Goal: Task Accomplishment & Management: Complete application form

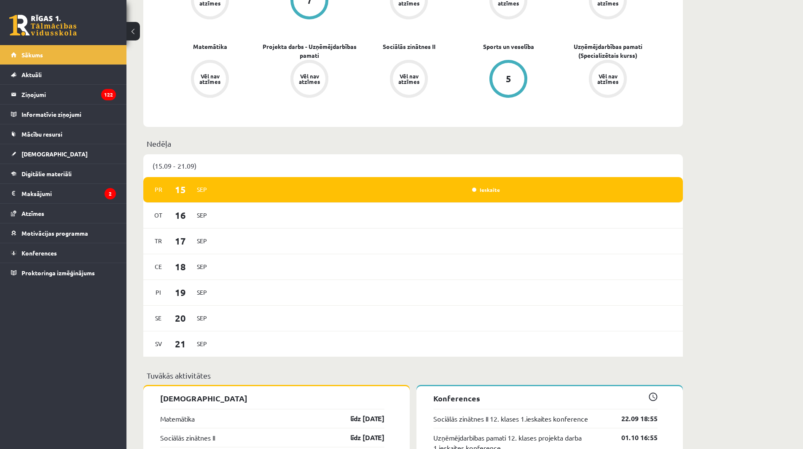
scroll to position [422, 0]
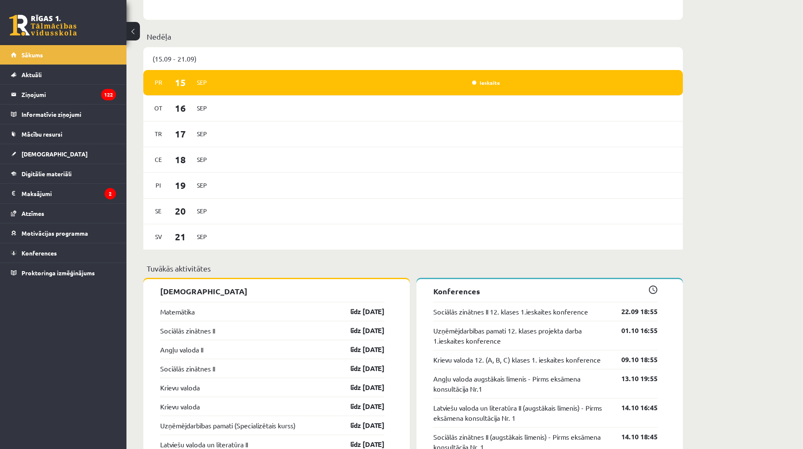
click at [284, 311] on div "Matemātika līdz 15.09.25" at bounding box center [272, 311] width 224 height 19
click at [360, 312] on link "līdz 15.09.25" at bounding box center [360, 311] width 49 height 10
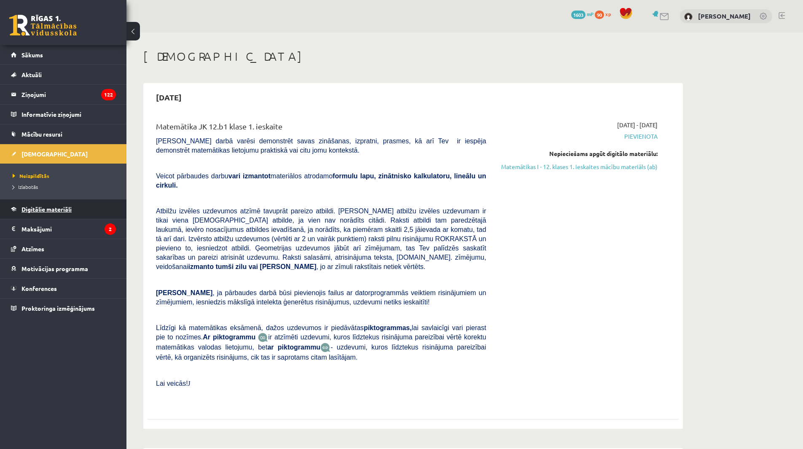
click at [55, 205] on link "Digitālie materiāli" at bounding box center [63, 208] width 105 height 19
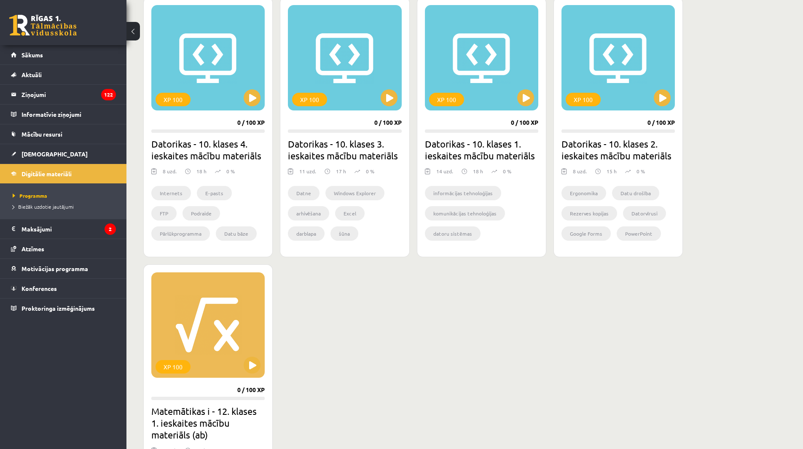
scroll to position [253, 0]
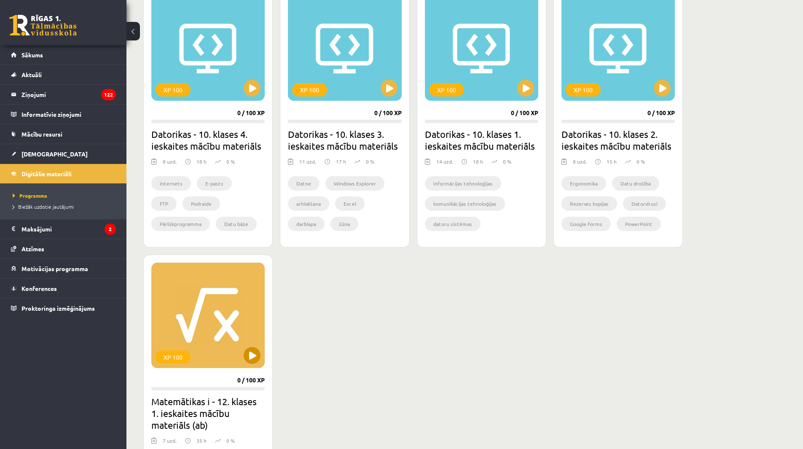
click at [233, 354] on div "XP 100" at bounding box center [207, 315] width 113 height 105
click at [263, 355] on div "XP 100" at bounding box center [207, 315] width 113 height 105
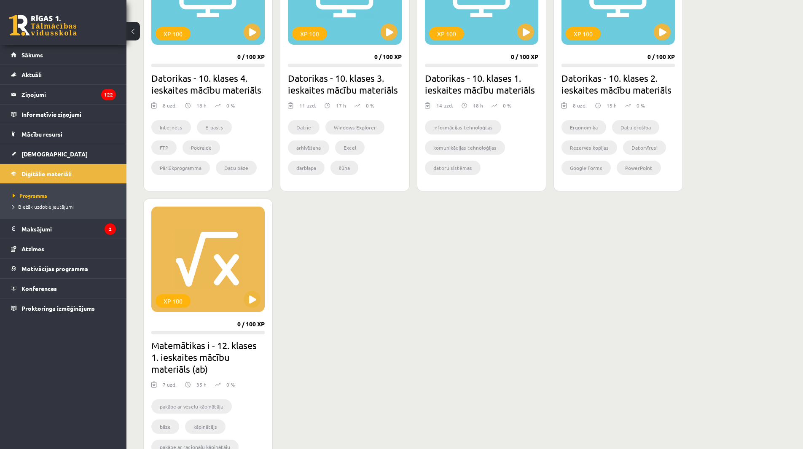
scroll to position [379, 0]
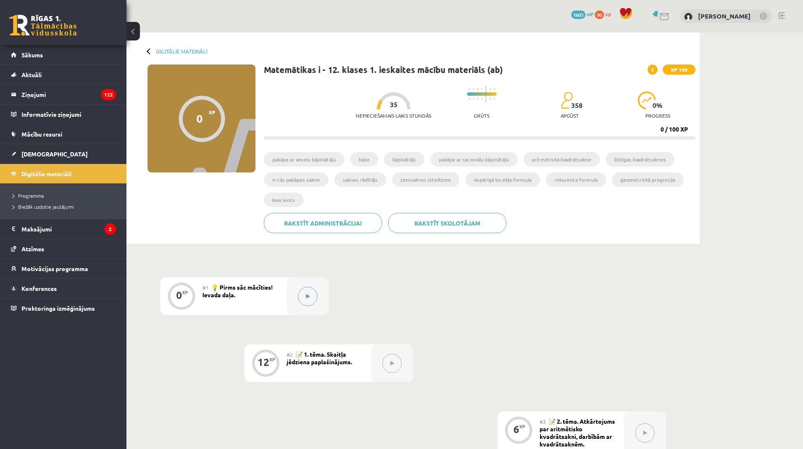
click at [307, 301] on button at bounding box center [307, 296] width 19 height 19
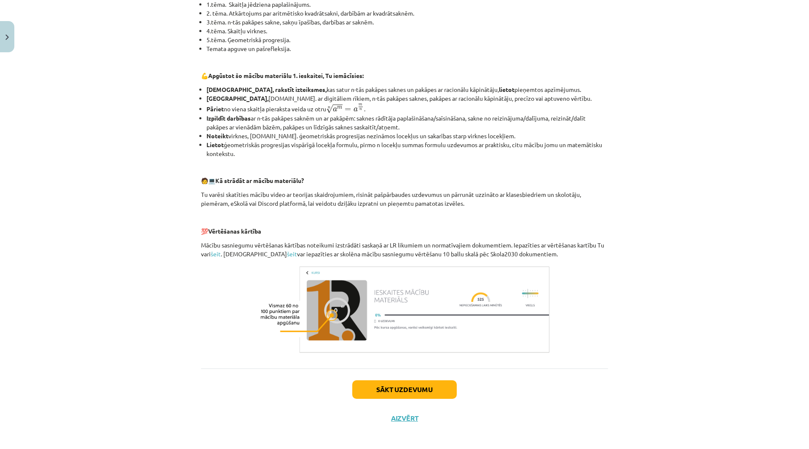
scroll to position [229, 0]
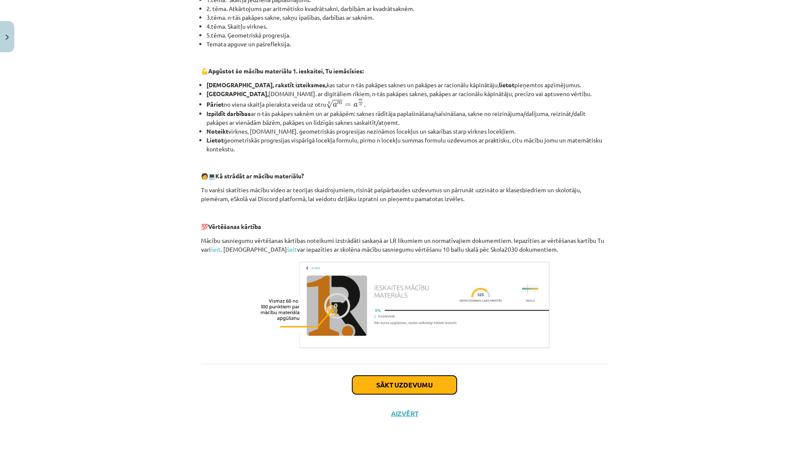
click at [427, 386] on button "Sākt uzdevumu" at bounding box center [404, 385] width 105 height 19
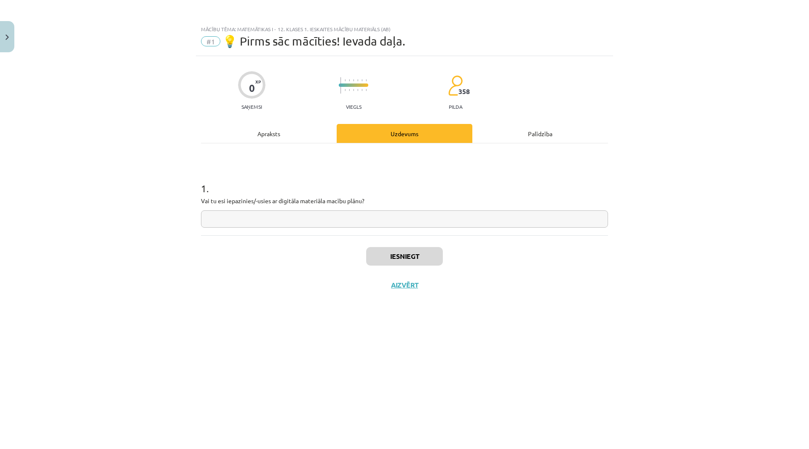
scroll to position [0, 0]
click at [304, 219] on input "text" at bounding box center [404, 218] width 407 height 17
type input "**"
click at [416, 256] on button "Iesniegt" at bounding box center [404, 256] width 77 height 19
click at [431, 283] on button "Nākamā nodarbība" at bounding box center [404, 290] width 83 height 19
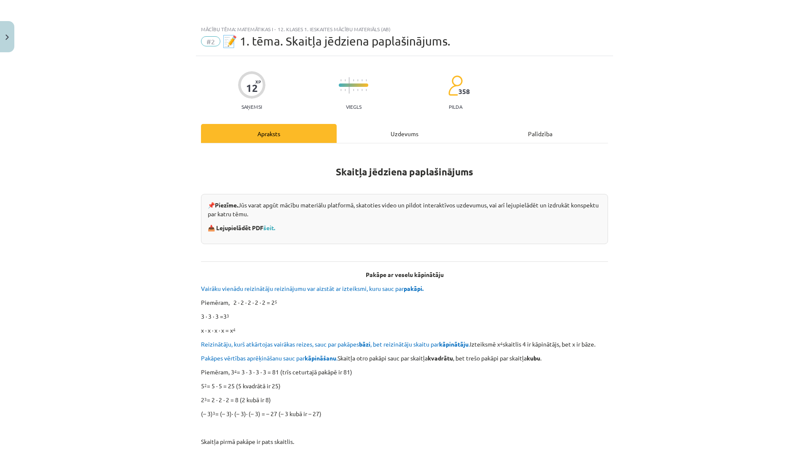
scroll to position [42, 0]
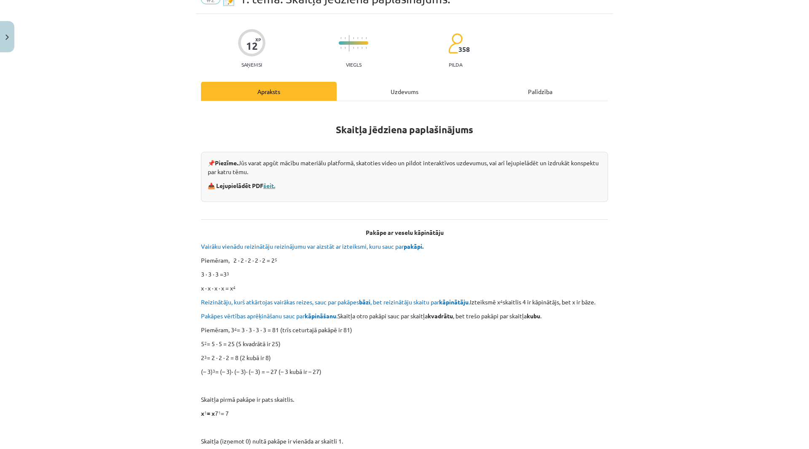
click at [269, 184] on link "šeit." at bounding box center [269, 186] width 12 height 8
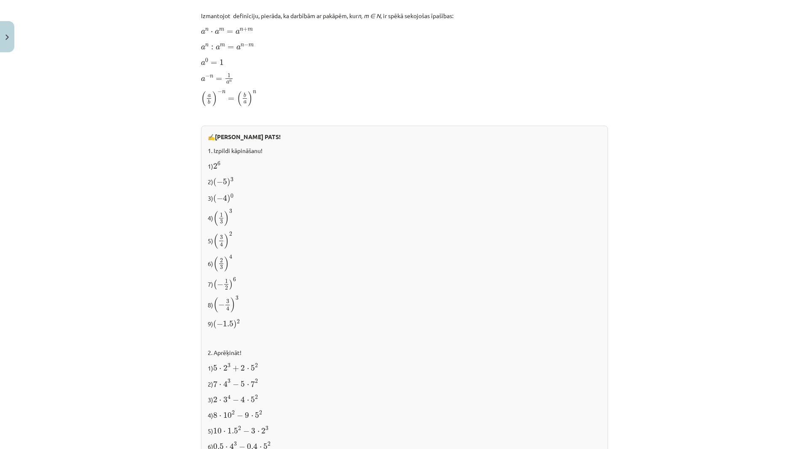
scroll to position [749, 0]
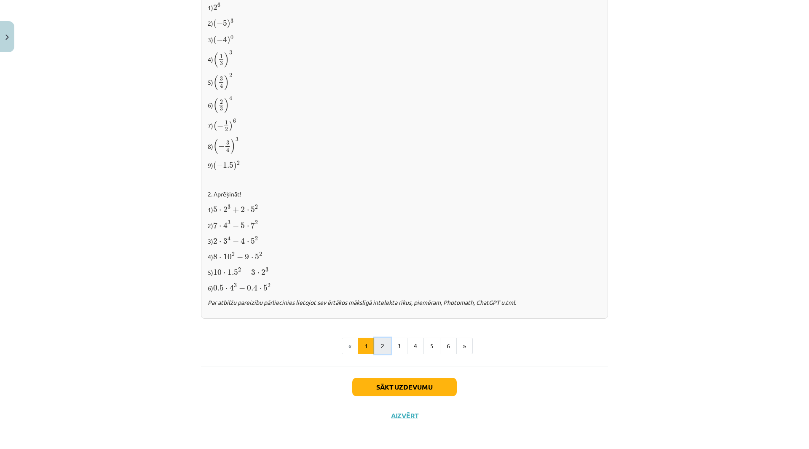
click at [387, 349] on button "2" at bounding box center [382, 346] width 17 height 17
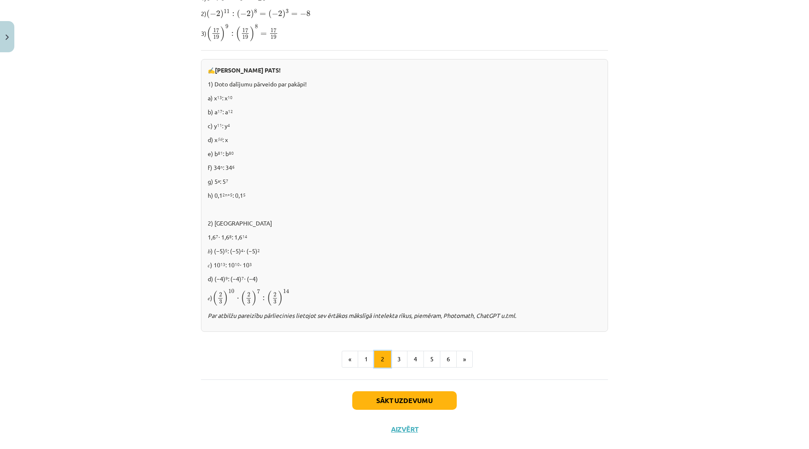
scroll to position [446, 0]
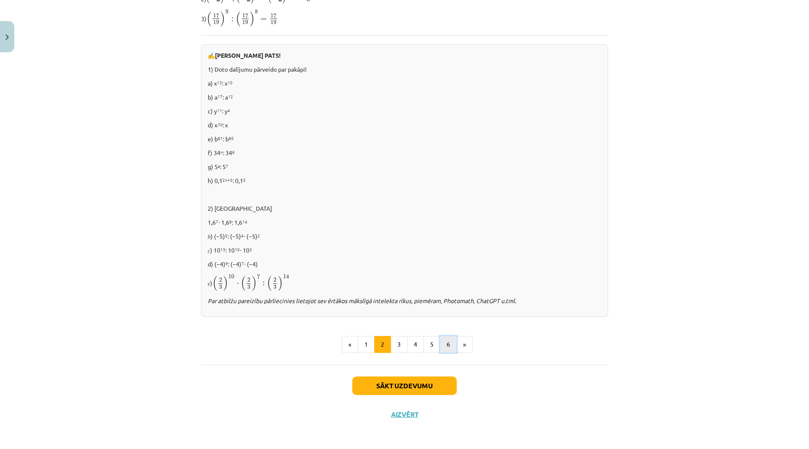
click at [451, 336] on button "6" at bounding box center [448, 344] width 17 height 17
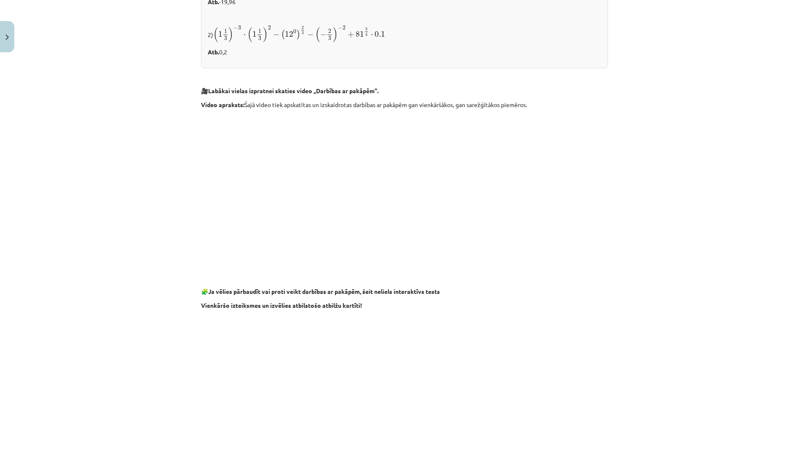
scroll to position [404, 0]
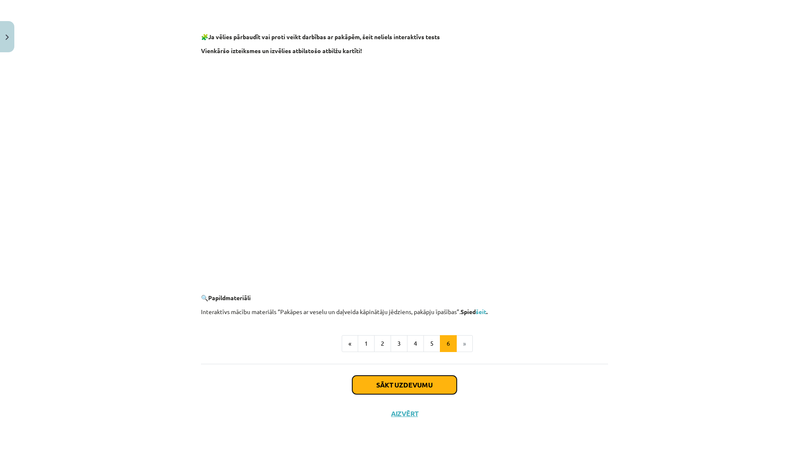
click at [424, 392] on button "Sākt uzdevumu" at bounding box center [404, 385] width 105 height 19
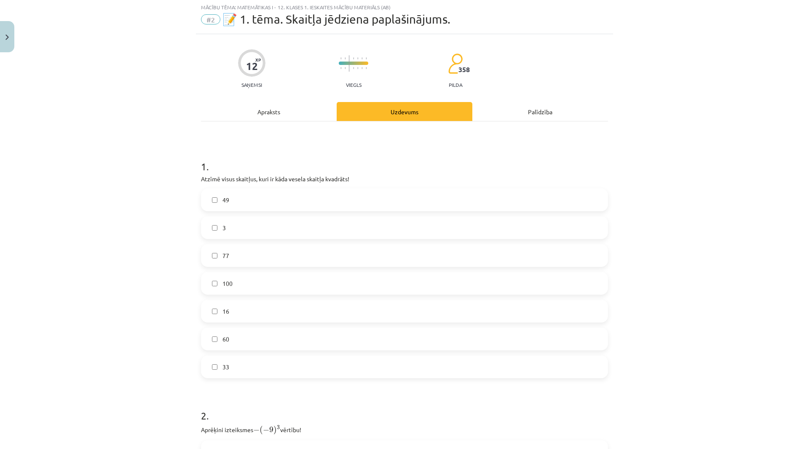
scroll to position [21, 0]
click at [319, 282] on label "100" at bounding box center [405, 284] width 406 height 21
click at [263, 312] on label "16" at bounding box center [405, 311] width 406 height 21
click at [269, 375] on label "33" at bounding box center [405, 367] width 406 height 21
click at [278, 373] on label "33" at bounding box center [405, 367] width 406 height 21
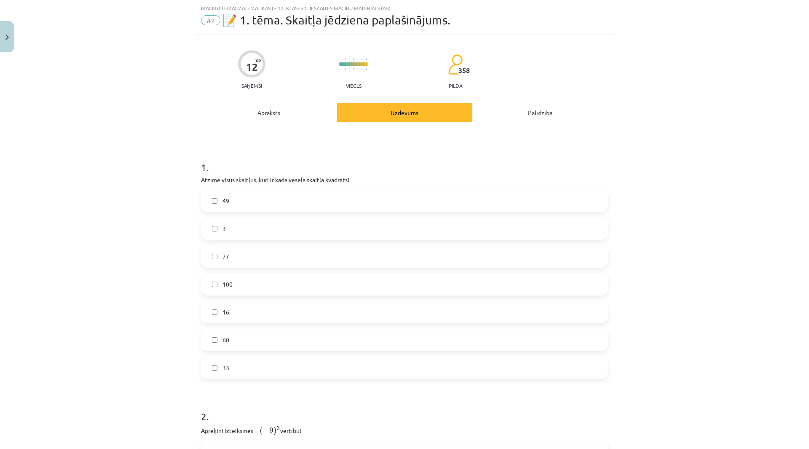
click at [237, 199] on label "49" at bounding box center [405, 200] width 406 height 21
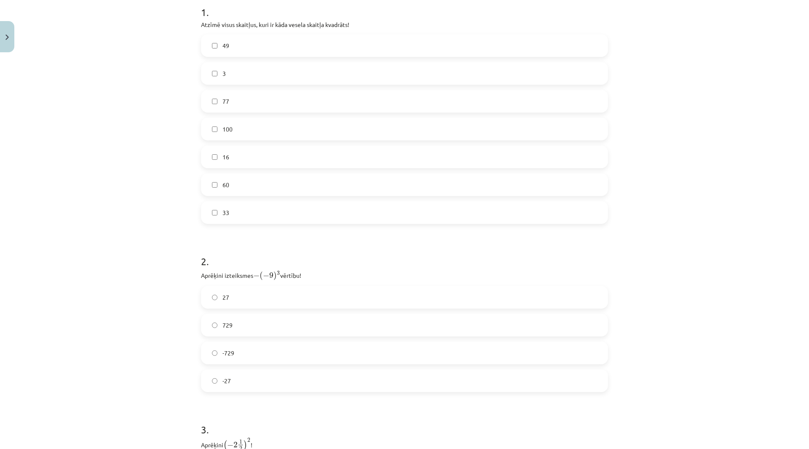
scroll to position [190, 0]
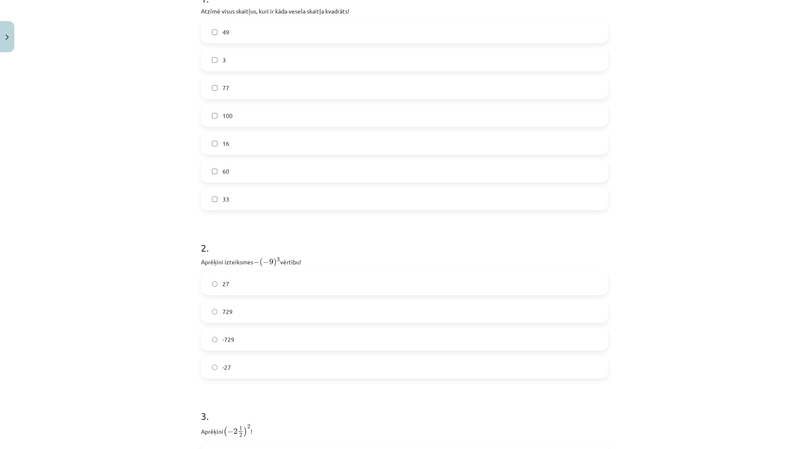
click at [336, 304] on label "729" at bounding box center [405, 311] width 406 height 21
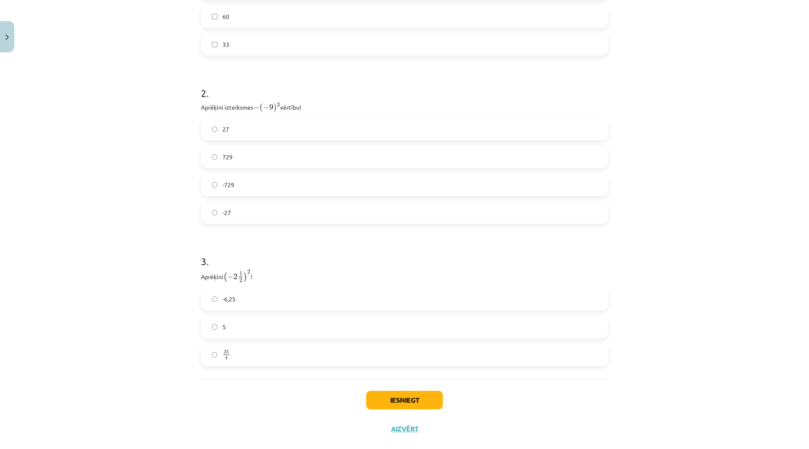
scroll to position [358, 0]
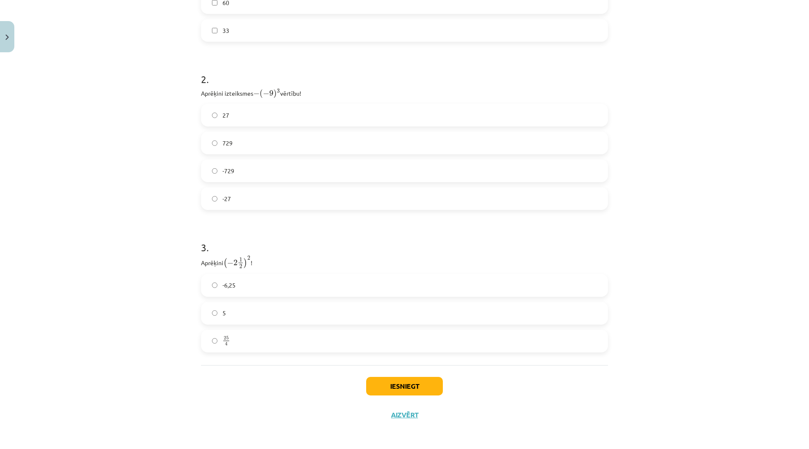
click at [303, 347] on label "25 4 25 4" at bounding box center [405, 340] width 406 height 21
click at [432, 387] on button "Iesniegt" at bounding box center [404, 386] width 77 height 19
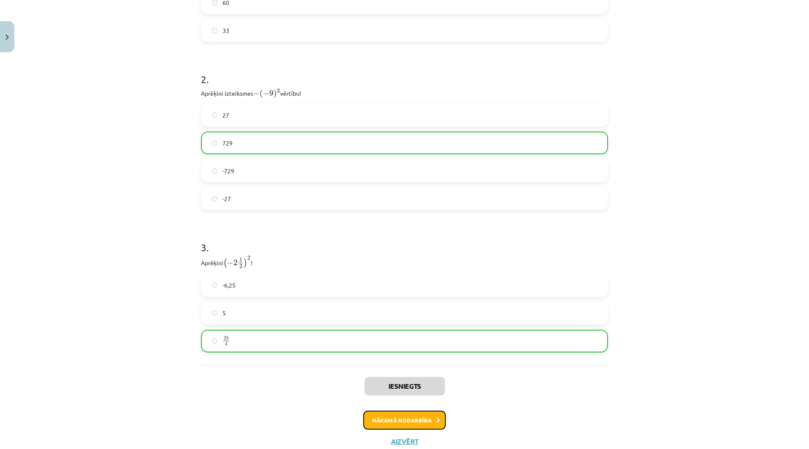
click at [437, 423] on button "Nākamā nodarbība" at bounding box center [404, 420] width 83 height 19
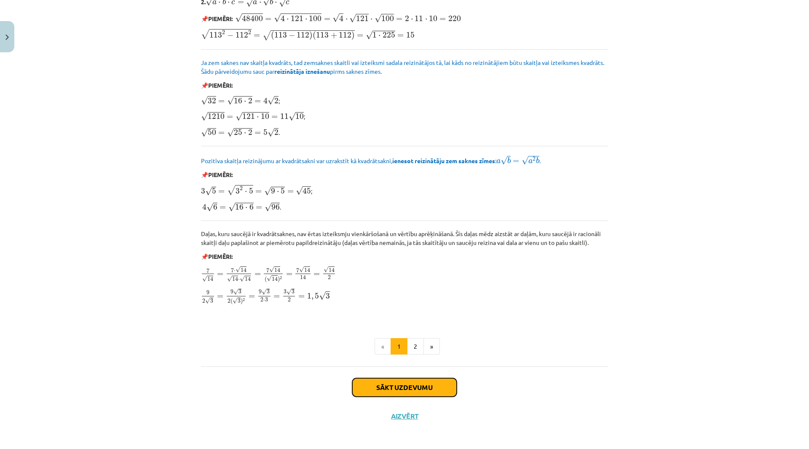
click at [405, 380] on button "Sākt uzdevumu" at bounding box center [404, 387] width 105 height 19
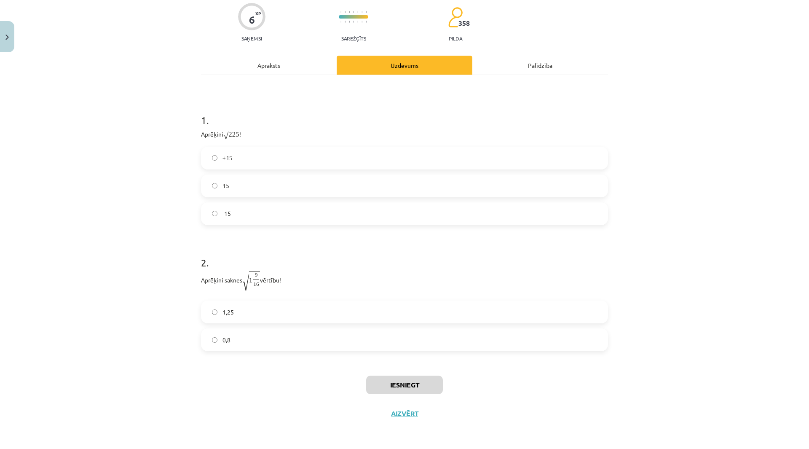
scroll to position [21, 0]
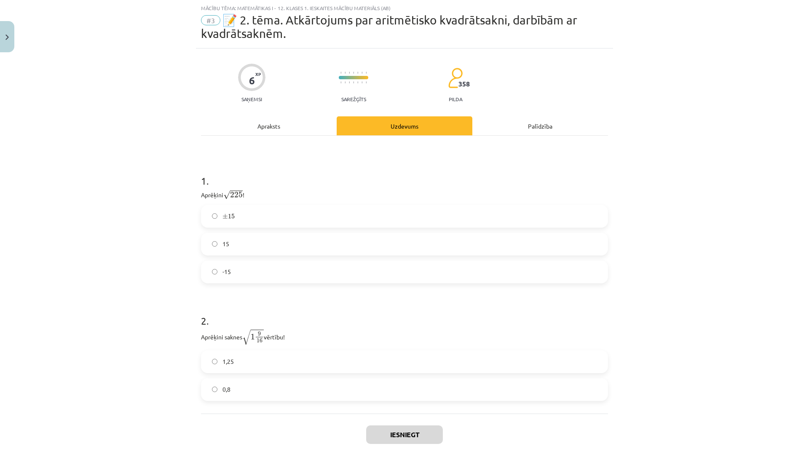
click at [317, 236] on label "15" at bounding box center [405, 244] width 406 height 21
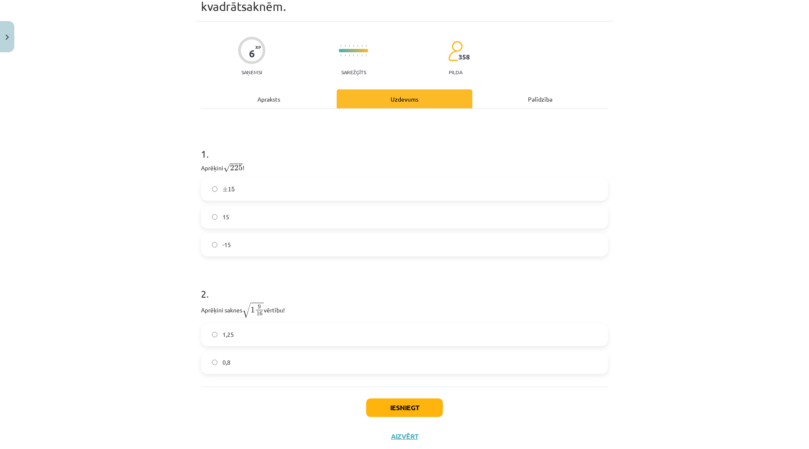
scroll to position [70, 0]
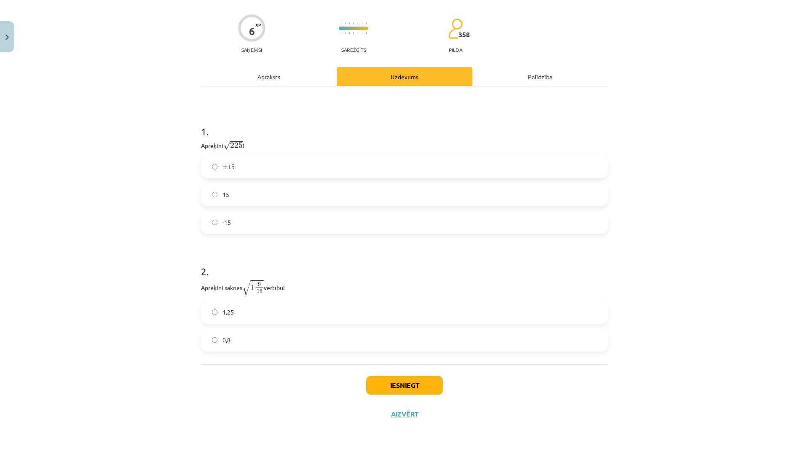
click at [282, 320] on label "1,25" at bounding box center [405, 312] width 406 height 21
click at [408, 388] on button "Iesniegt" at bounding box center [404, 385] width 77 height 19
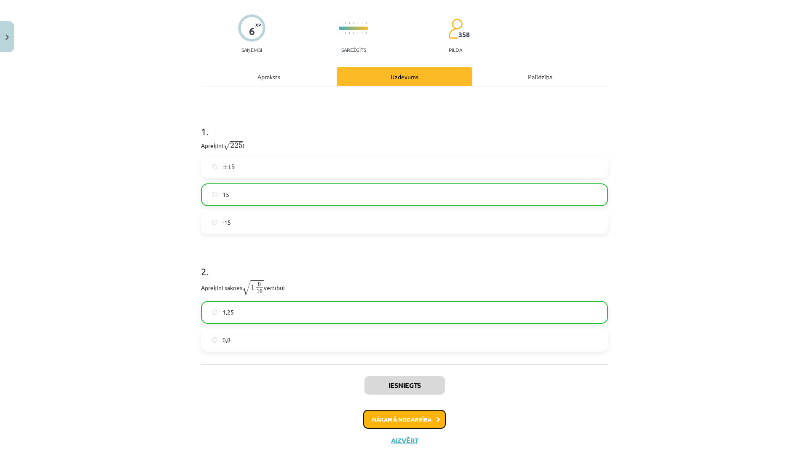
click at [437, 418] on icon at bounding box center [439, 419] width 4 height 5
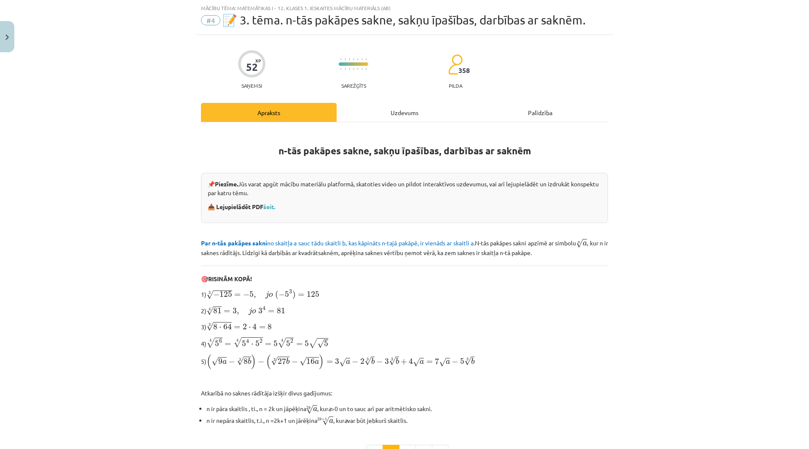
scroll to position [128, 0]
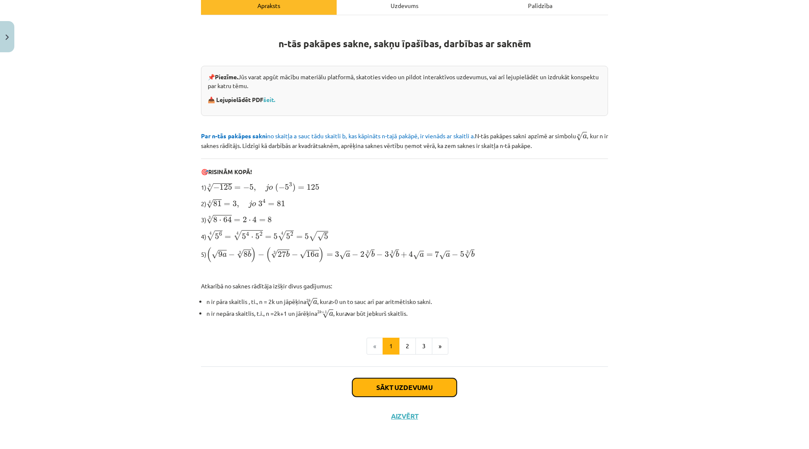
click at [424, 384] on button "Sākt uzdevumu" at bounding box center [404, 387] width 105 height 19
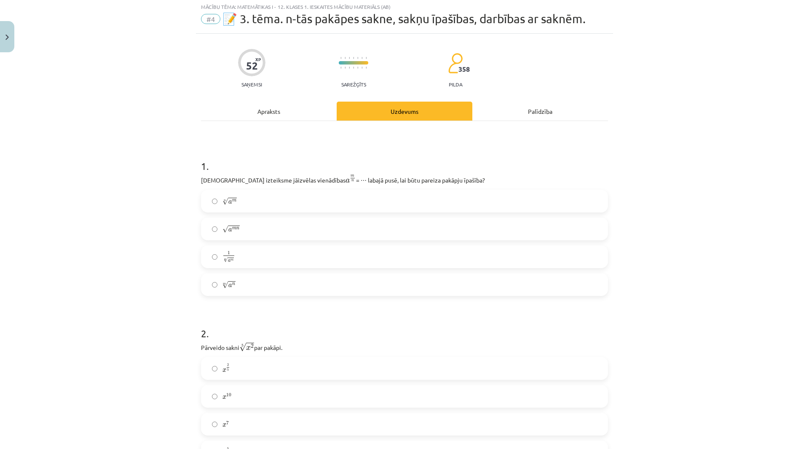
scroll to position [21, 0]
click at [257, 204] on label "n √ a m a m n" at bounding box center [405, 202] width 406 height 21
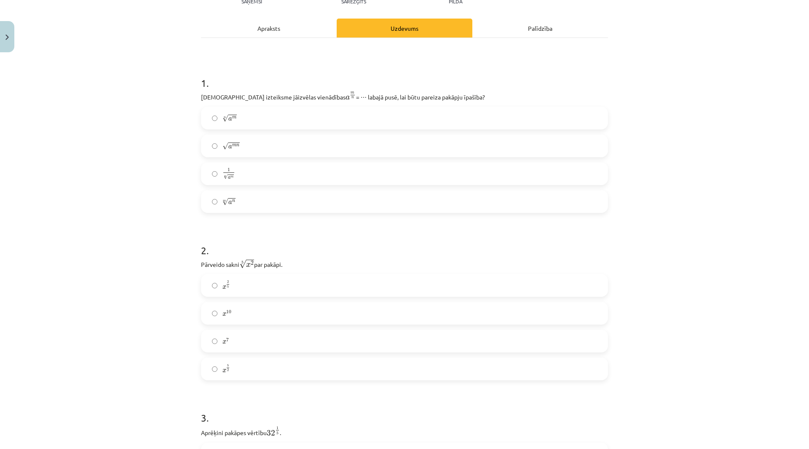
click at [281, 286] on label "x 2 5 x 2 5" at bounding box center [405, 285] width 406 height 21
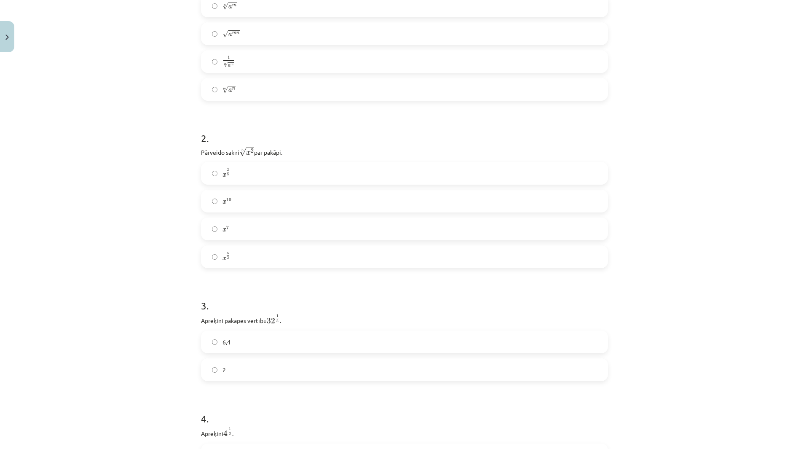
scroll to position [232, 0]
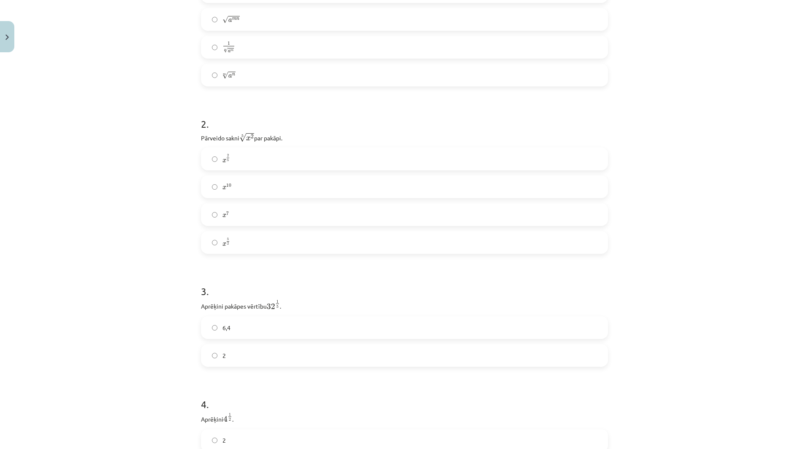
click at [253, 348] on label "2" at bounding box center [405, 355] width 406 height 21
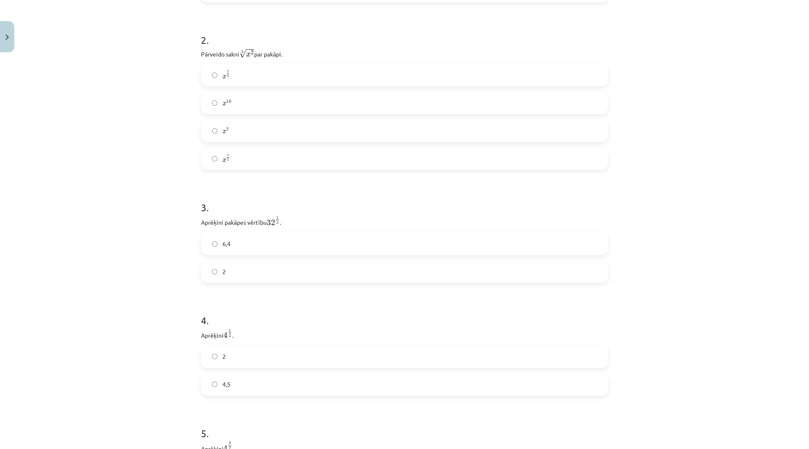
scroll to position [316, 0]
click at [258, 359] on label "2" at bounding box center [405, 356] width 406 height 21
click at [291, 368] on label "8" at bounding box center [405, 370] width 406 height 21
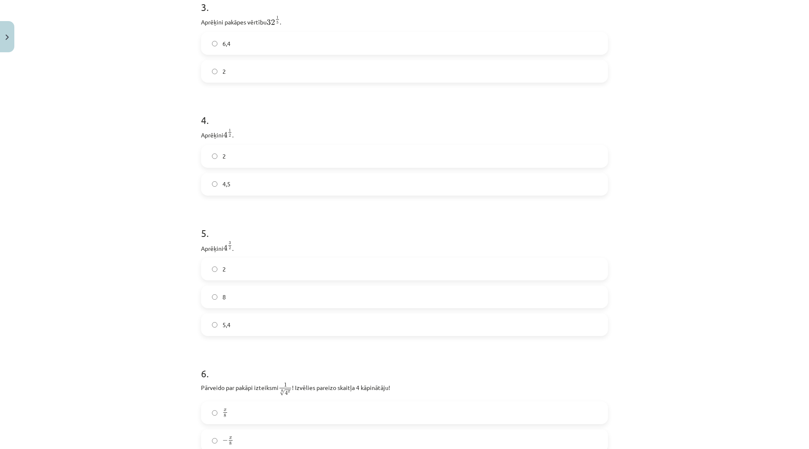
scroll to position [653, 0]
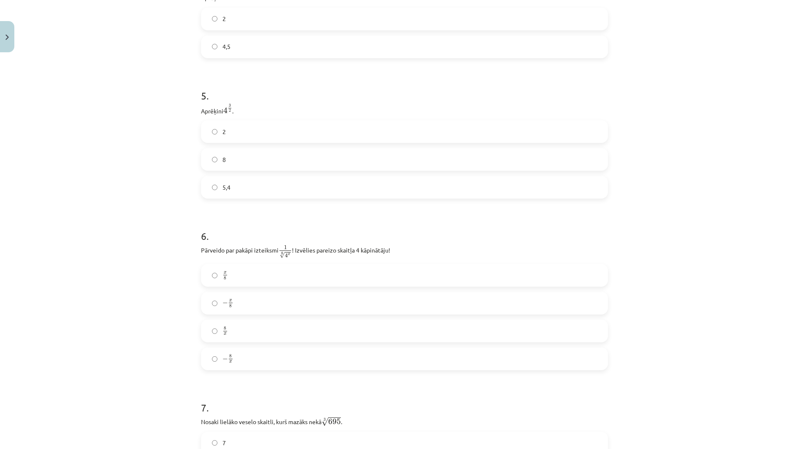
click at [271, 360] on label "− 8 x − 8 x" at bounding box center [405, 358] width 406 height 21
click at [239, 273] on label "x 8 x 8" at bounding box center [405, 275] width 406 height 21
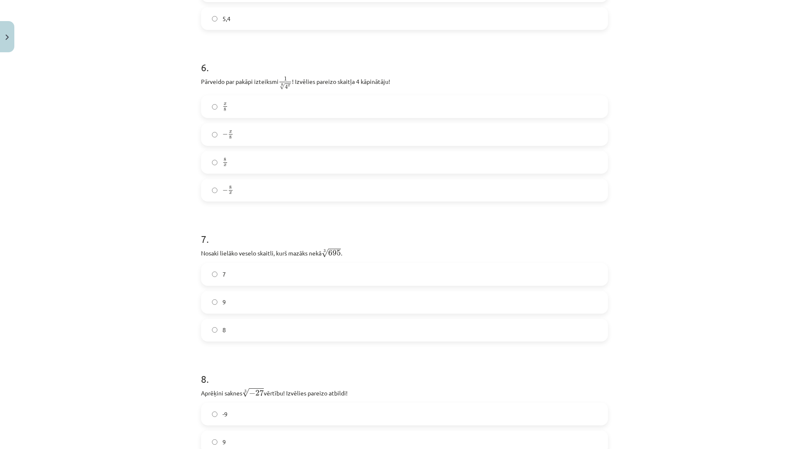
scroll to position [864, 0]
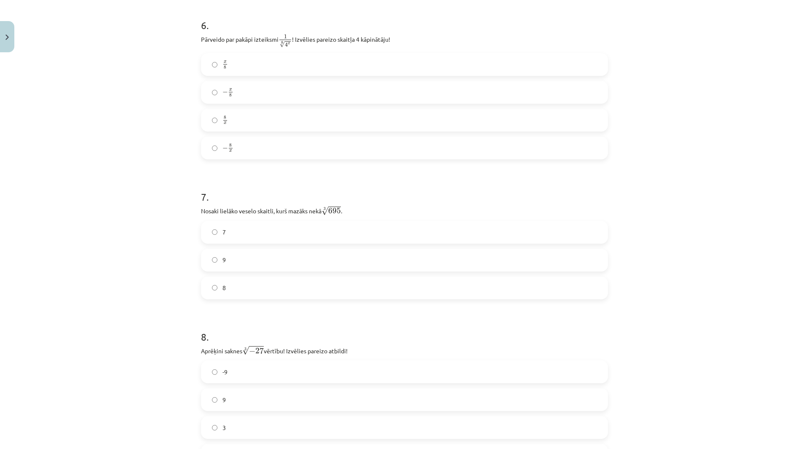
click at [255, 289] on label "8" at bounding box center [405, 287] width 406 height 21
click at [274, 259] on label "9" at bounding box center [405, 260] width 406 height 21
click at [273, 118] on label "8 x 8 x" at bounding box center [405, 120] width 406 height 21
click at [268, 133] on div "x 8 x 8 − x 8 − x 8 8 x 8 x − 8 x − 8 x" at bounding box center [404, 106] width 407 height 106
click at [267, 145] on label "− 8 x − 8 x" at bounding box center [405, 147] width 406 height 21
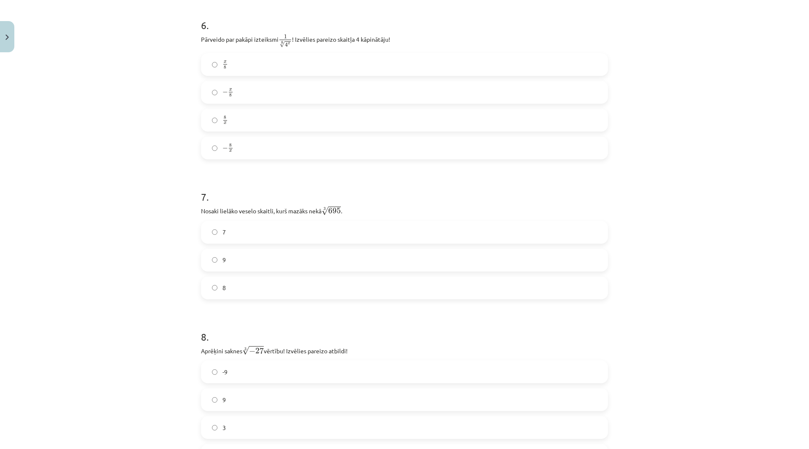
click at [257, 83] on label "− x 8 − x 8" at bounding box center [405, 92] width 406 height 21
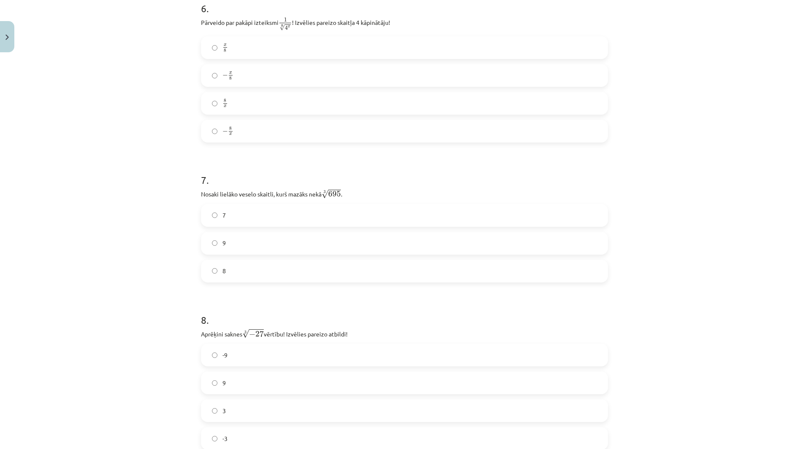
scroll to position [906, 0]
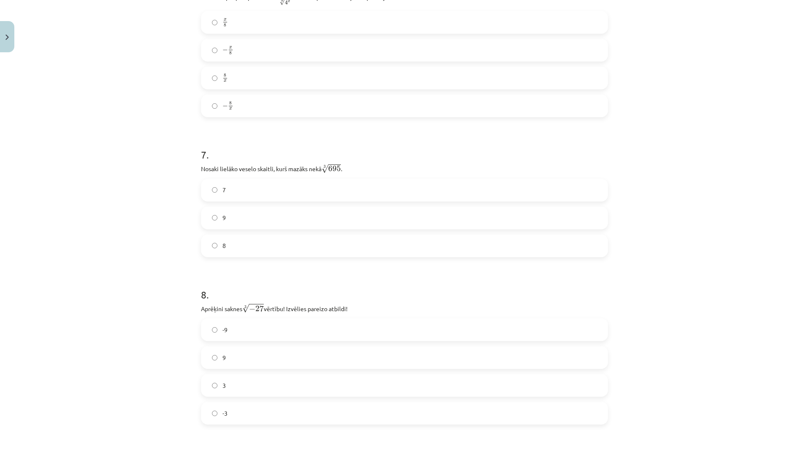
click at [249, 415] on label "-3" at bounding box center [405, 413] width 406 height 21
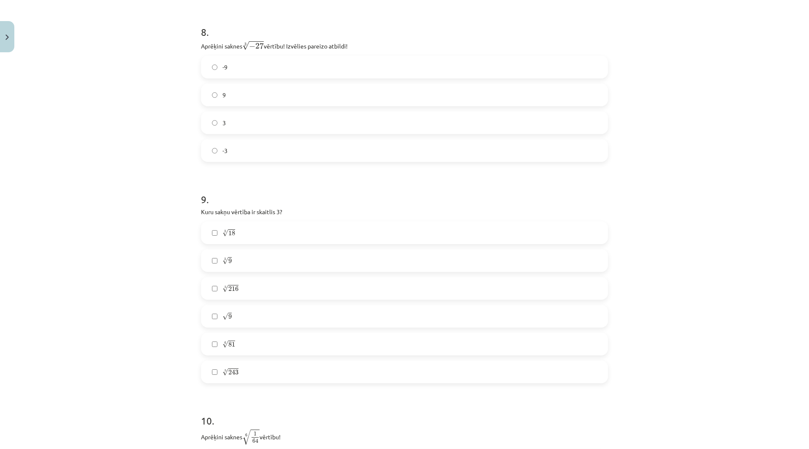
scroll to position [1201, 0]
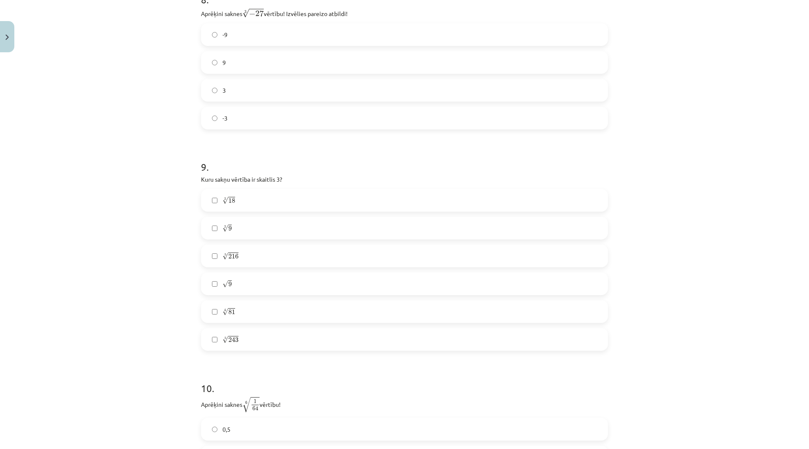
click at [257, 317] on label "4 √ 81 81 4" at bounding box center [405, 311] width 406 height 21
click at [231, 345] on label "5 √ 243 243 5" at bounding box center [405, 339] width 406 height 21
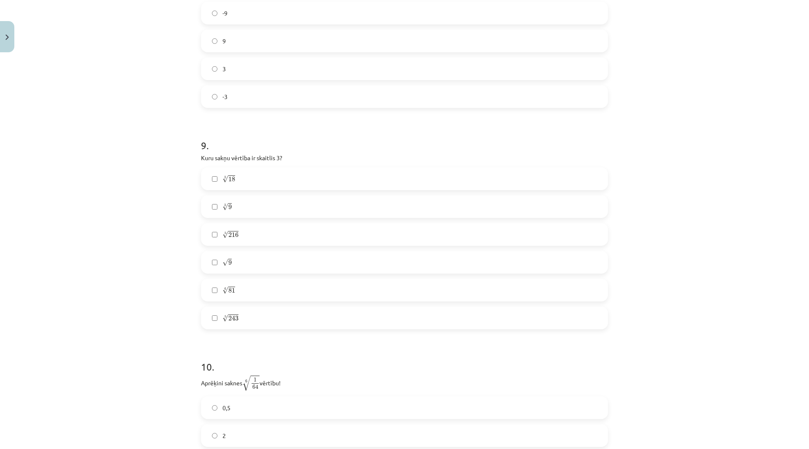
scroll to position [1286, 0]
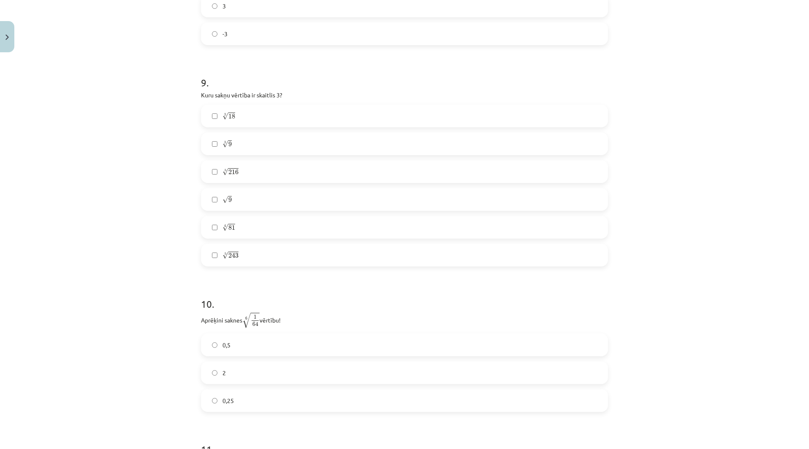
click at [252, 250] on label "5 √ 243 243 5" at bounding box center [405, 254] width 406 height 21
click at [242, 148] on label "3 √ 9 9 3" at bounding box center [405, 143] width 406 height 21
click at [229, 149] on label "3 √ 9 9 3" at bounding box center [405, 143] width 406 height 21
click at [244, 210] on label "√ 9 9" at bounding box center [405, 199] width 406 height 21
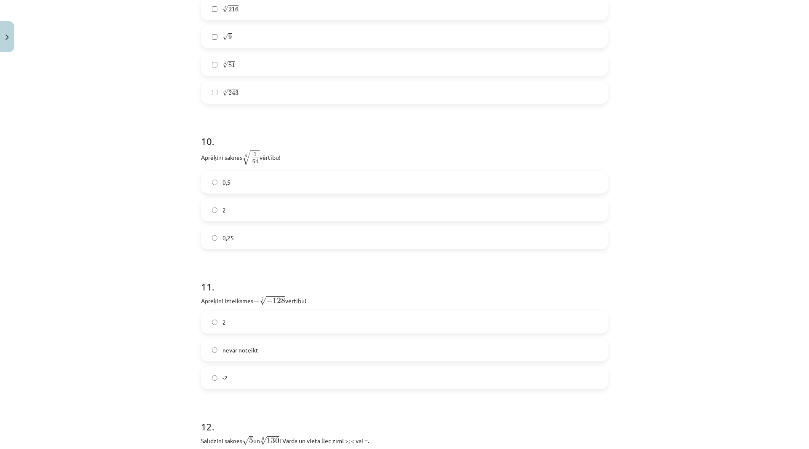
scroll to position [1454, 0]
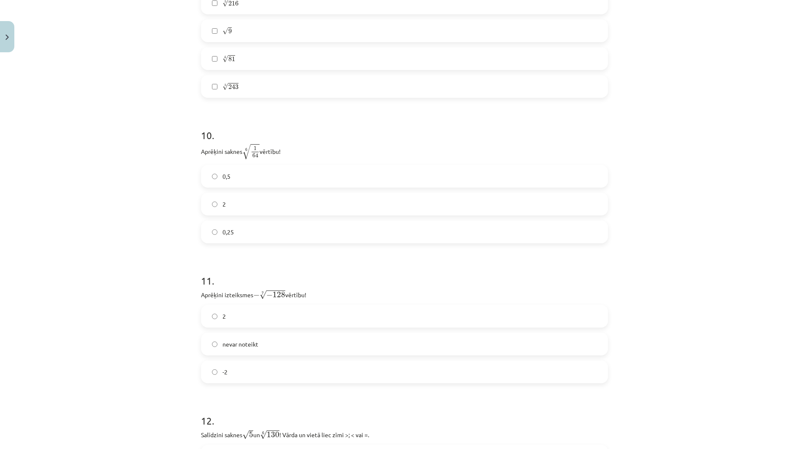
click at [246, 186] on label "0,5" at bounding box center [405, 176] width 406 height 21
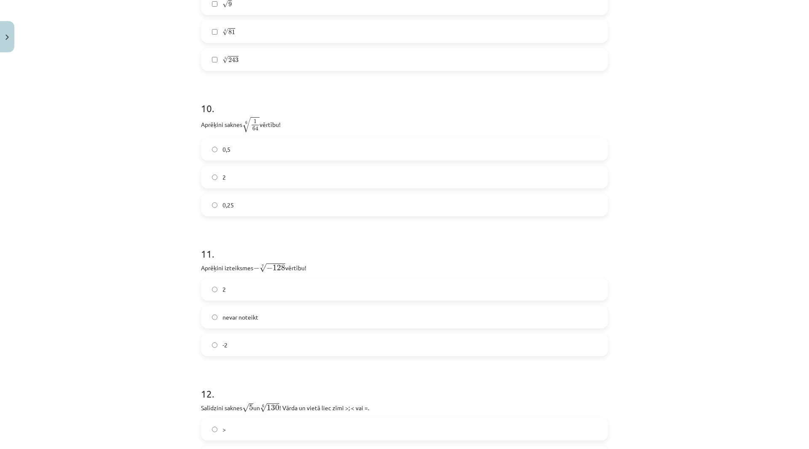
scroll to position [1496, 0]
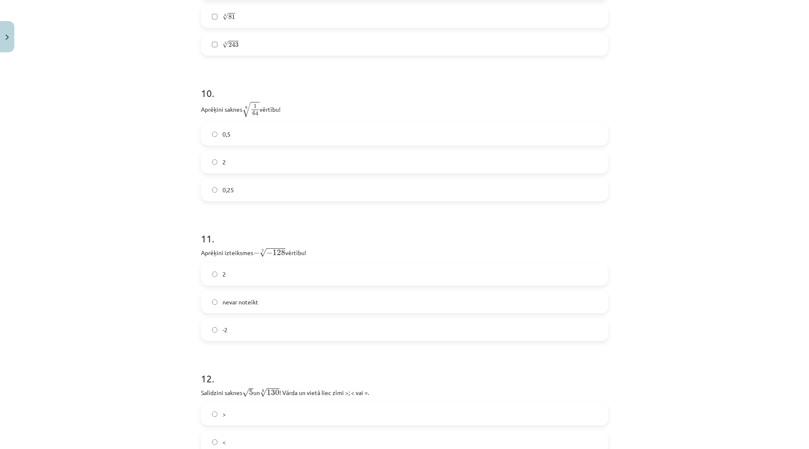
click at [267, 303] on label "nevar noteikt" at bounding box center [405, 301] width 406 height 21
click at [256, 280] on label "2" at bounding box center [405, 273] width 406 height 21
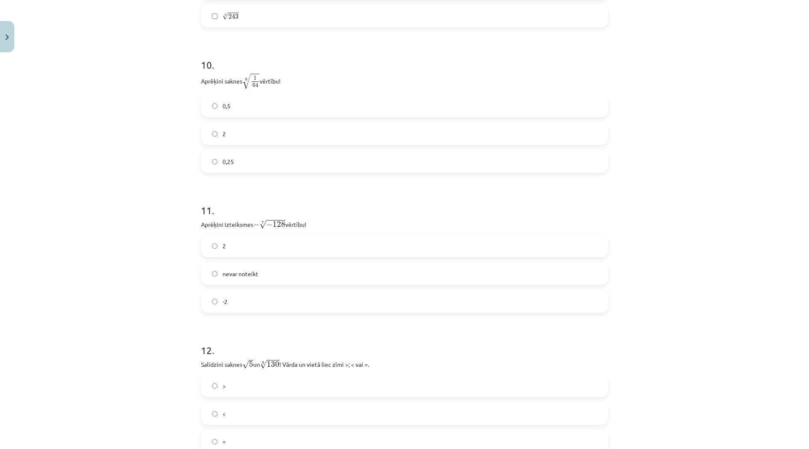
scroll to position [1539, 0]
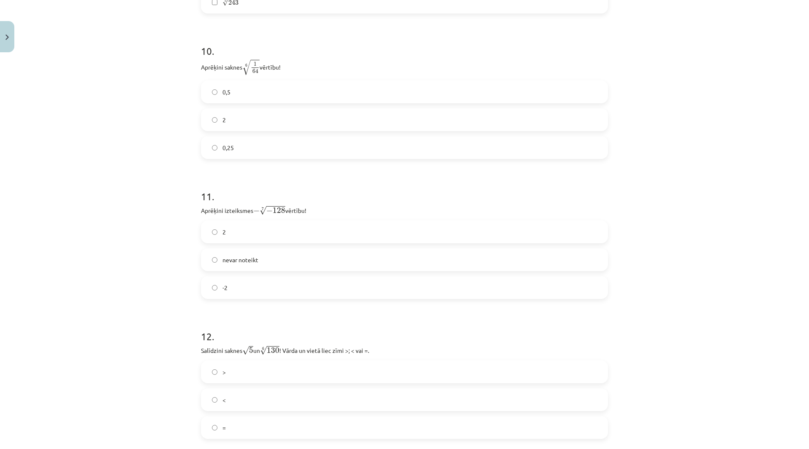
click at [250, 255] on span "nevar noteikt" at bounding box center [241, 259] width 36 height 9
click at [304, 237] on label "2" at bounding box center [405, 231] width 406 height 21
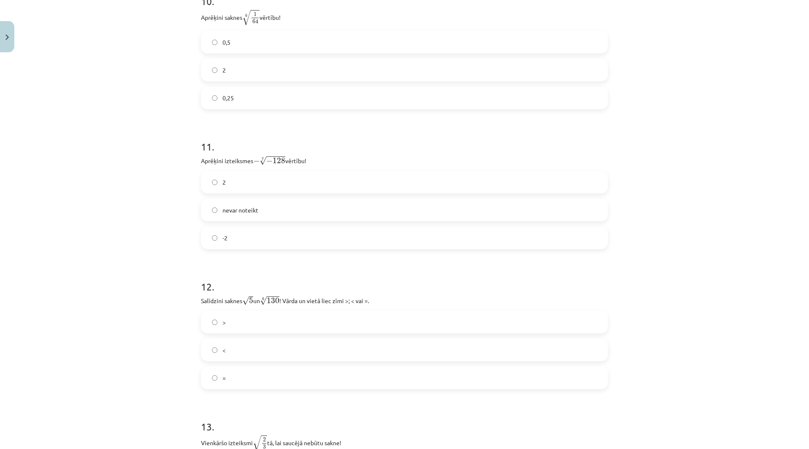
scroll to position [1665, 0]
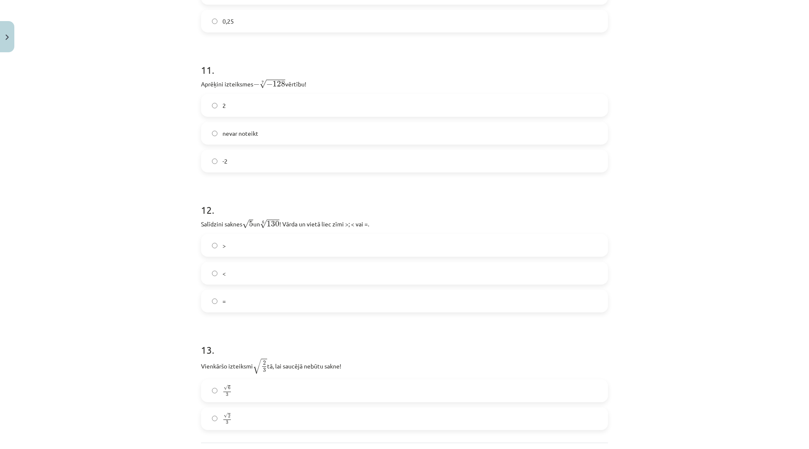
click at [271, 266] on label "<" at bounding box center [405, 273] width 406 height 21
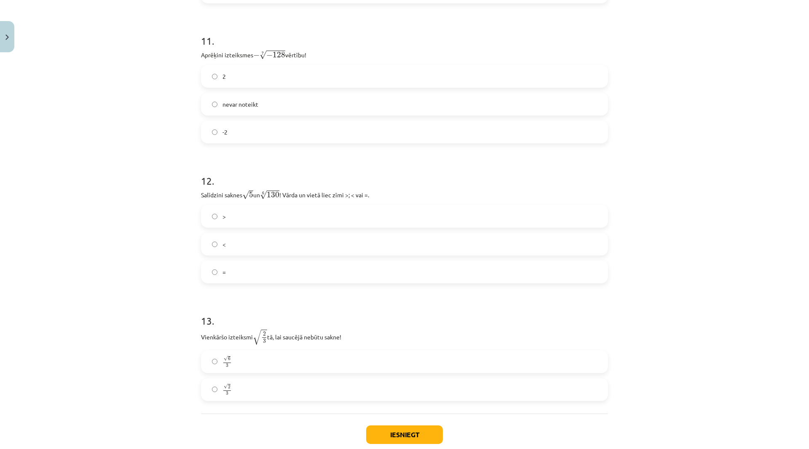
scroll to position [1744, 0]
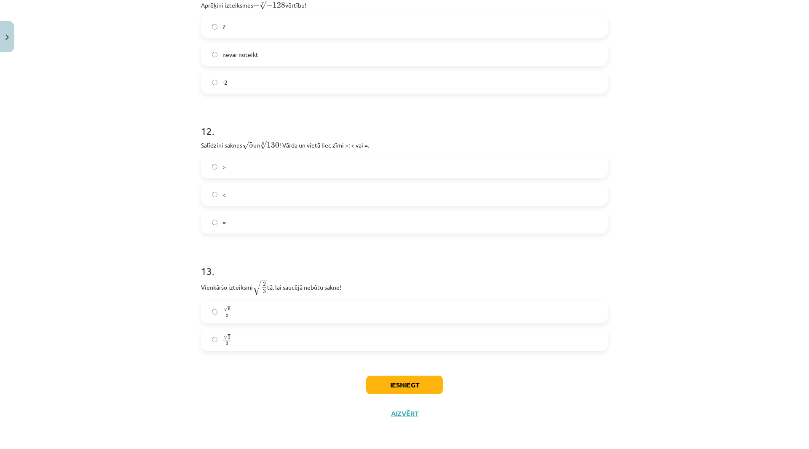
click at [245, 298] on div "13 . Vienkāršo izteiksmi √ 2 3 2 3 tā, lai saucējā nebūtu sakne! √ 6 3 6 3 √ 2 …" at bounding box center [404, 300] width 407 height 101
click at [258, 317] on label "√ 6 3 6 3" at bounding box center [405, 311] width 406 height 21
click at [397, 379] on button "Iesniegt" at bounding box center [404, 385] width 77 height 19
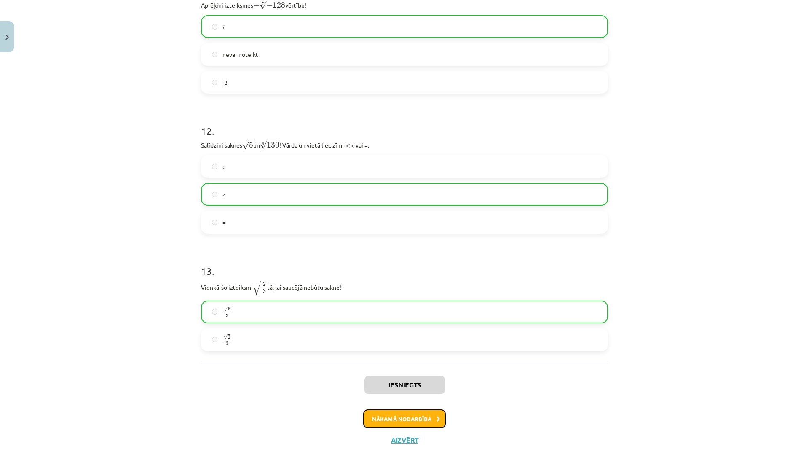
click at [427, 415] on button "Nākamā nodarbība" at bounding box center [404, 418] width 83 height 19
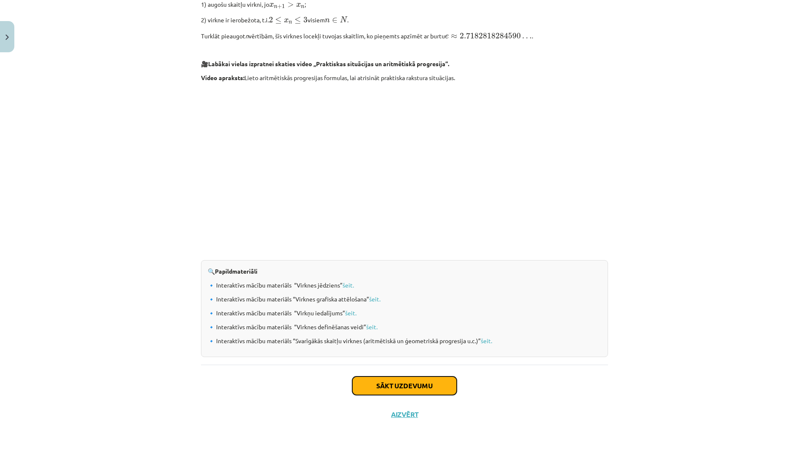
click at [417, 387] on button "Sākt uzdevumu" at bounding box center [404, 385] width 105 height 19
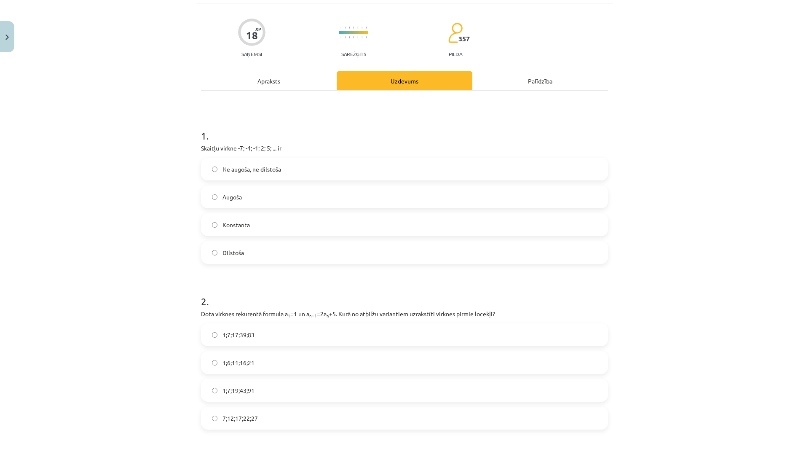
scroll to position [21, 0]
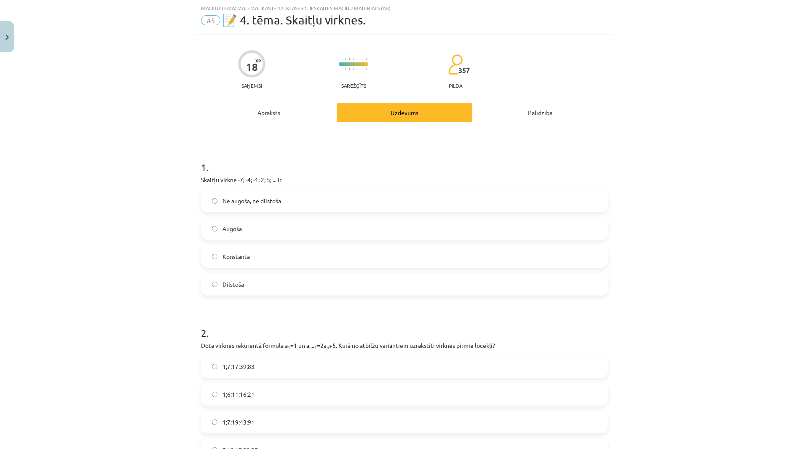
click at [264, 236] on label "Augoša" at bounding box center [405, 228] width 406 height 21
click at [254, 421] on label "1;7;19;43;91" at bounding box center [405, 421] width 406 height 21
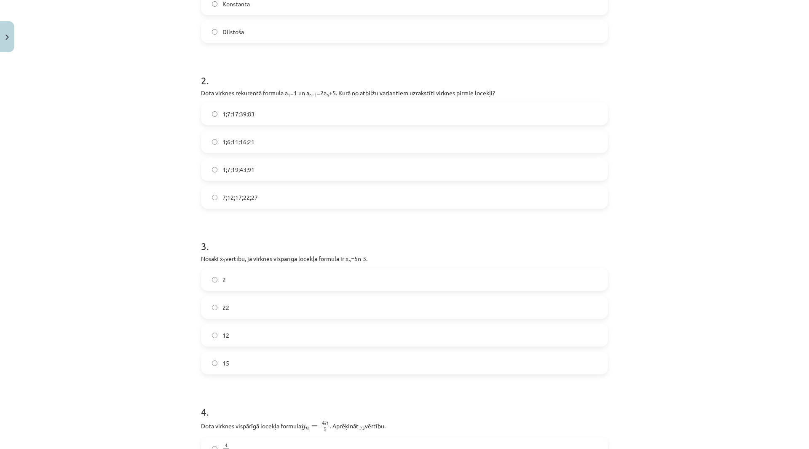
scroll to position [274, 0]
click at [261, 368] on label "15" at bounding box center [405, 362] width 406 height 21
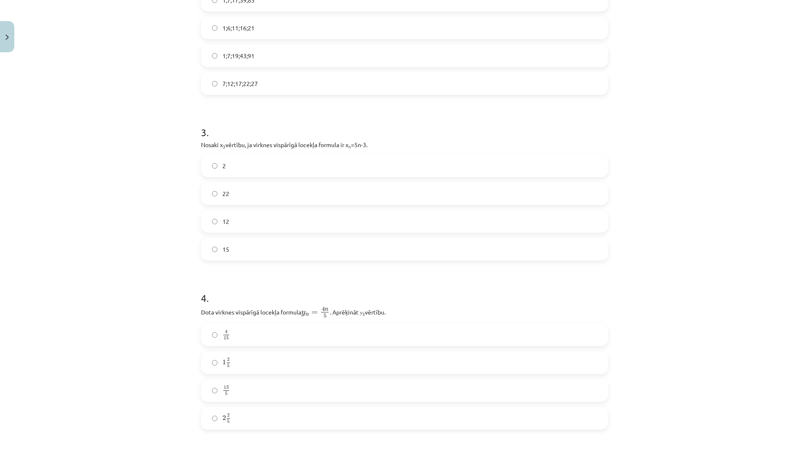
scroll to position [400, 0]
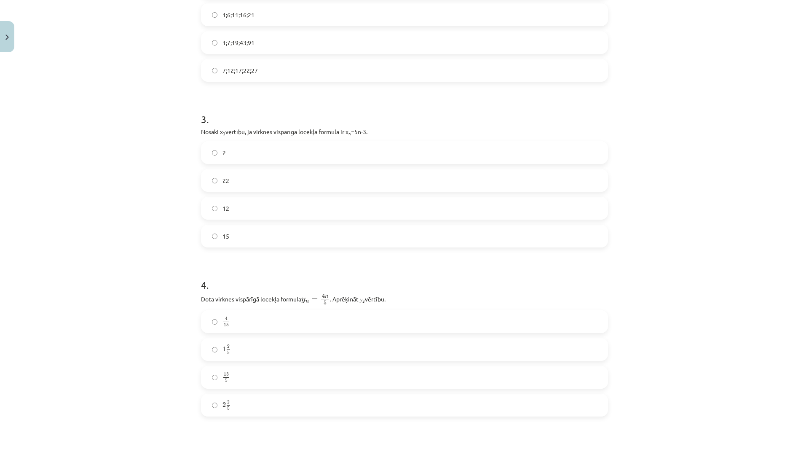
click at [235, 211] on label "12" at bounding box center [405, 208] width 406 height 21
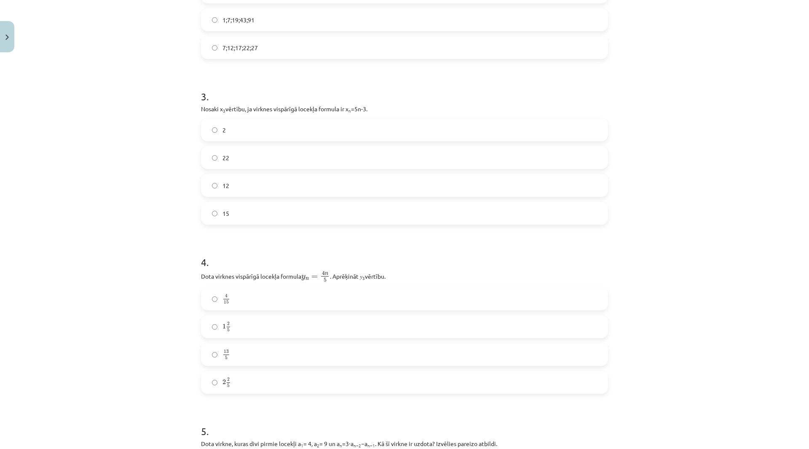
scroll to position [443, 0]
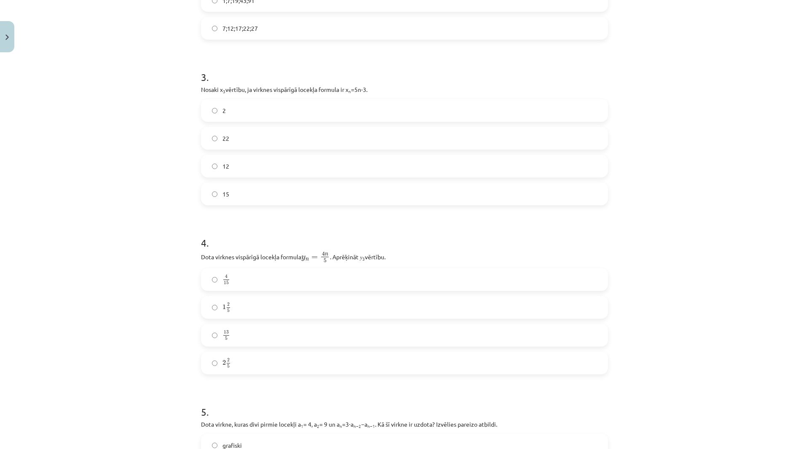
click at [255, 363] on label "2 2 5 2 2 5" at bounding box center [405, 362] width 406 height 21
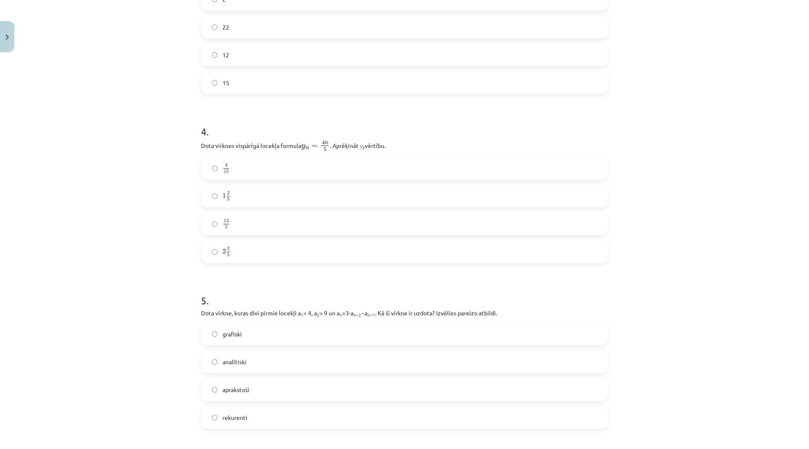
scroll to position [569, 0]
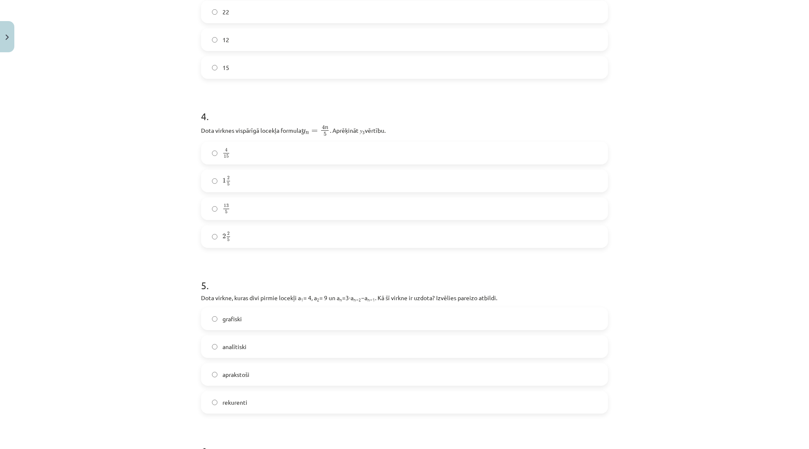
click at [255, 404] on label "rekurenti" at bounding box center [405, 402] width 406 height 21
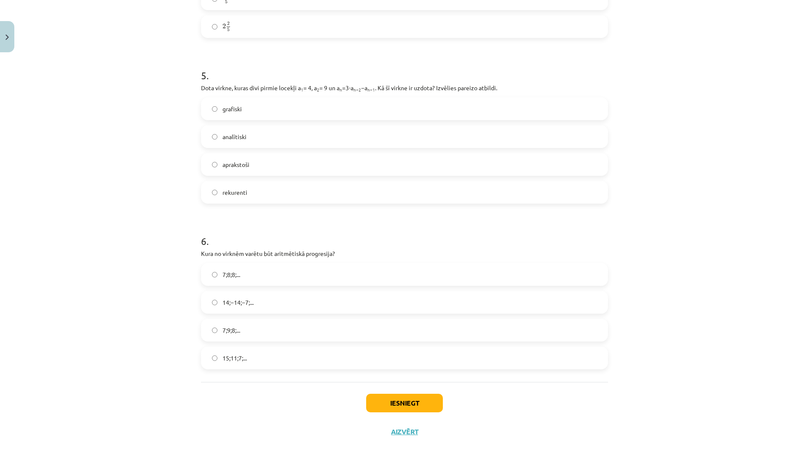
scroll to position [780, 0]
click at [262, 361] on label "15;11;7;..." at bounding box center [405, 356] width 406 height 21
click at [391, 402] on button "Iesniegt" at bounding box center [404, 402] width 77 height 19
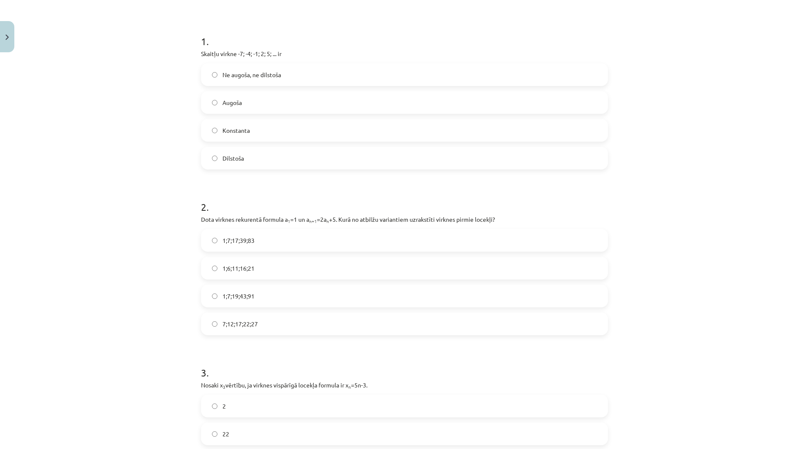
scroll to position [63, 0]
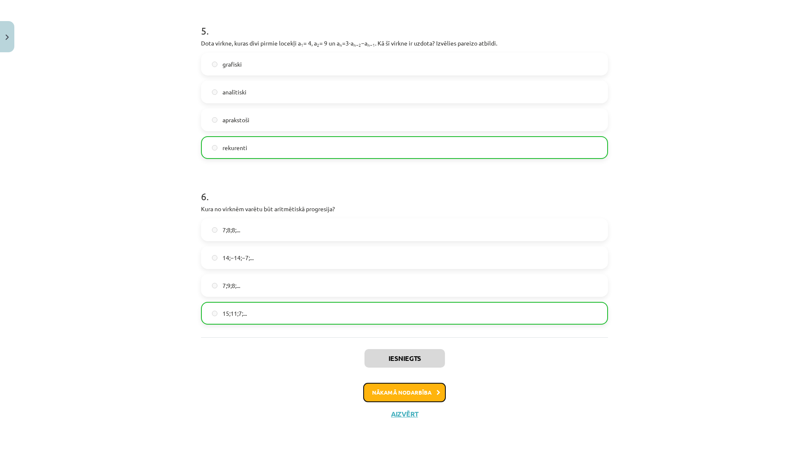
click at [396, 392] on button "Nākamā nodarbība" at bounding box center [404, 392] width 83 height 19
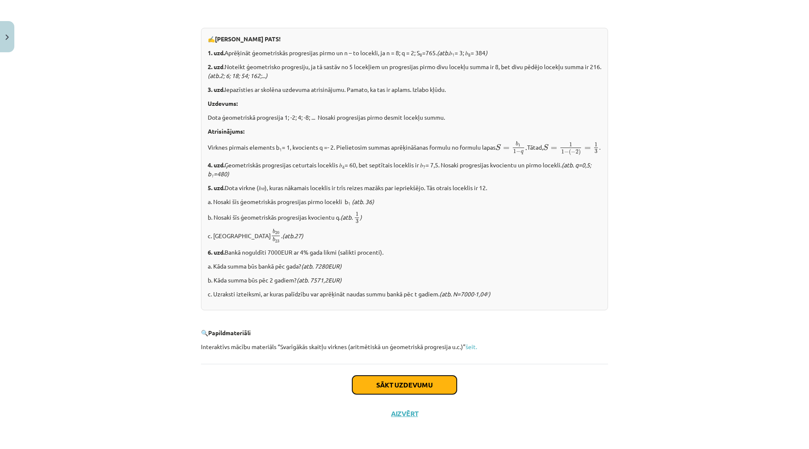
click at [395, 387] on button "Sākt uzdevumu" at bounding box center [404, 385] width 105 height 19
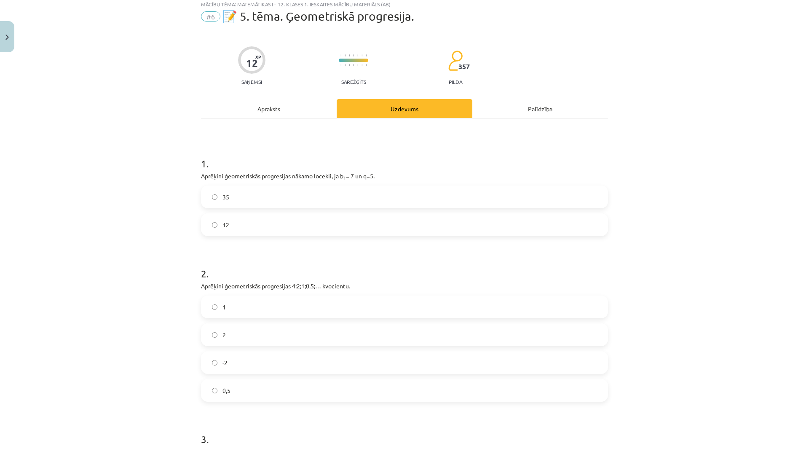
scroll to position [21, 0]
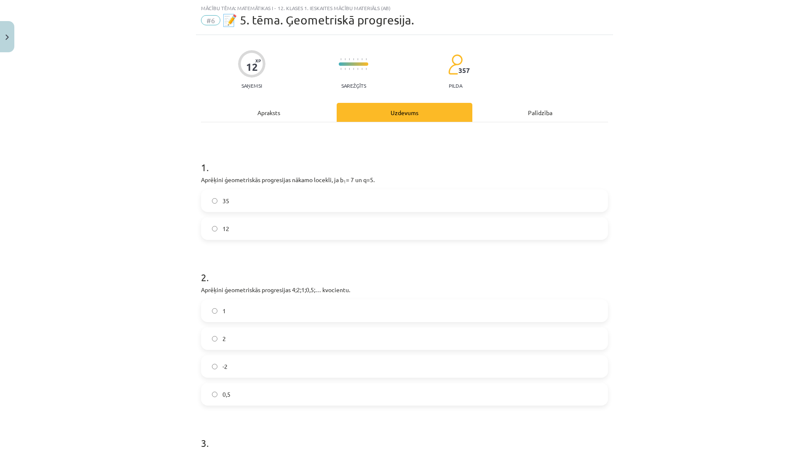
click at [298, 198] on label "35" at bounding box center [405, 200] width 406 height 21
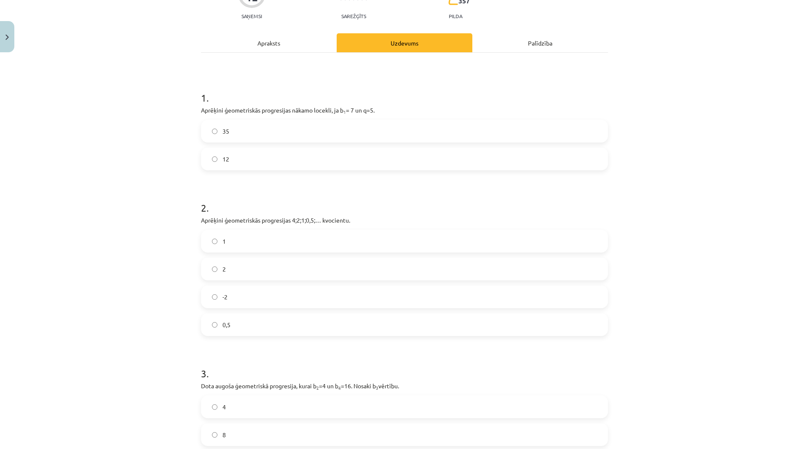
scroll to position [105, 0]
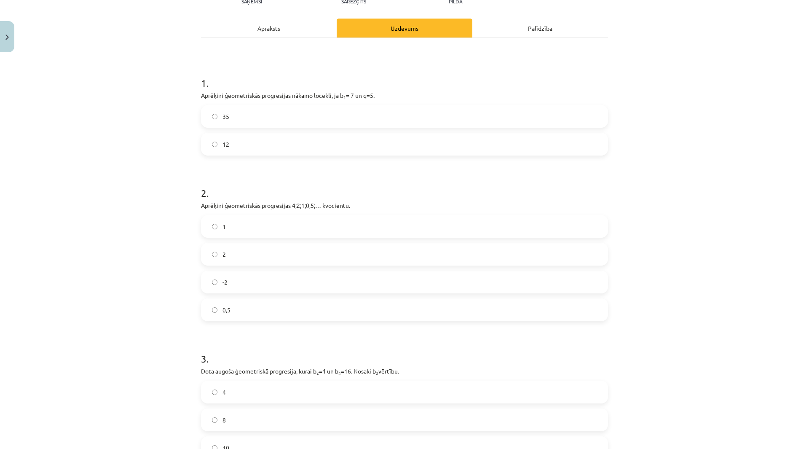
click at [264, 302] on label "0,5" at bounding box center [405, 309] width 406 height 21
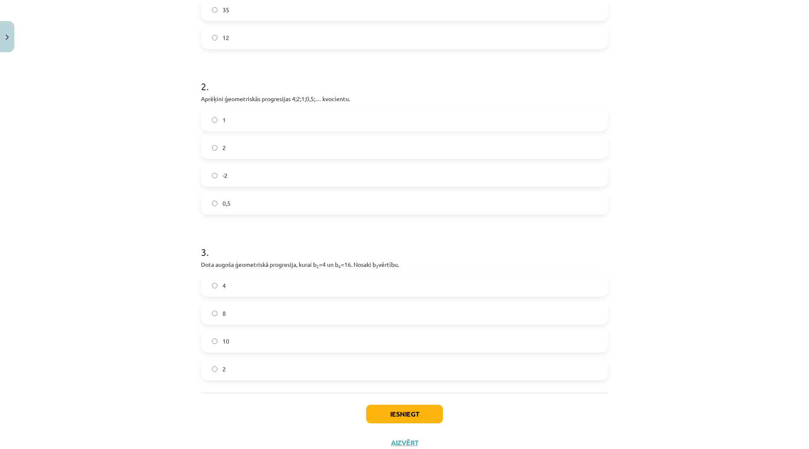
scroll to position [232, 0]
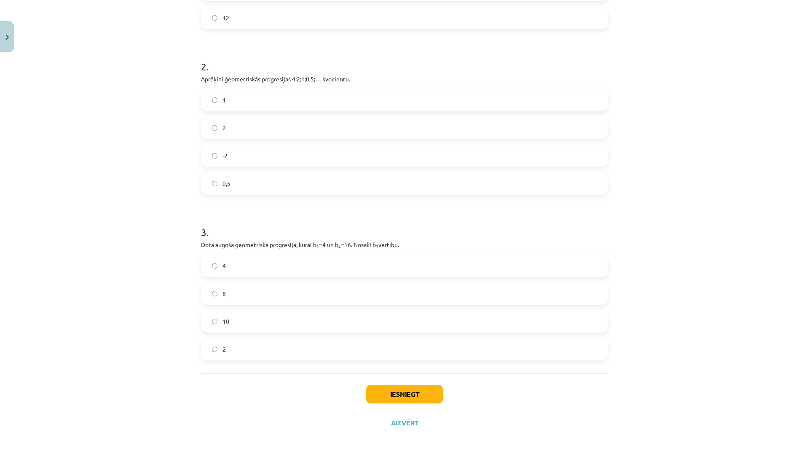
click at [251, 285] on label "8" at bounding box center [405, 293] width 406 height 21
click at [404, 388] on button "Iesniegt" at bounding box center [404, 394] width 77 height 19
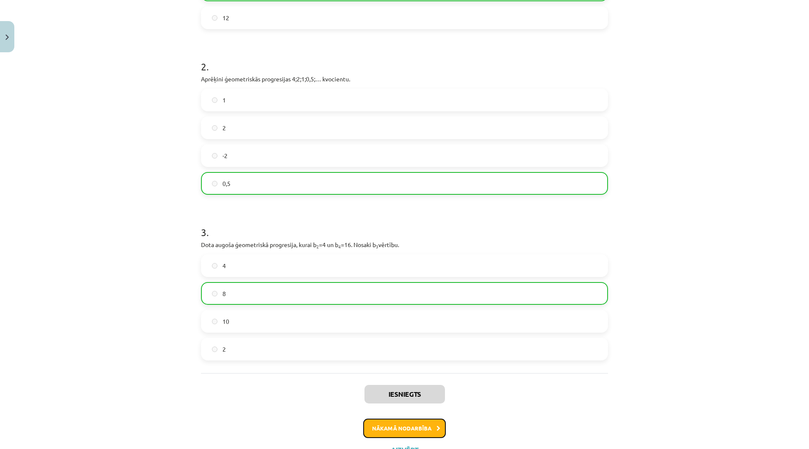
click at [412, 424] on button "Nākamā nodarbība" at bounding box center [404, 428] width 83 height 19
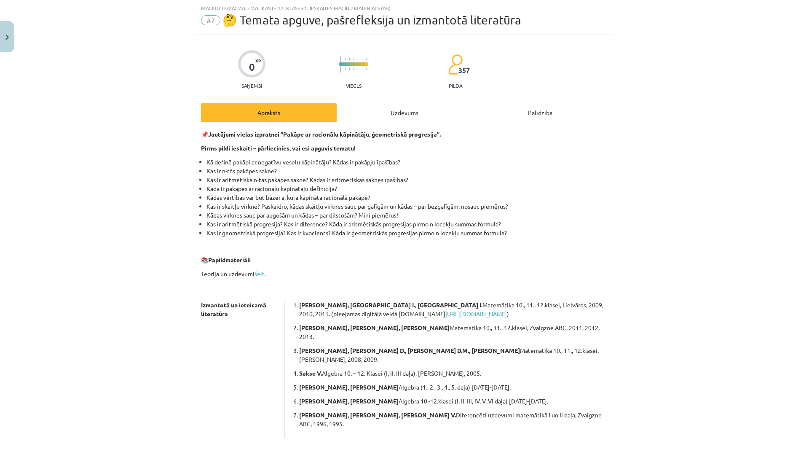
scroll to position [84, 0]
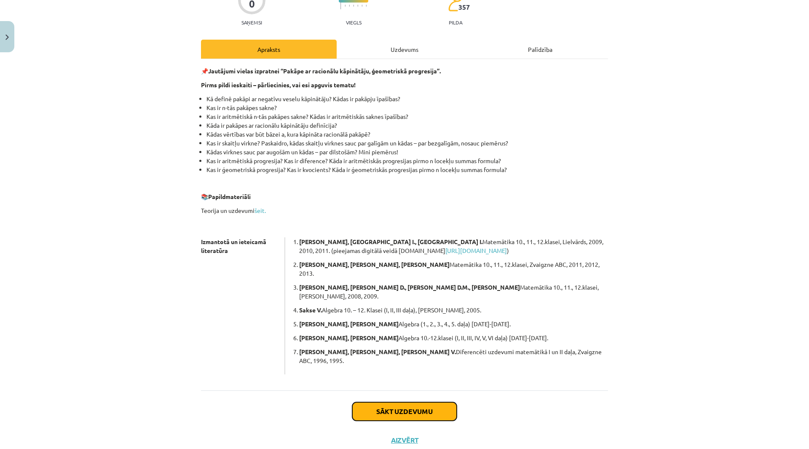
click at [409, 402] on button "Sākt uzdevumu" at bounding box center [404, 411] width 105 height 19
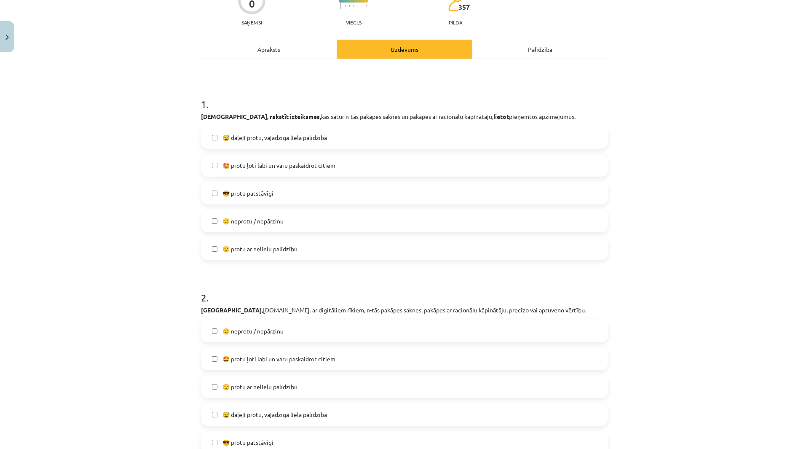
scroll to position [21, 0]
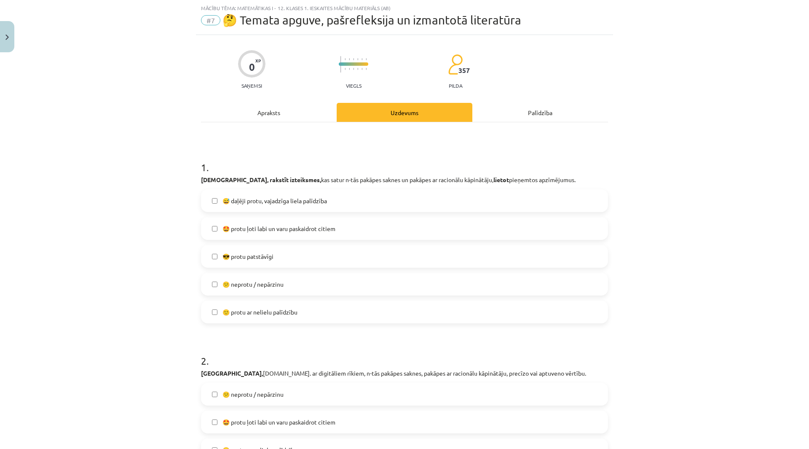
click at [275, 201] on span "😅 daļēji protu, vajadzīga liela palīdzība" at bounding box center [275, 200] width 105 height 9
click at [275, 312] on span "🙂 protu ar nelielu palīdzību" at bounding box center [260, 312] width 75 height 9
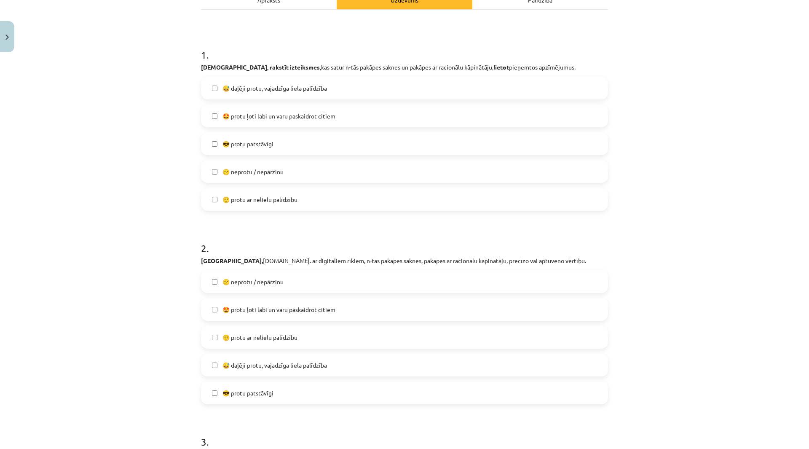
scroll to position [148, 0]
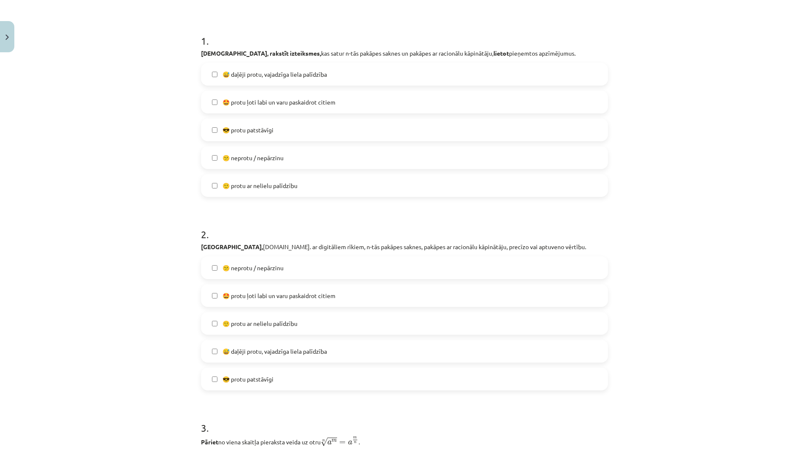
click at [304, 332] on label "🙂 protu ar nelielu palīdzību" at bounding box center [405, 323] width 406 height 21
click at [300, 353] on span "😅 daļēji protu, vajadzīga liela palīdzība" at bounding box center [275, 351] width 105 height 9
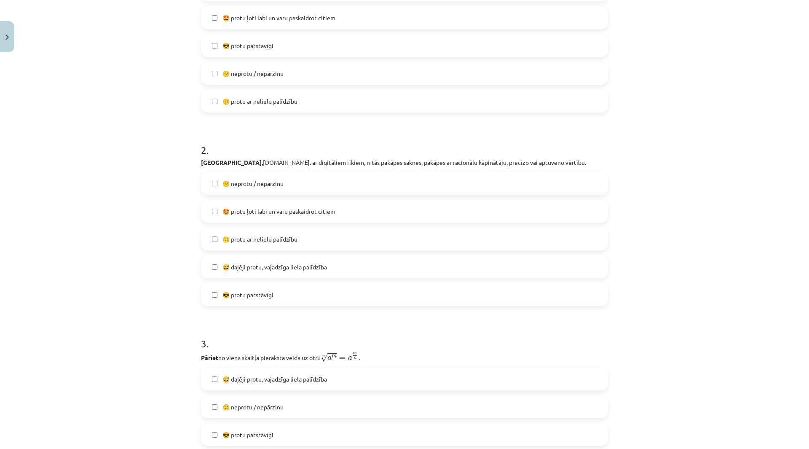
scroll to position [274, 0]
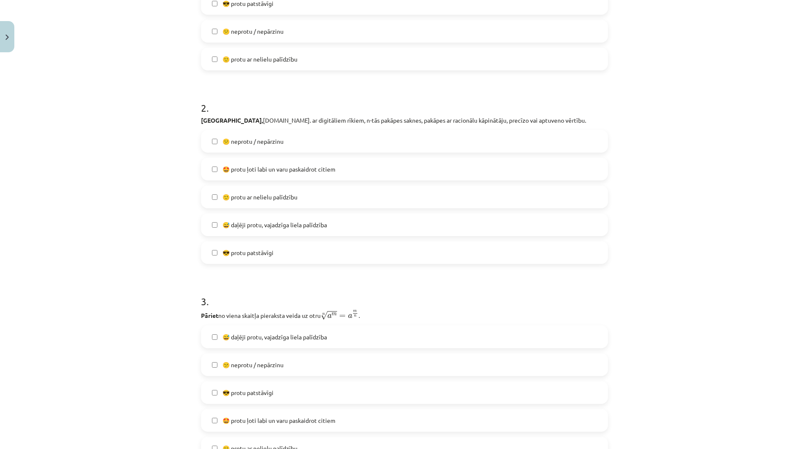
click at [292, 212] on div "😕 neprotu / nepārzinu  🤩 protu ļoti labi un varu paskaidrot citiem 🙂 protu ar n…" at bounding box center [404, 197] width 407 height 134
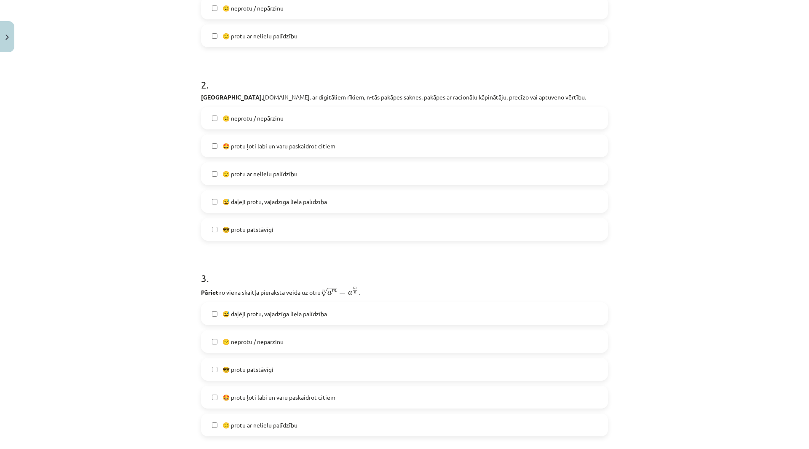
scroll to position [316, 0]
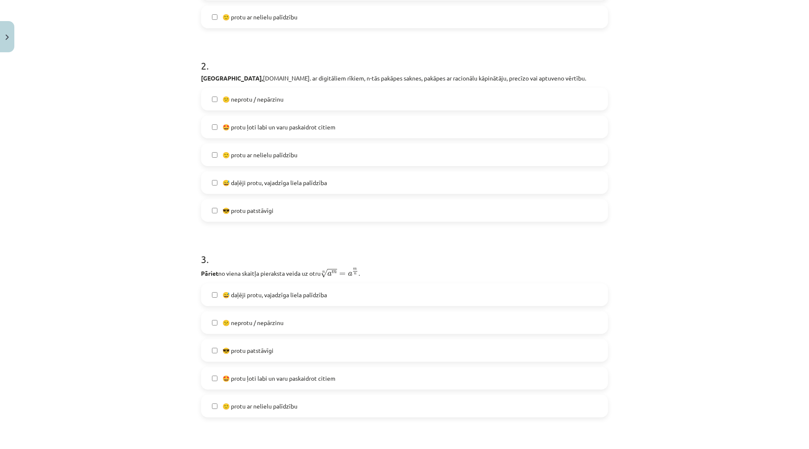
click at [287, 411] on label "🙂 protu ar nelielu palīdzību" at bounding box center [405, 405] width 406 height 21
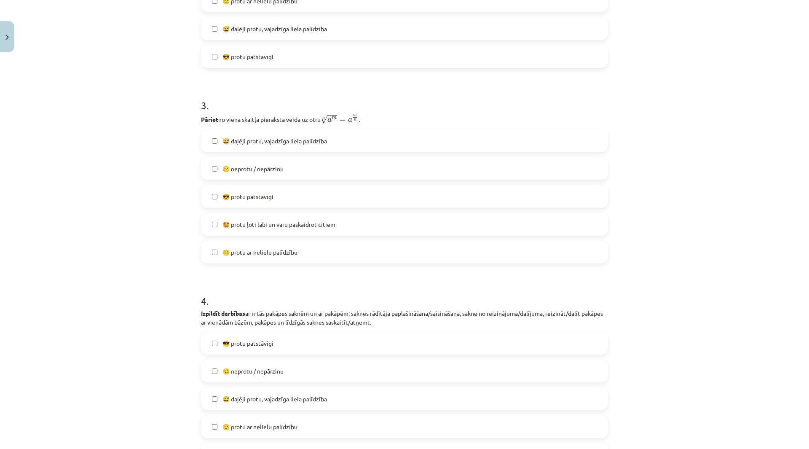
scroll to position [485, 0]
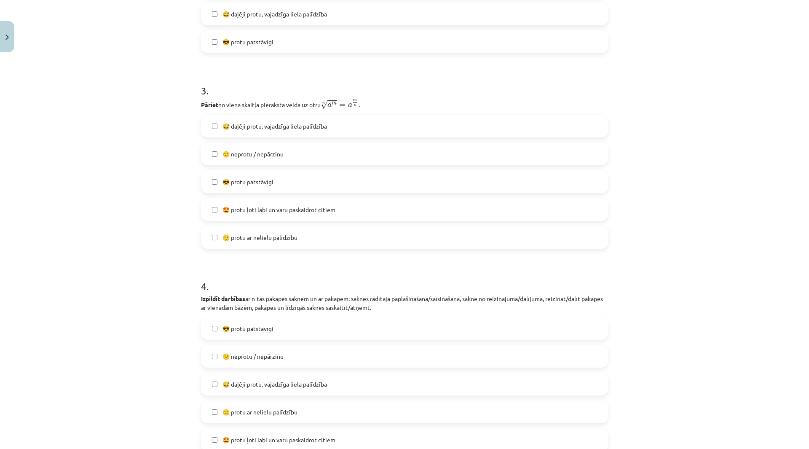
click at [318, 381] on span "😅 daļēji protu, vajadzīga liela palīdzība" at bounding box center [275, 384] width 105 height 9
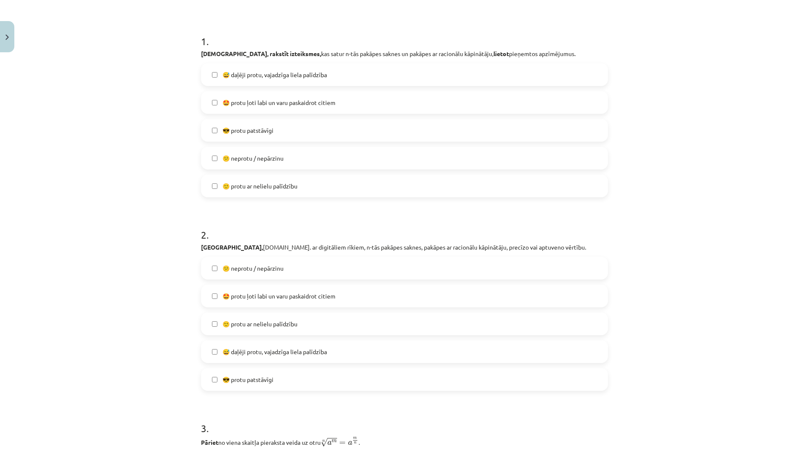
scroll to position [105, 0]
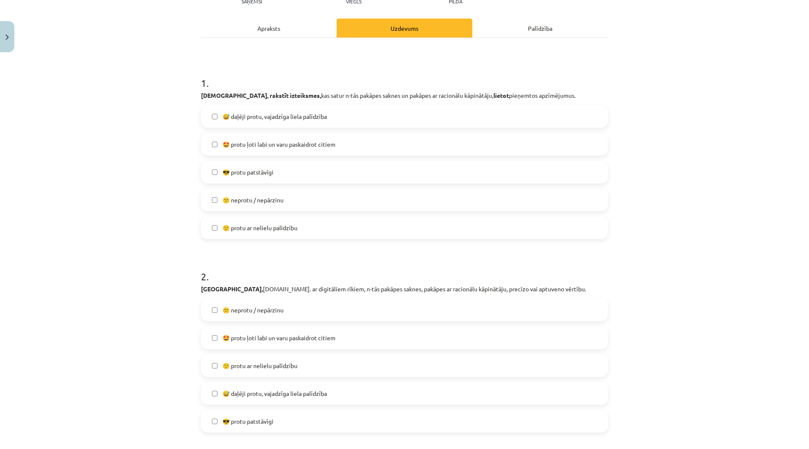
click at [327, 115] on label "😅 daļēji protu, vajadzīga liela palīdzība" at bounding box center [405, 116] width 406 height 21
click at [255, 387] on label "😅 daļēji protu, vajadzīga liela palīdzība" at bounding box center [405, 393] width 406 height 21
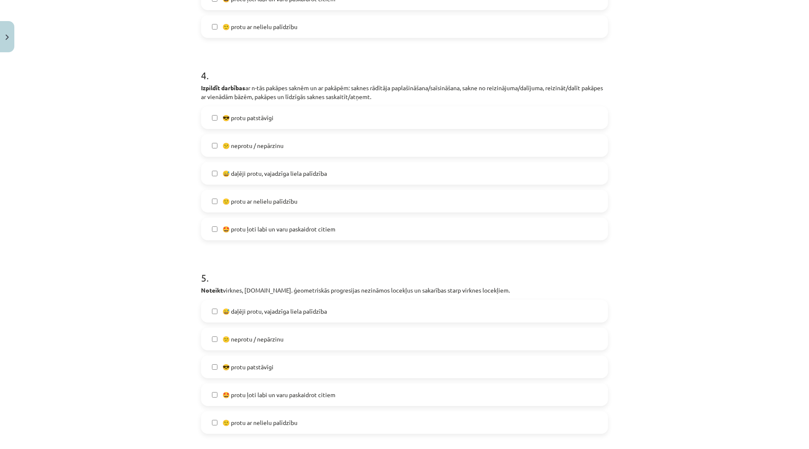
scroll to position [738, 0]
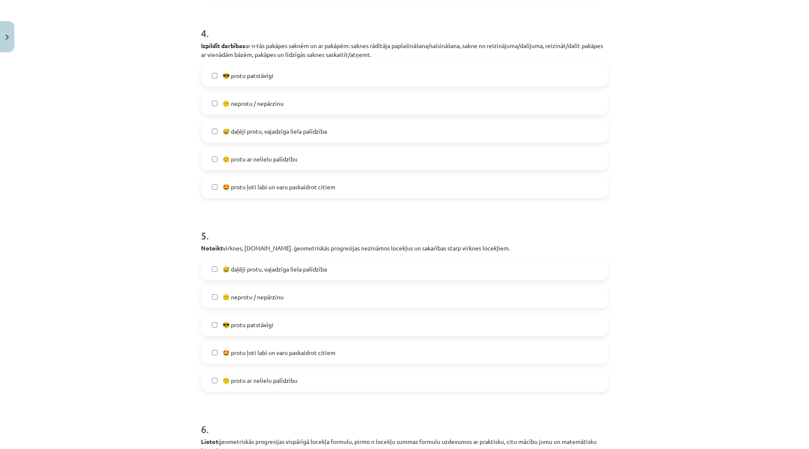
click at [281, 384] on span "🙂 protu ar nelielu palīdzību" at bounding box center [260, 380] width 75 height 9
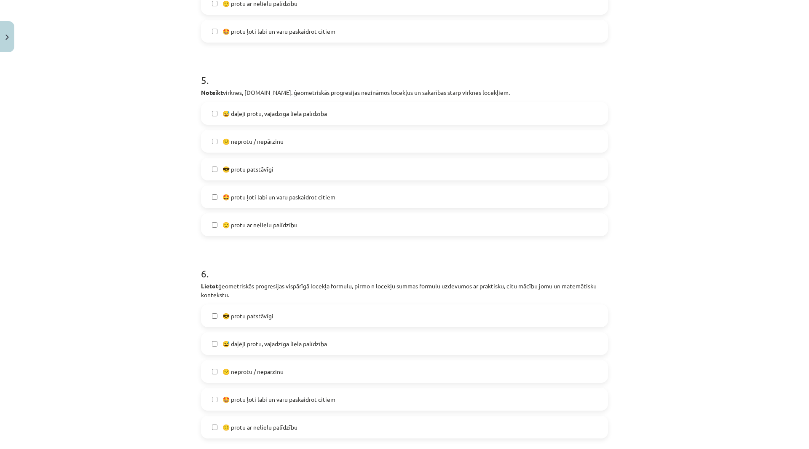
scroll to position [906, 0]
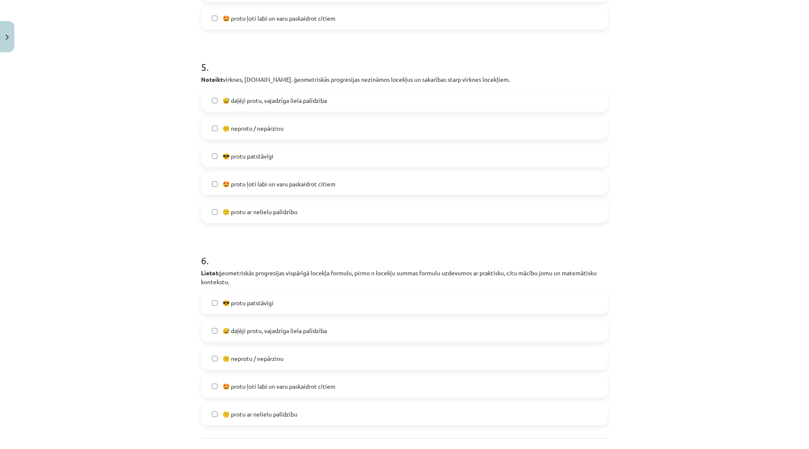
click at [284, 417] on span "🙂 protu ar nelielu palīdzību" at bounding box center [260, 414] width 75 height 9
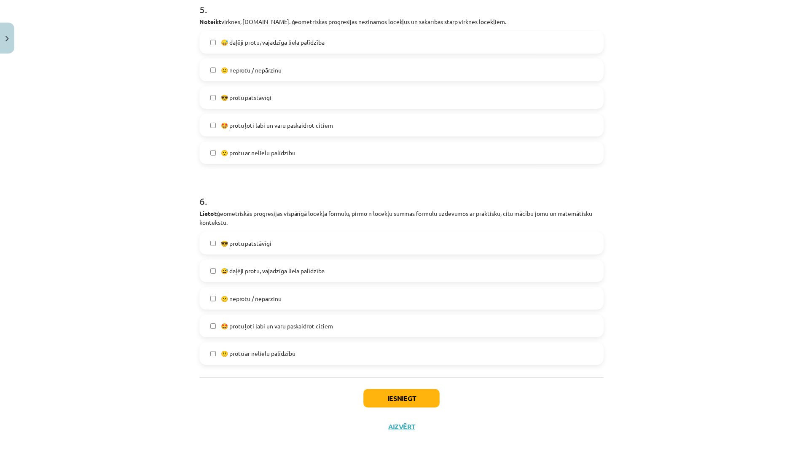
scroll to position [980, 0]
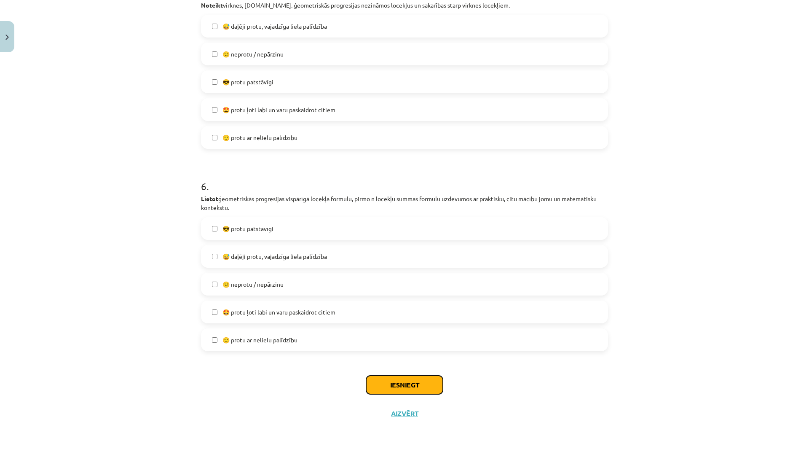
click at [426, 387] on button "Iesniegt" at bounding box center [404, 385] width 77 height 19
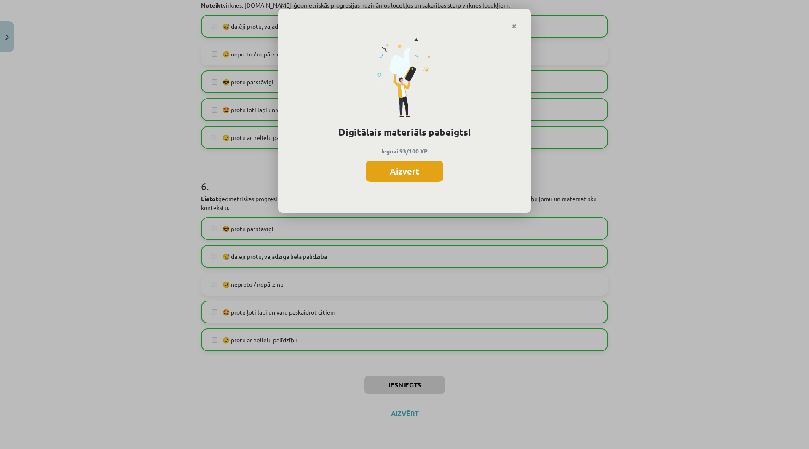
click at [387, 164] on button "Aizvērt" at bounding box center [405, 171] width 78 height 21
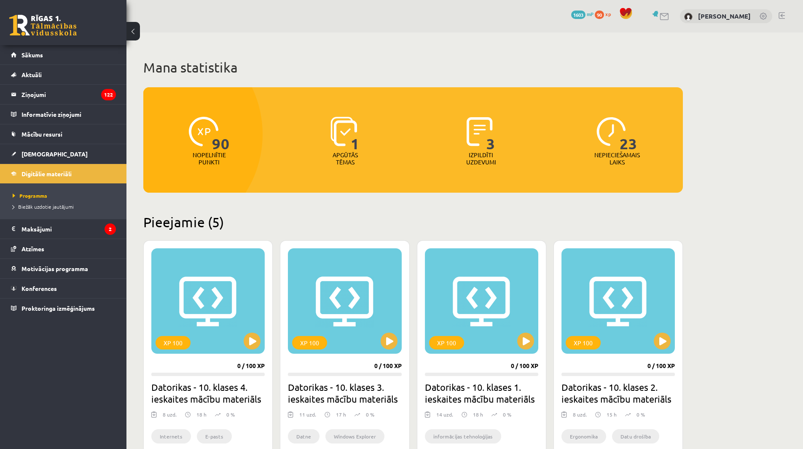
scroll to position [379, 0]
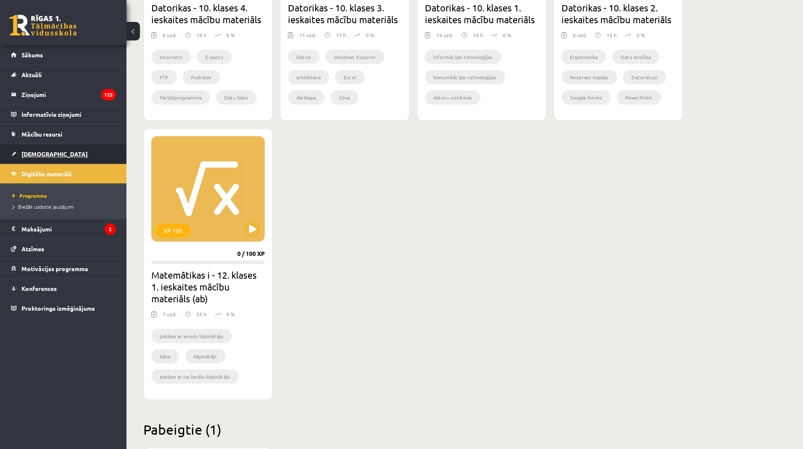
click at [56, 153] on link "[DEMOGRAPHIC_DATA]" at bounding box center [63, 153] width 105 height 19
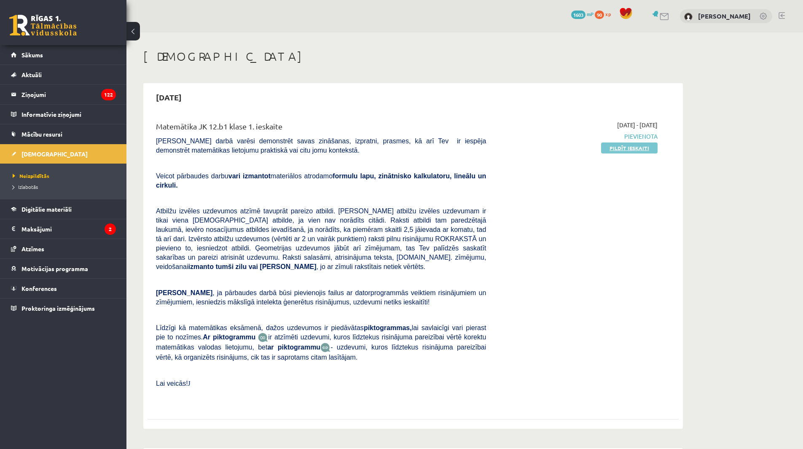
click at [631, 144] on link "Pildīt ieskaiti" at bounding box center [629, 147] width 56 height 11
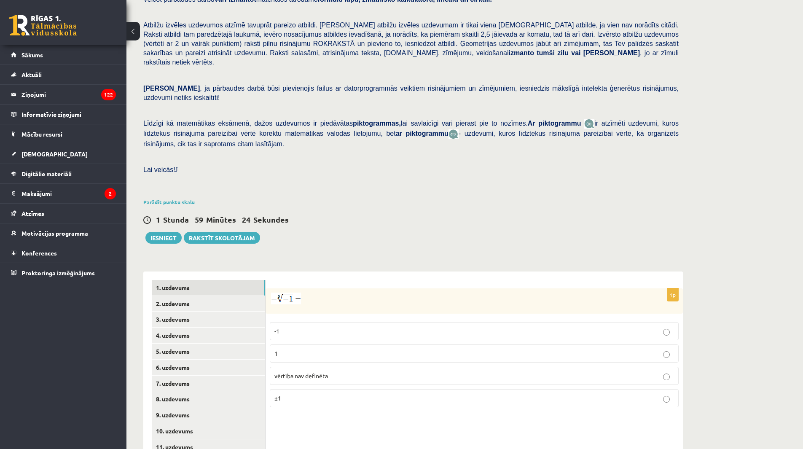
scroll to position [126, 0]
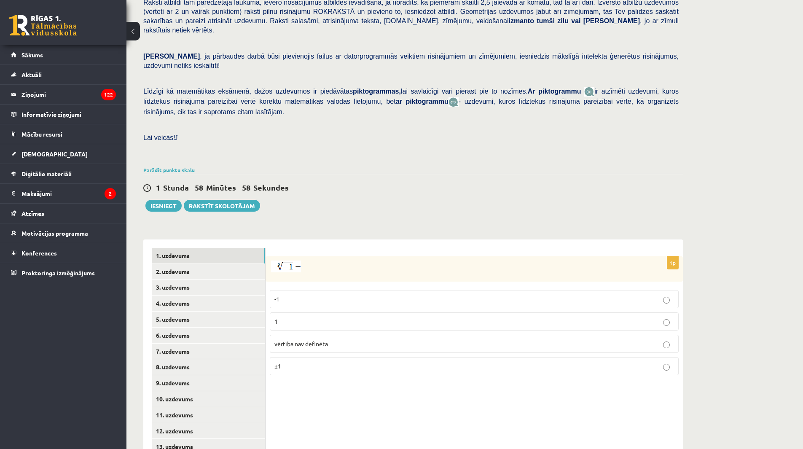
click at [328, 290] on label "-1" at bounding box center [474, 299] width 409 height 18
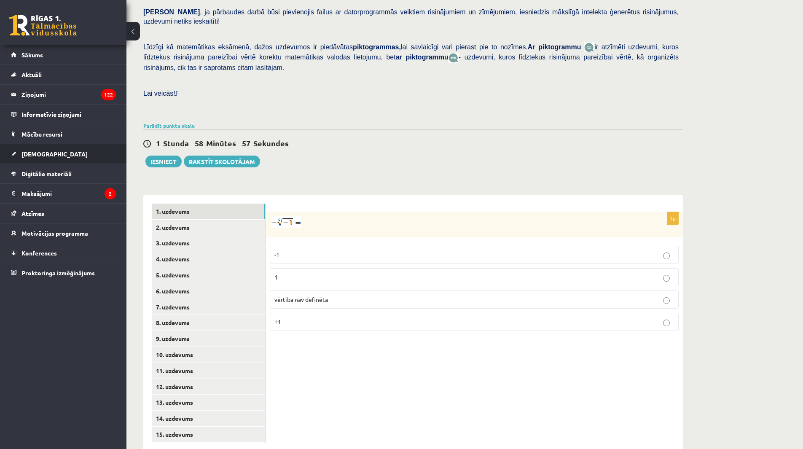
scroll to position [171, 0]
click at [174, 219] on link "2. uzdevums" at bounding box center [208, 227] width 113 height 16
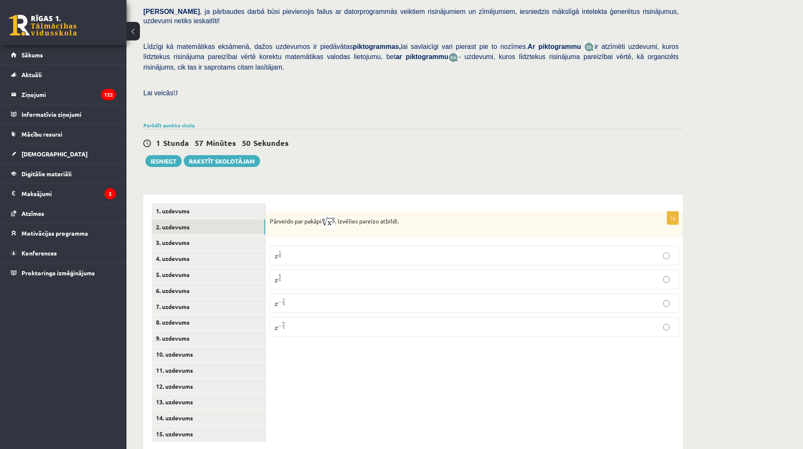
click at [295, 250] on p "x 5 6 x 5 6" at bounding box center [474, 255] width 400 height 10
click at [194, 235] on link "3. uzdevums" at bounding box center [208, 243] width 113 height 16
click at [425, 258] on input "text" at bounding box center [433, 265] width 63 height 14
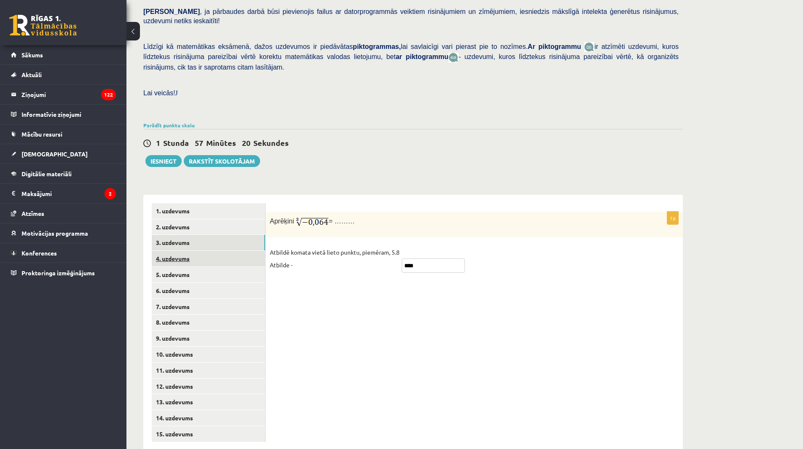
type input "****"
click at [174, 251] on link "4. uzdevums" at bounding box center [208, 259] width 113 height 16
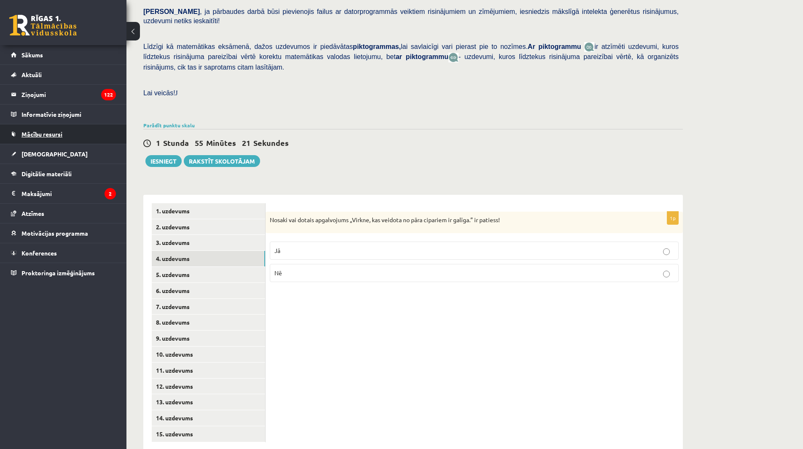
click at [52, 131] on span "Mācību resursi" at bounding box center [41, 134] width 41 height 8
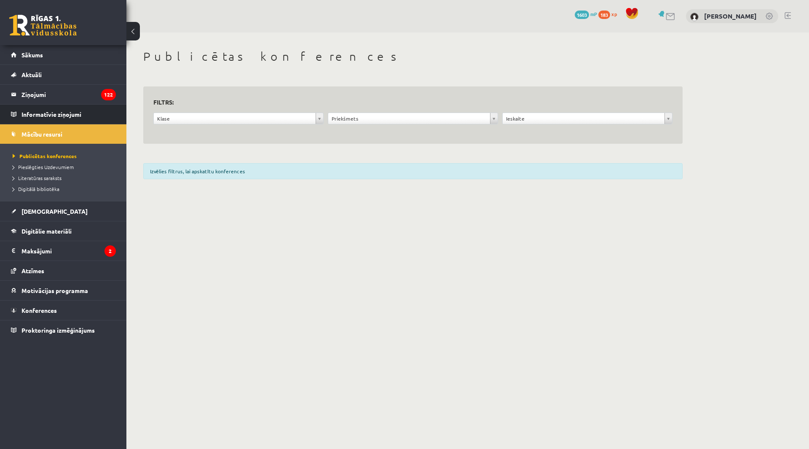
click at [48, 124] on li "Informatīvie ziņojumi 0" at bounding box center [63, 114] width 126 height 20
click at [47, 118] on legend "Informatīvie ziņojumi 0" at bounding box center [68, 114] width 94 height 19
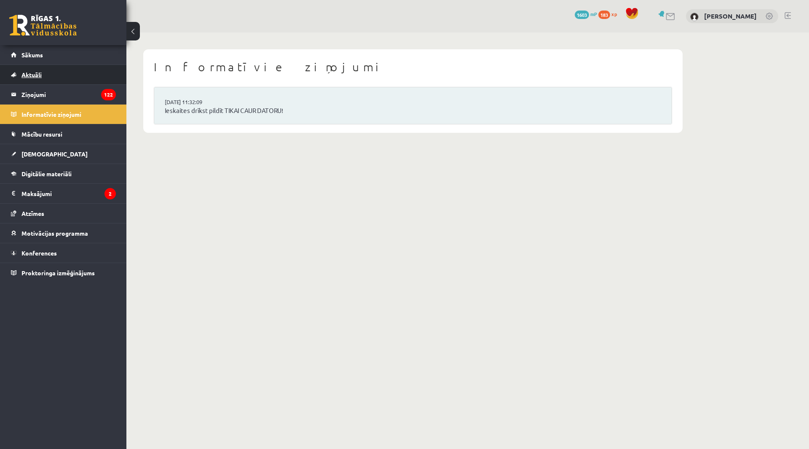
click at [37, 80] on link "Aktuāli" at bounding box center [63, 74] width 105 height 19
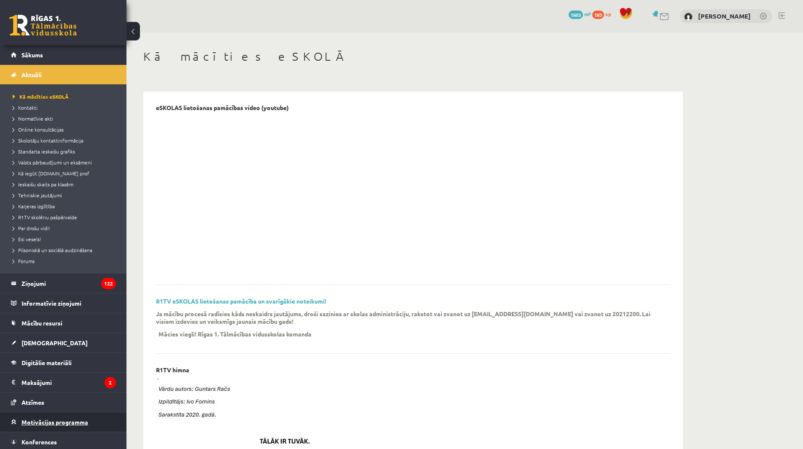
click at [54, 425] on link "Motivācijas programma" at bounding box center [63, 421] width 105 height 19
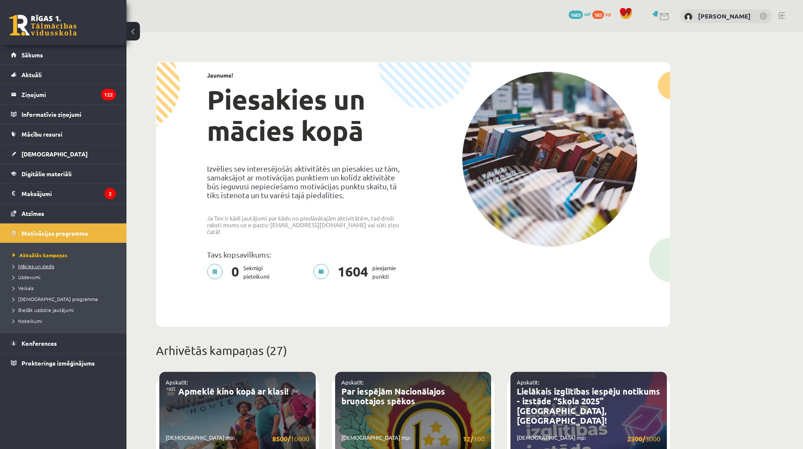
click at [35, 268] on span "Mācies un ziedo" at bounding box center [34, 266] width 42 height 7
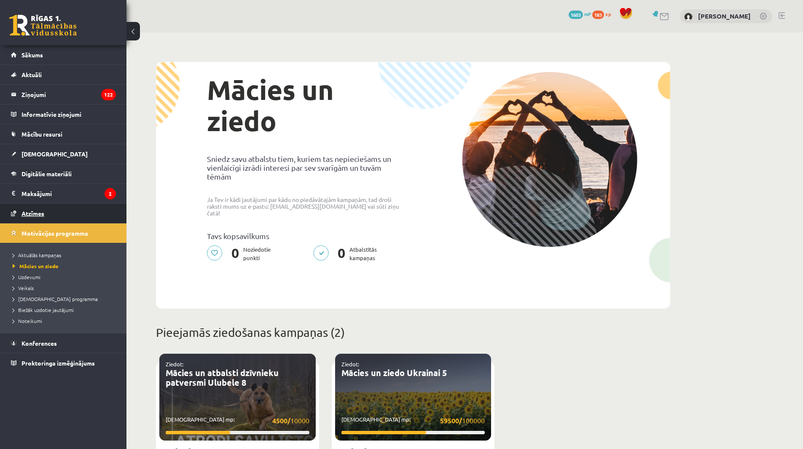
click at [44, 209] on link "Atzīmes" at bounding box center [63, 213] width 105 height 19
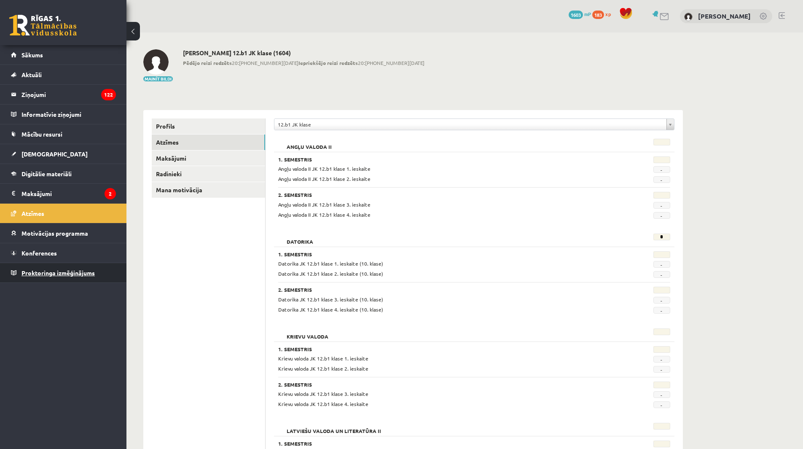
click at [47, 267] on link "Proktoringa izmēģinājums" at bounding box center [63, 272] width 105 height 19
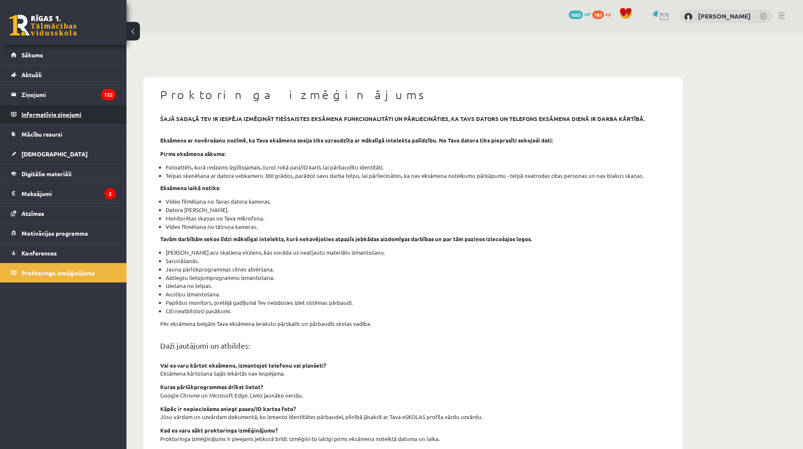
click at [37, 120] on legend "Informatīvie ziņojumi 0" at bounding box center [68, 114] width 94 height 19
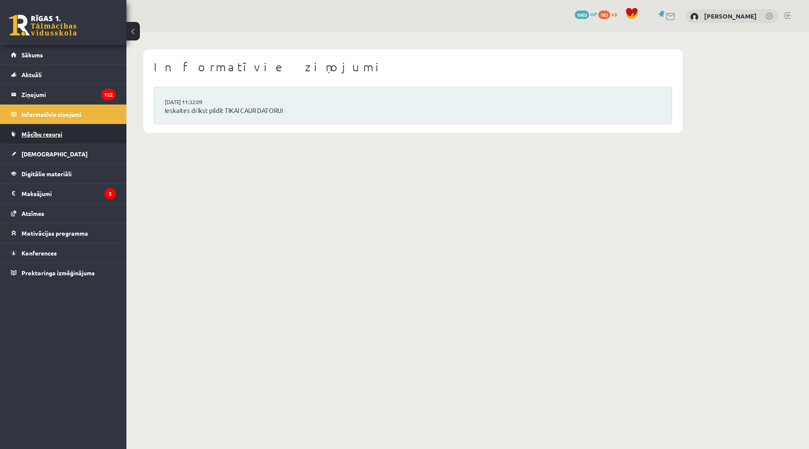
click at [38, 133] on span "Mācību resursi" at bounding box center [41, 134] width 41 height 8
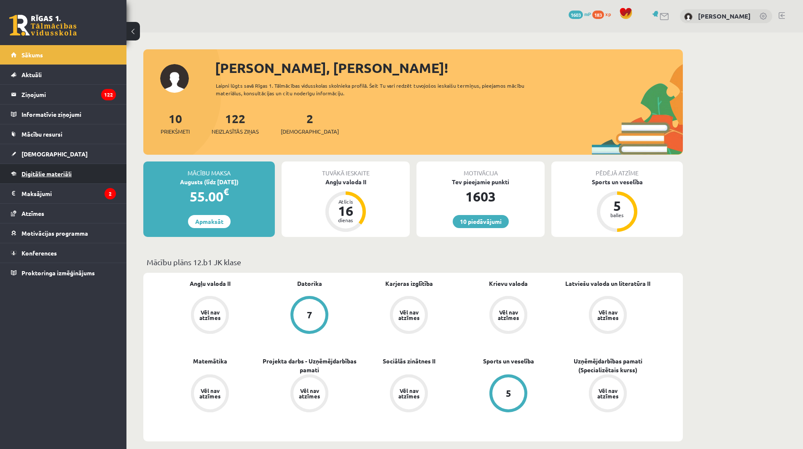
click at [73, 169] on link "Digitālie materiāli" at bounding box center [63, 173] width 105 height 19
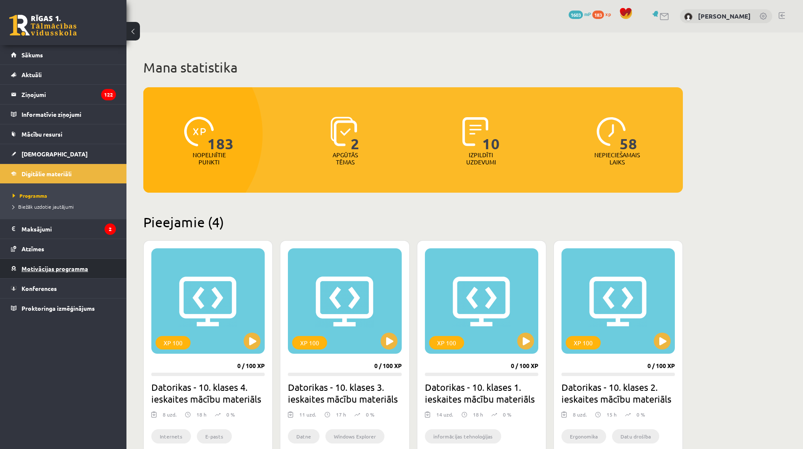
click at [61, 273] on link "Motivācijas programma" at bounding box center [63, 268] width 105 height 19
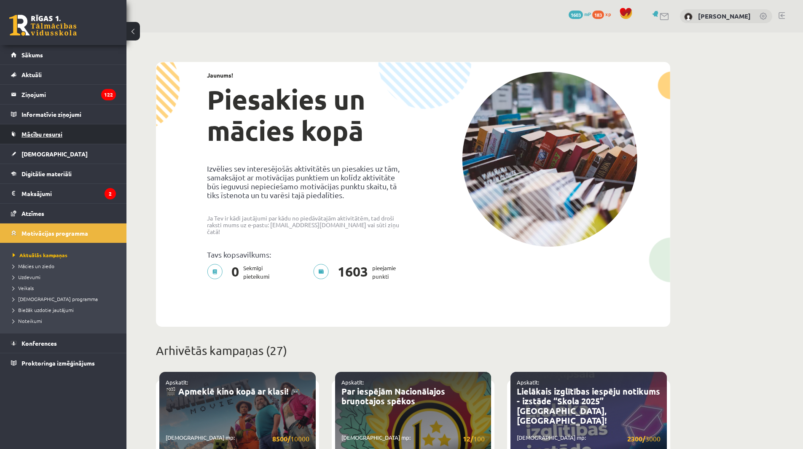
click at [34, 129] on link "Mācību resursi" at bounding box center [63, 133] width 105 height 19
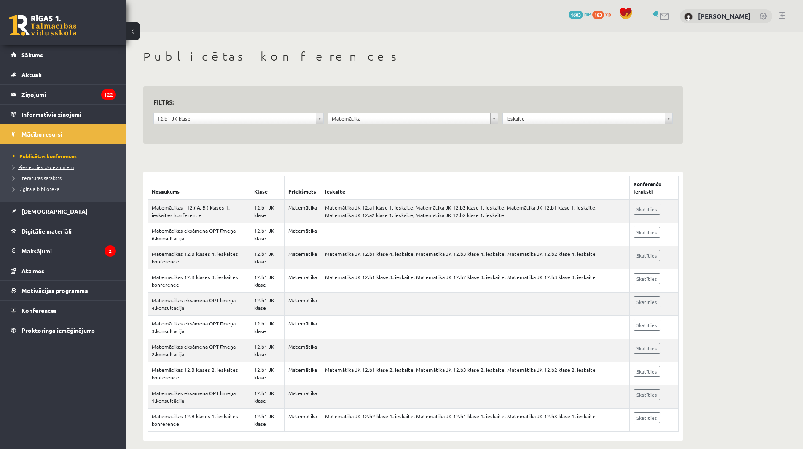
click at [48, 166] on span "Pieslēgties Uzdevumiem" at bounding box center [43, 167] width 61 height 7
click at [74, 289] on span "Motivācijas programma" at bounding box center [54, 291] width 67 height 8
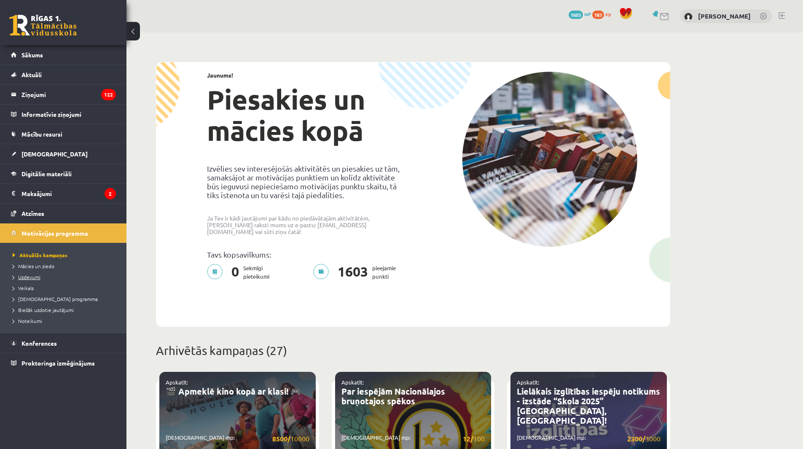
click at [28, 276] on span "Uzdevumi" at bounding box center [27, 277] width 28 height 7
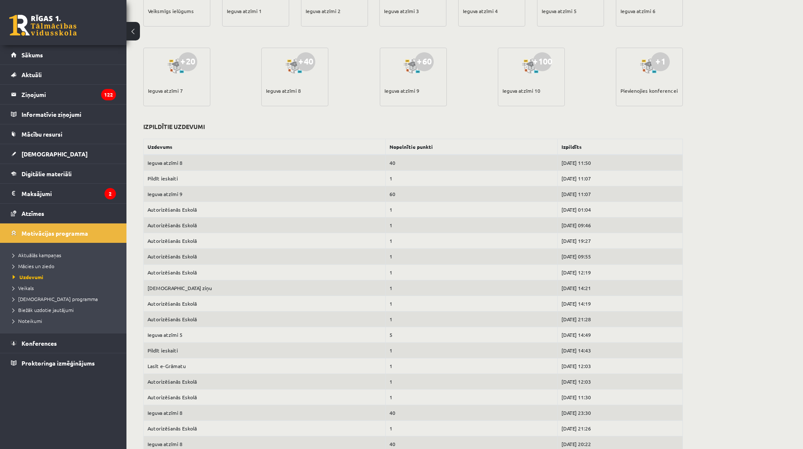
scroll to position [253, 0]
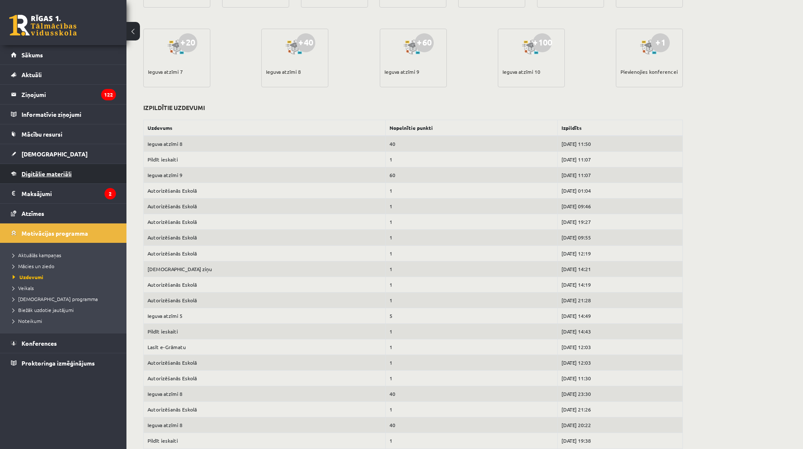
click at [40, 169] on link "Digitālie materiāli" at bounding box center [63, 173] width 105 height 19
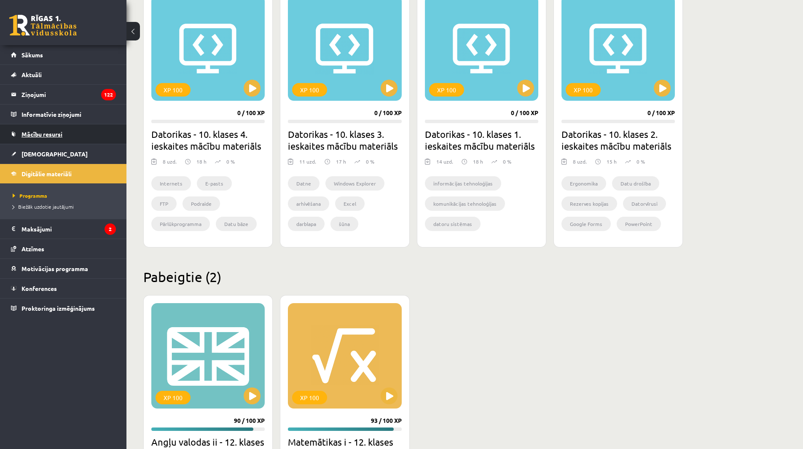
click at [39, 134] on span "Mācību resursi" at bounding box center [41, 134] width 41 height 8
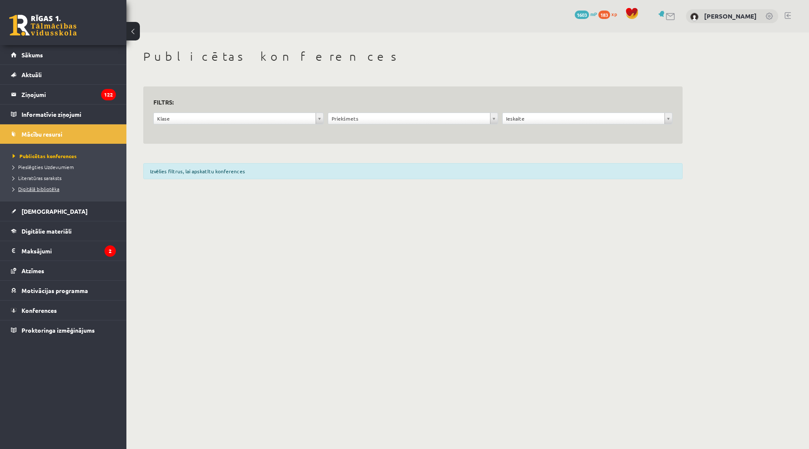
click at [49, 191] on link "Digitālā bibliotēka" at bounding box center [65, 189] width 105 height 8
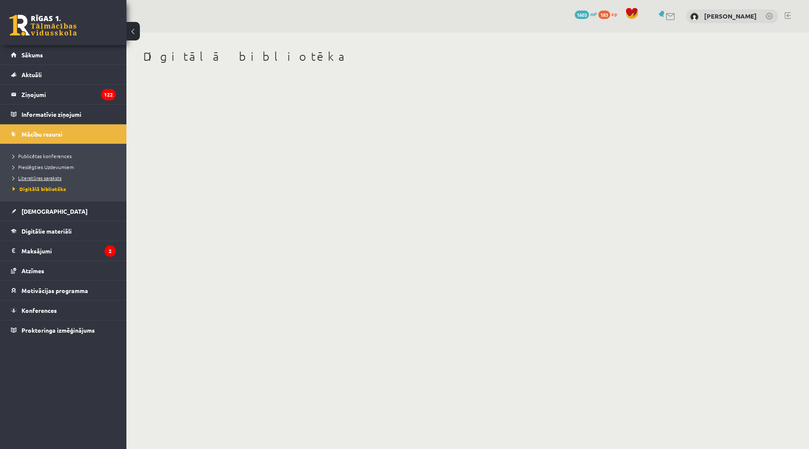
click at [50, 177] on span "Literatūras saraksts" at bounding box center [37, 178] width 49 height 7
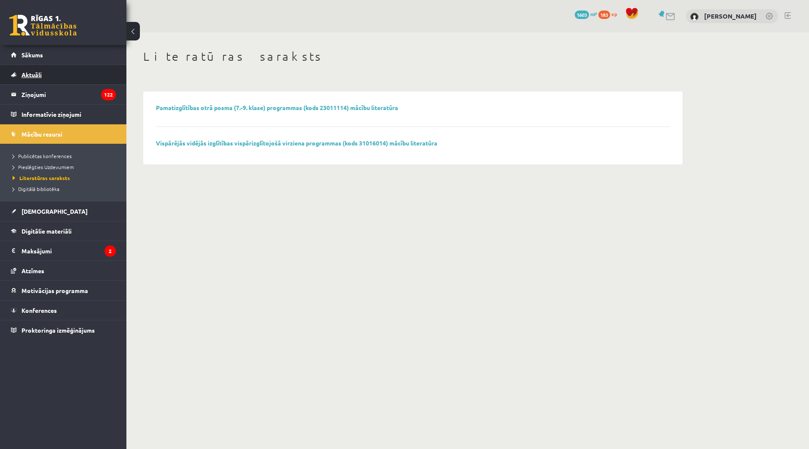
click at [34, 81] on link "Aktuāli" at bounding box center [63, 74] width 105 height 19
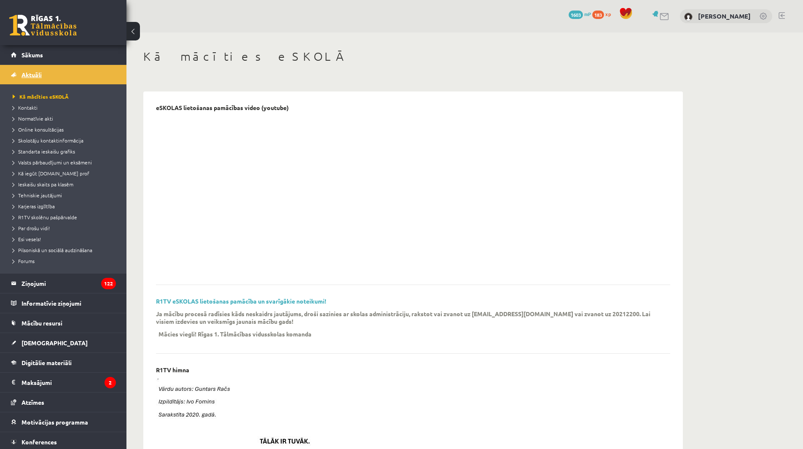
click at [37, 74] on span "Aktuāli" at bounding box center [31, 75] width 20 height 8
click at [38, 50] on link "Sākums" at bounding box center [63, 54] width 105 height 19
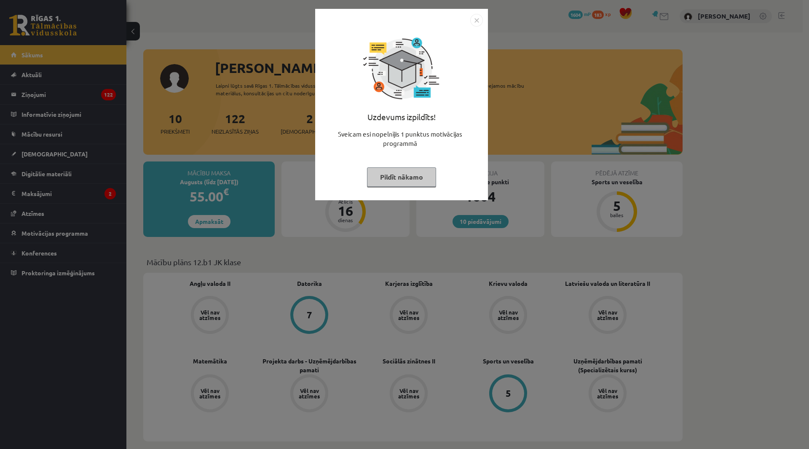
click at [417, 177] on button "Pildīt nākamo" at bounding box center [401, 176] width 69 height 19
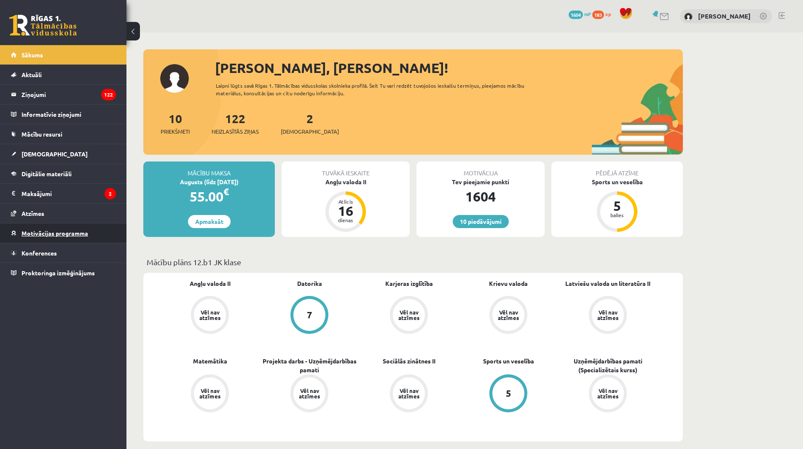
click at [72, 236] on span "Motivācijas programma" at bounding box center [54, 233] width 67 height 8
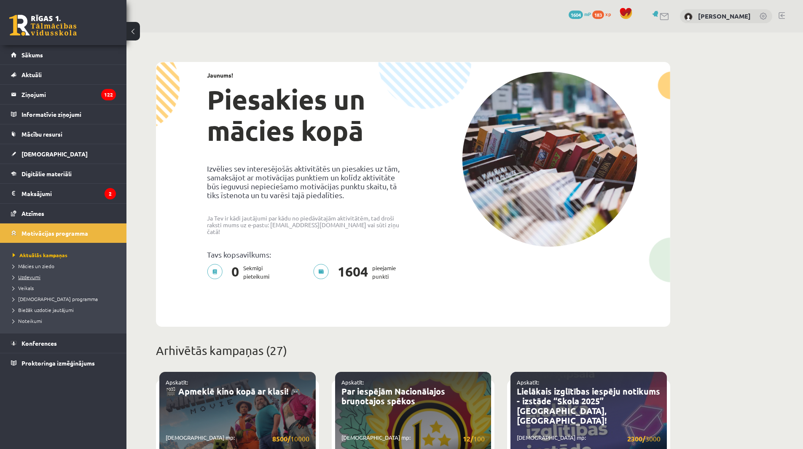
click at [35, 273] on link "Uzdevumi" at bounding box center [65, 277] width 105 height 8
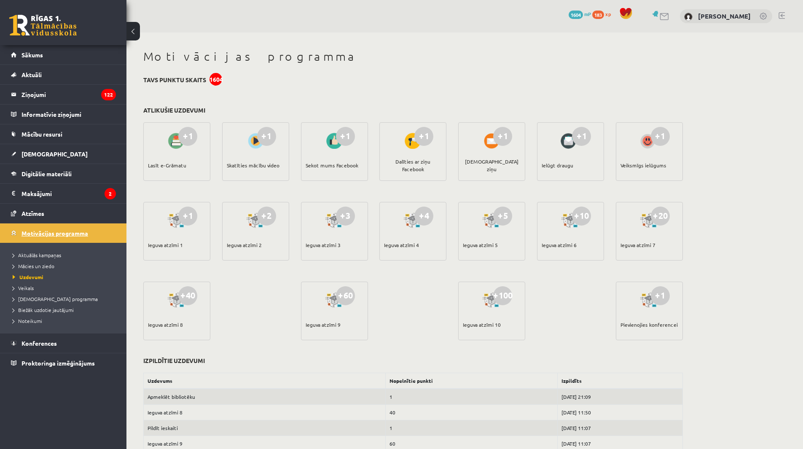
click at [50, 234] on span "Motivācijas programma" at bounding box center [54, 233] width 67 height 8
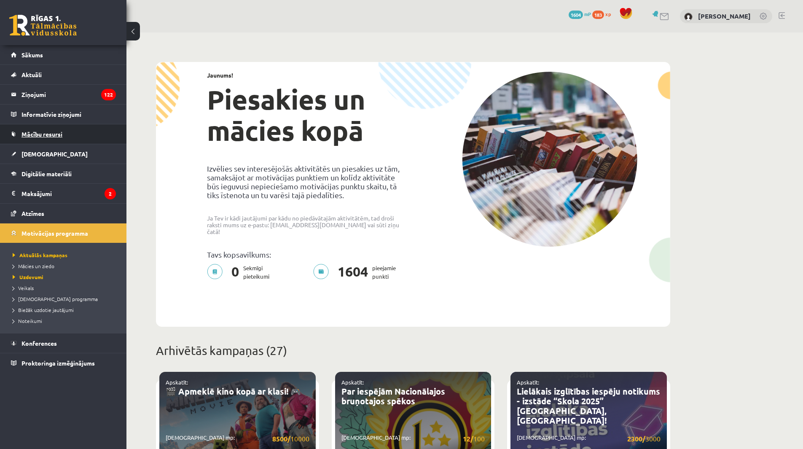
click at [54, 136] on span "Mācību resursi" at bounding box center [41, 134] width 41 height 8
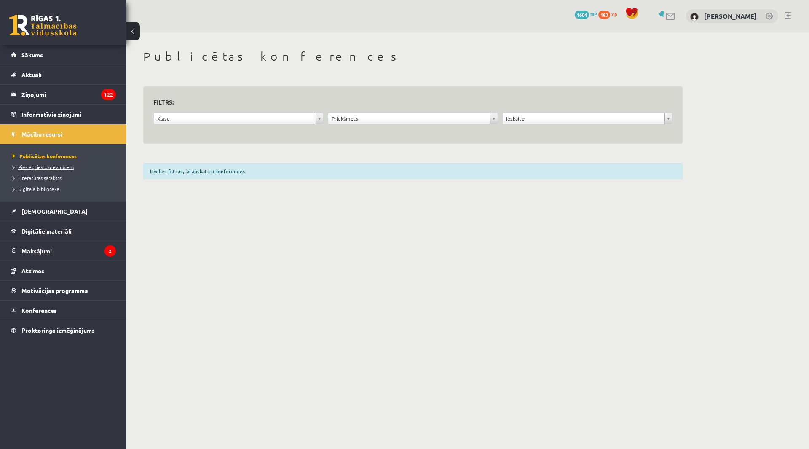
click at [59, 169] on span "Pieslēgties Uzdevumiem" at bounding box center [43, 167] width 61 height 7
click at [53, 158] on link "Publicētas konferences" at bounding box center [65, 156] width 105 height 8
drag, startPoint x: 277, startPoint y: 121, endPoint x: 280, endPoint y: 135, distance: 13.7
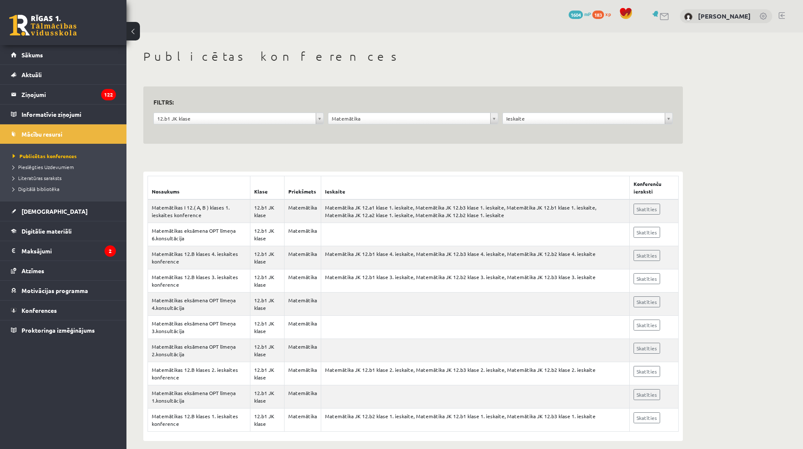
click at [596, 111] on form "**********" at bounding box center [412, 116] width 519 height 38
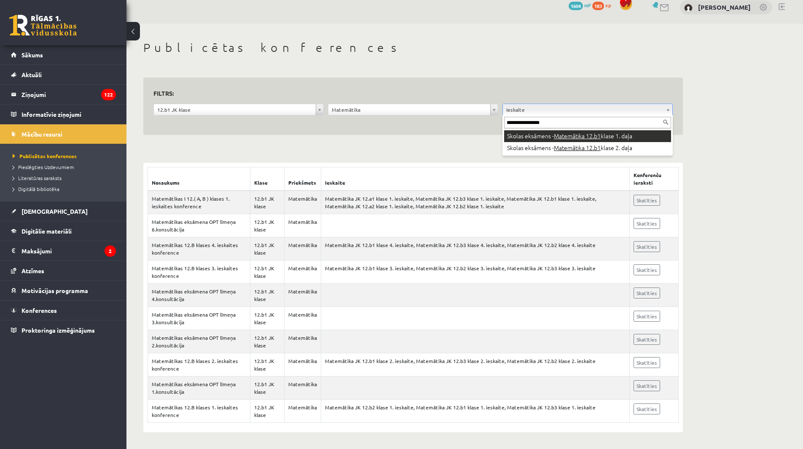
type input "**********"
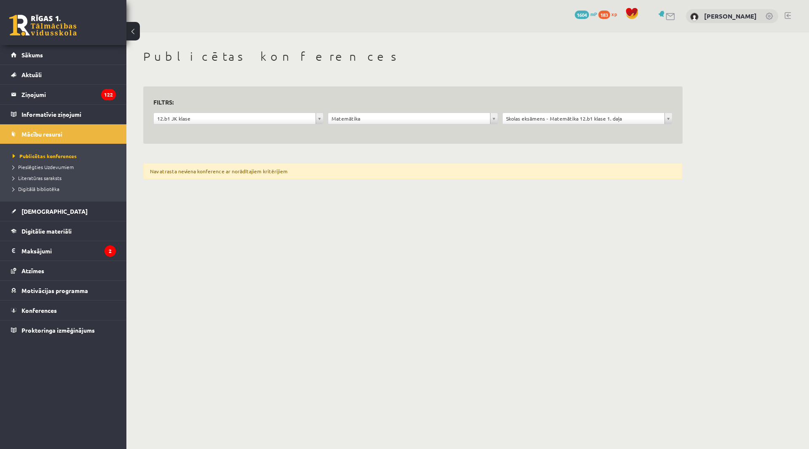
click at [674, 117] on div "**********" at bounding box center [413, 115] width 540 height 58
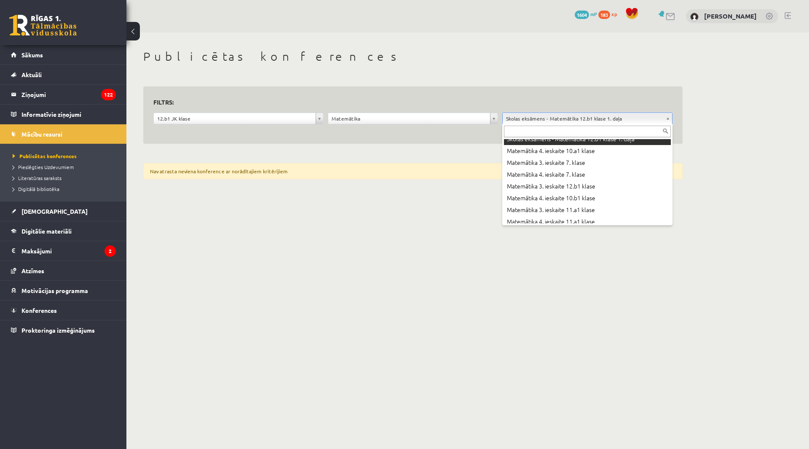
scroll to position [6637, 0]
click at [575, 137] on input "text" at bounding box center [587, 132] width 167 height 12
drag, startPoint x: 669, startPoint y: 128, endPoint x: 662, endPoint y: 131, distance: 7.4
click at [668, 128] on input "text" at bounding box center [587, 132] width 167 height 12
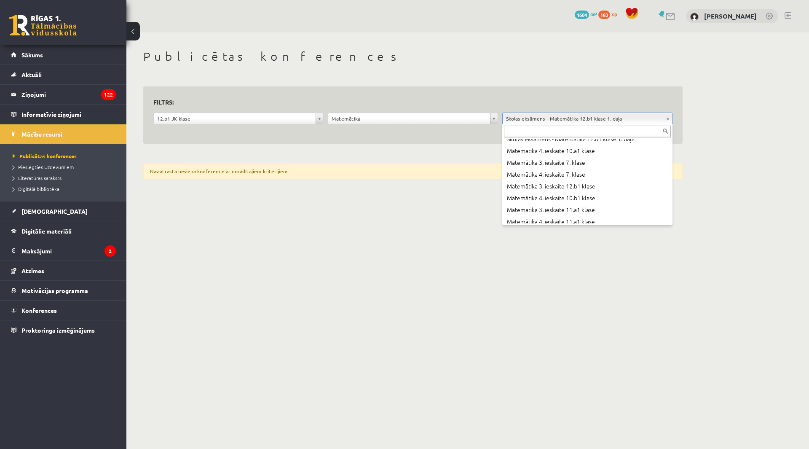
click at [662, 131] on input "text" at bounding box center [587, 132] width 167 height 12
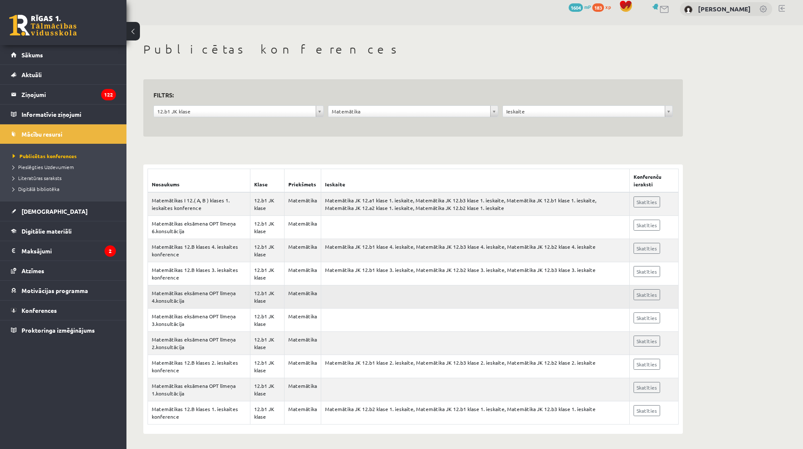
scroll to position [9, 0]
click at [38, 167] on span "Pieslēgties Uzdevumiem" at bounding box center [43, 167] width 61 height 7
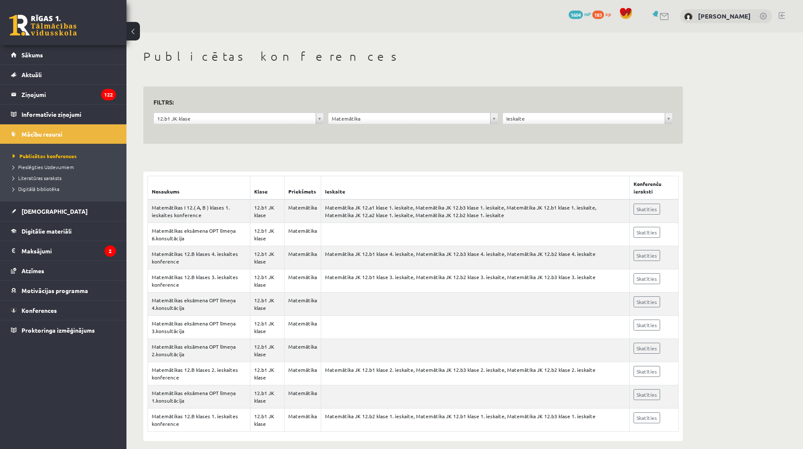
scroll to position [9, 0]
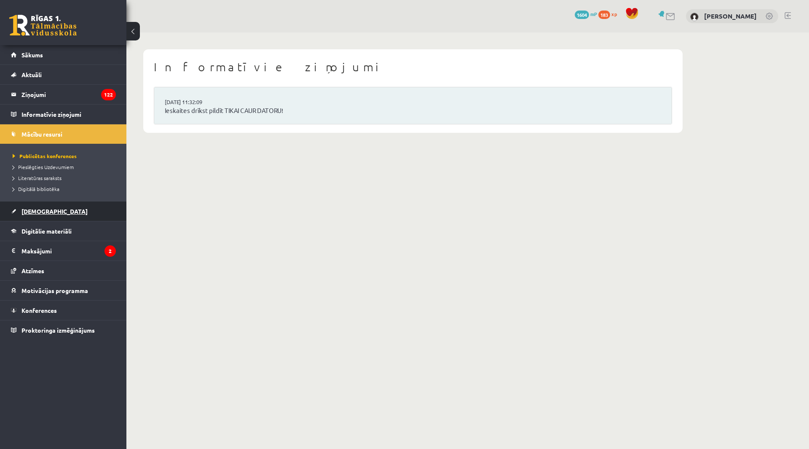
click at [48, 213] on link "[DEMOGRAPHIC_DATA]" at bounding box center [63, 210] width 105 height 19
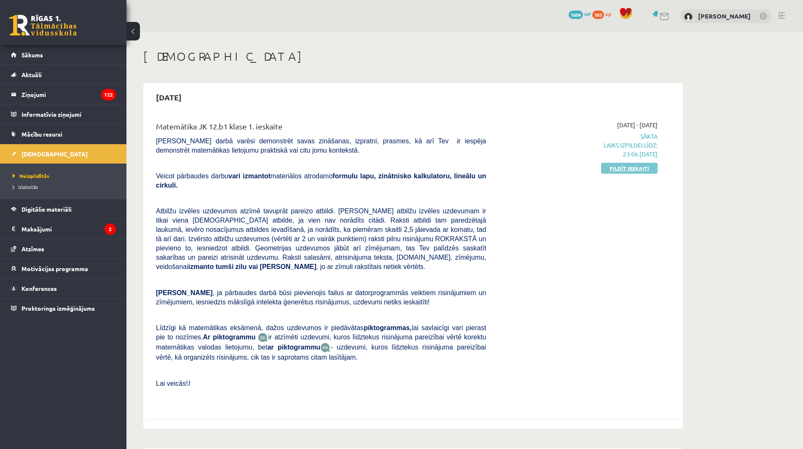
click at [653, 169] on link "Pildīt ieskaiti" at bounding box center [629, 168] width 56 height 11
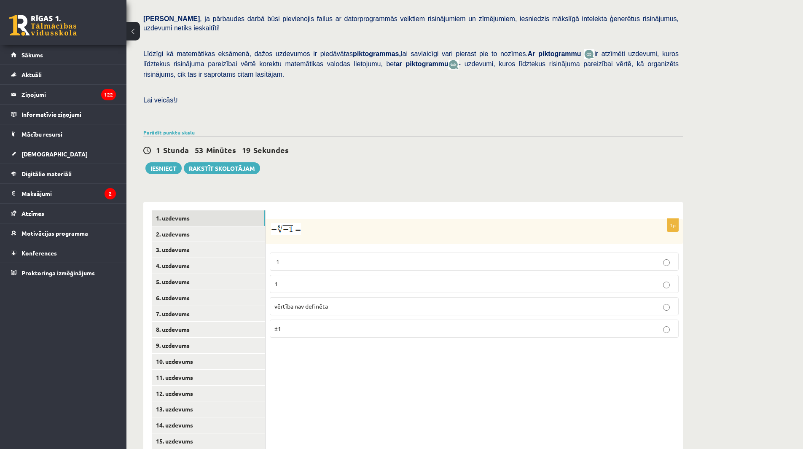
scroll to position [171, 0]
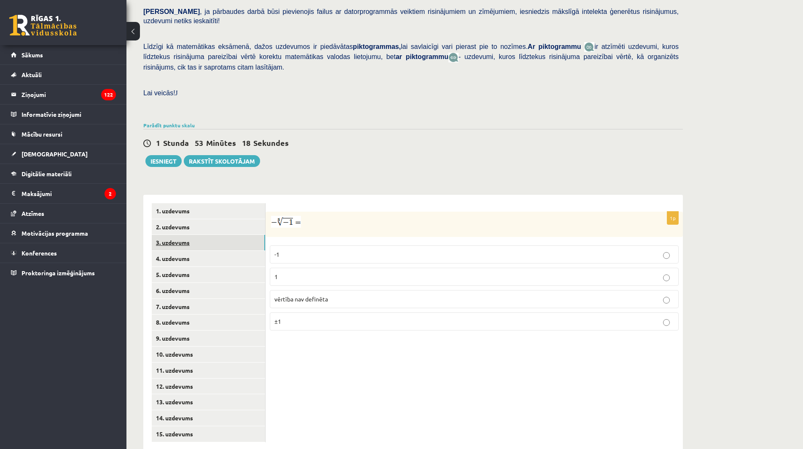
click at [167, 235] on link "3. uzdevums" at bounding box center [208, 243] width 113 height 16
click at [179, 251] on link "4. uzdevums" at bounding box center [208, 259] width 113 height 16
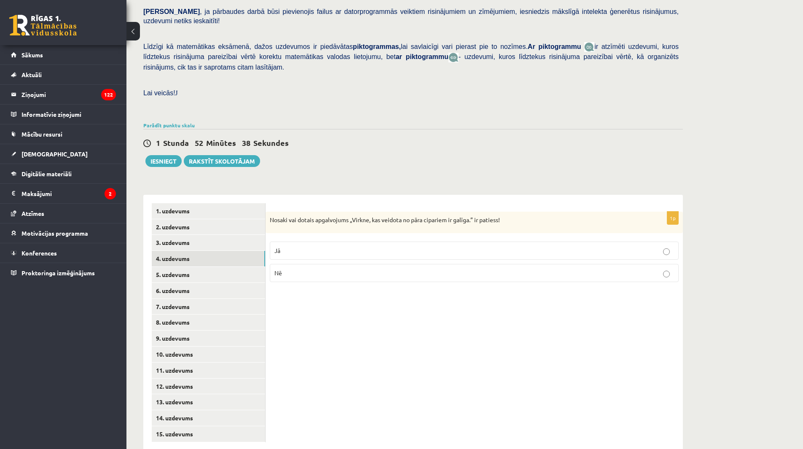
click at [309, 242] on label "Jā" at bounding box center [474, 251] width 409 height 18
click at [212, 267] on link "5. uzdevums" at bounding box center [208, 275] width 113 height 16
click at [225, 251] on link "4. uzdevums" at bounding box center [208, 259] width 113 height 16
click at [304, 264] on label "Nē" at bounding box center [474, 273] width 409 height 18
drag, startPoint x: 271, startPoint y: 201, endPoint x: 506, endPoint y: 205, distance: 234.8
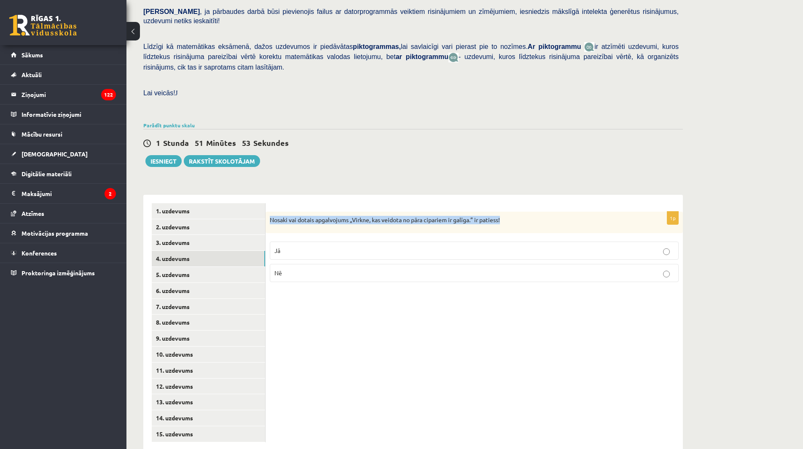
click at [506, 216] on p "Nosaki vai dotais apgalvojums „Virkne, kas veidota no pāra cipariem ir galīga.”…" at bounding box center [453, 220] width 367 height 8
copy p "Nosaki vai dotais apgalvojums „Virkne, kas veidota no pāra cipariem ir galīga.”…"
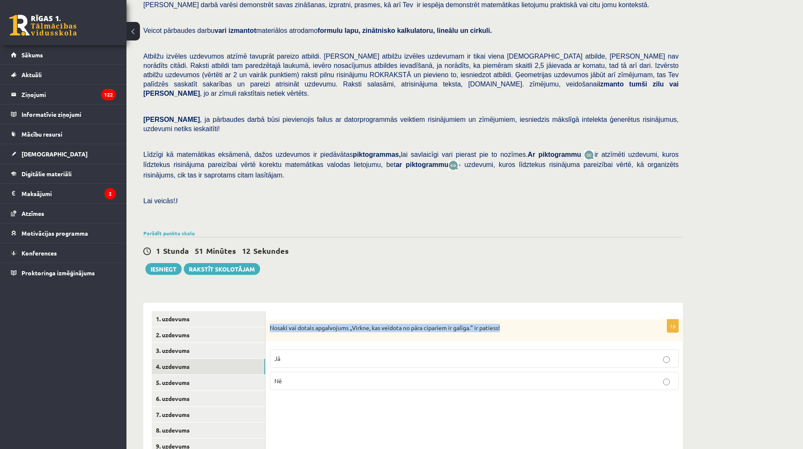
scroll to position [84, 0]
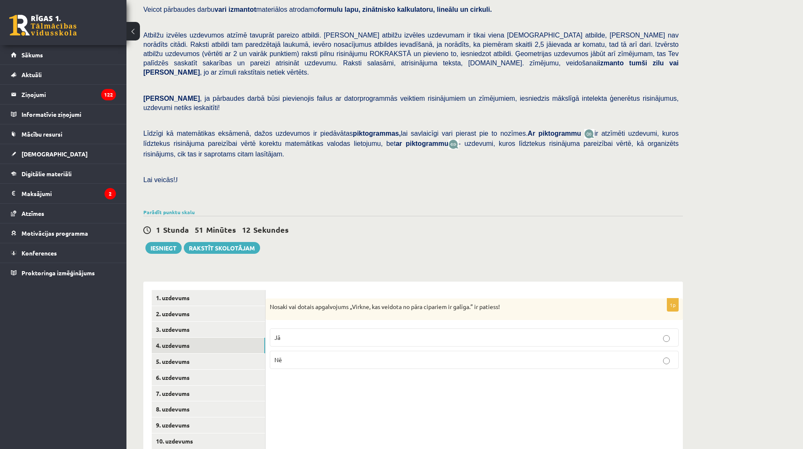
click at [330, 378] on div "1p Nosaki vai dotais apgalvojums „Virkne, kas veidota no pāra cipariem ir galīg…" at bounding box center [474, 410] width 417 height 256
click at [186, 370] on link "6. uzdevums" at bounding box center [208, 378] width 113 height 16
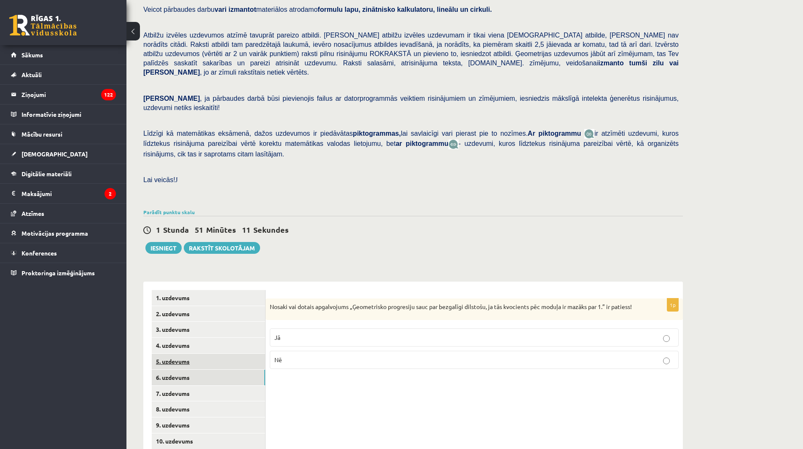
click at [191, 354] on link "5. uzdevums" at bounding box center [208, 362] width 113 height 16
click at [227, 370] on link "6. uzdevums" at bounding box center [208, 378] width 113 height 16
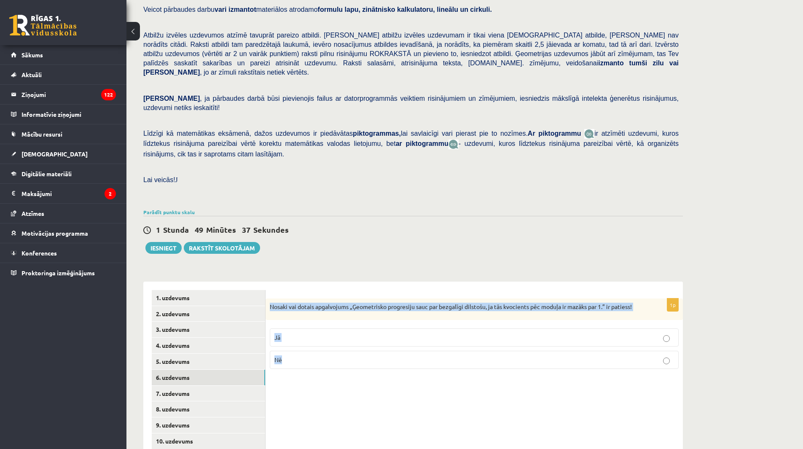
drag, startPoint x: 268, startPoint y: 289, endPoint x: 595, endPoint y: 355, distance: 333.7
click at [595, 355] on div "1p Nosaki vai dotais apgalvojums „Ģeometrisko progresiju sauc par bezgalīgi dil…" at bounding box center [474, 337] width 417 height 78
copy div "Nosaki vai dotais apgalvojums „Ģeometrisko progresiju sauc par bezgalīgi dilsto…"
click at [302, 333] on p "Jā" at bounding box center [474, 337] width 400 height 9
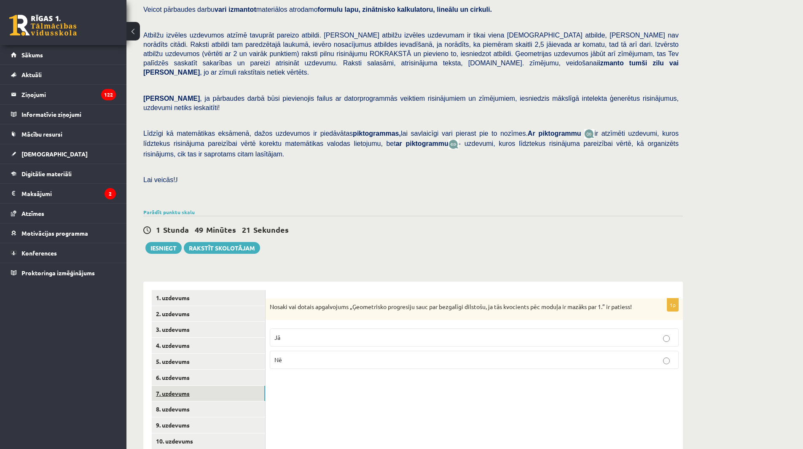
click at [206, 386] on link "7. uzdevums" at bounding box center [208, 394] width 113 height 16
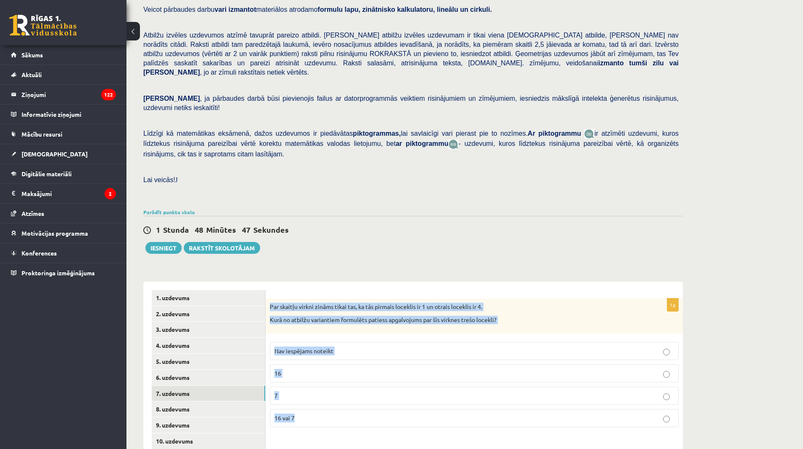
drag, startPoint x: 269, startPoint y: 286, endPoint x: 302, endPoint y: 405, distance: 124.0
click at [309, 413] on div "1p Par skaitļu virkni zināms tikai tas, ka tās pirmais loceklis ir 1 un otrais …" at bounding box center [474, 365] width 417 height 135
copy div "Par skaitļu virkni zināms tikai tas, ka tās pirmais loceklis ir 1 un otrais loc…"
click at [318, 347] on span "Nav iespējams noteikt" at bounding box center [303, 351] width 59 height 8
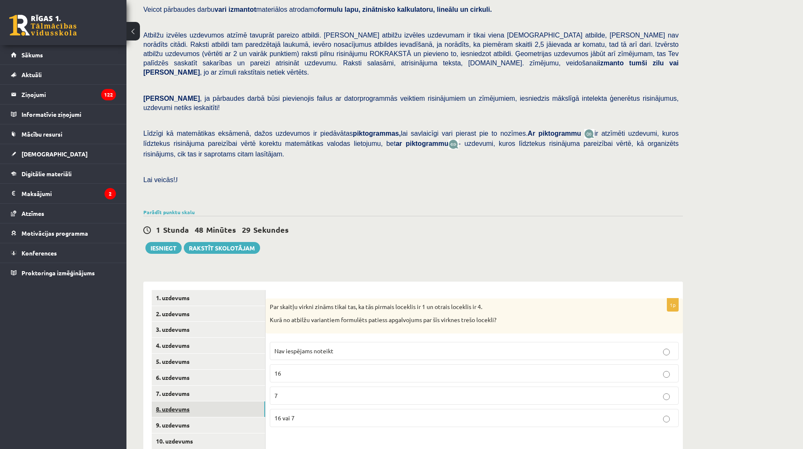
click at [196, 401] on link "8. uzdevums" at bounding box center [208, 409] width 113 height 16
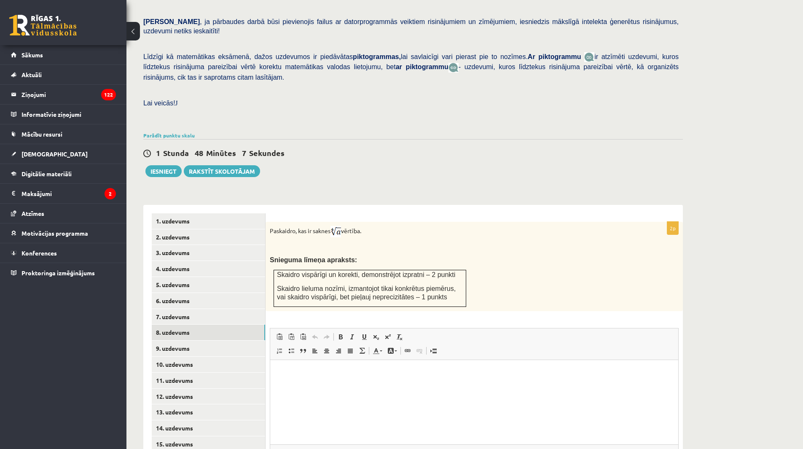
scroll to position [169, 0]
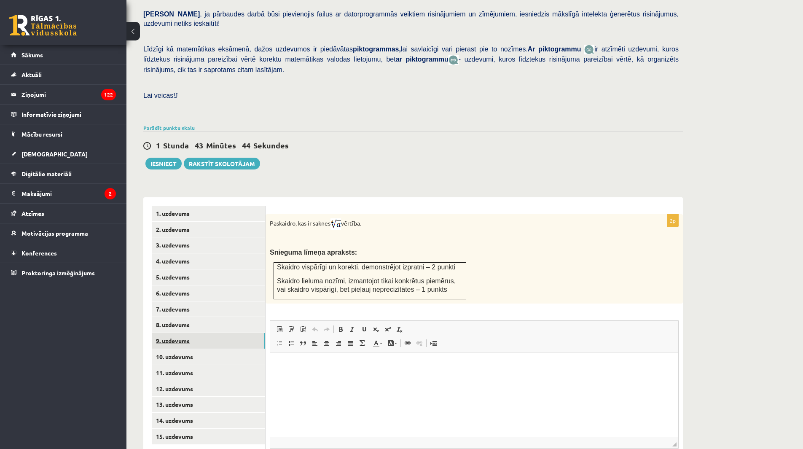
click at [215, 333] on link "9. uzdevums" at bounding box center [208, 341] width 113 height 16
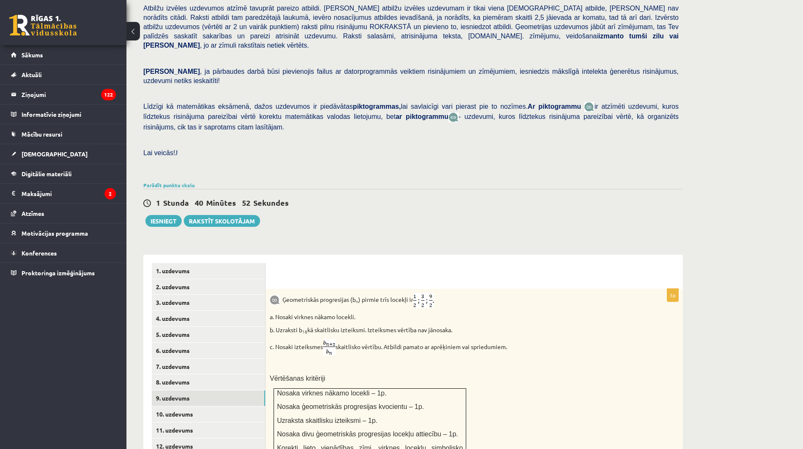
scroll to position [126, 0]
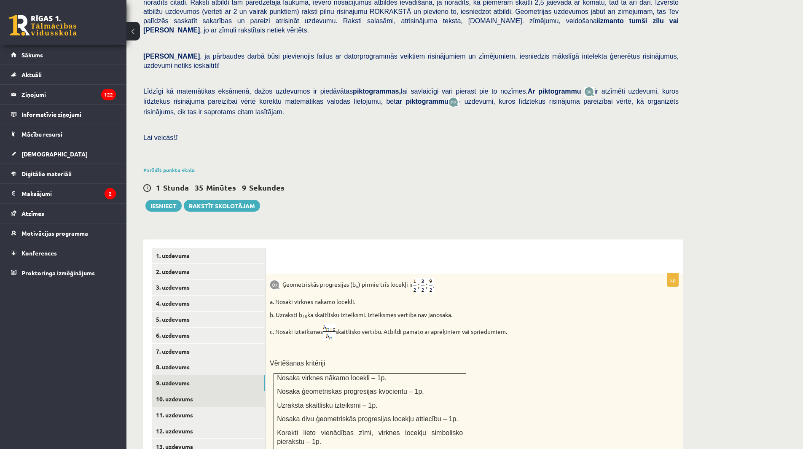
click at [219, 391] on link "10. uzdevums" at bounding box center [208, 399] width 113 height 16
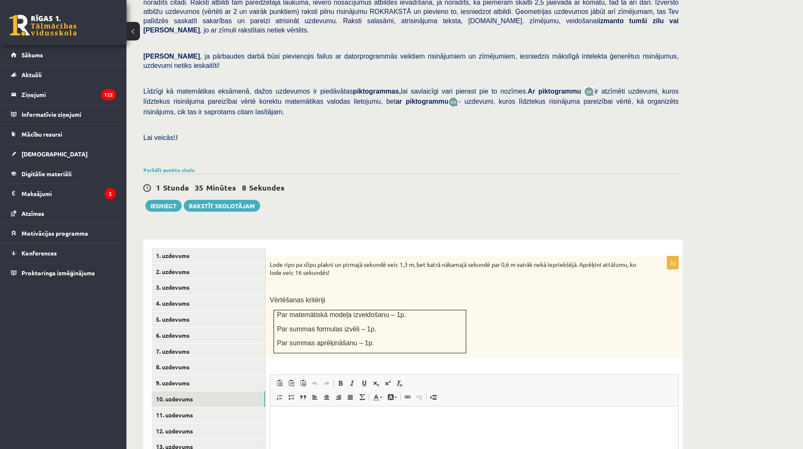
scroll to position [0, 0]
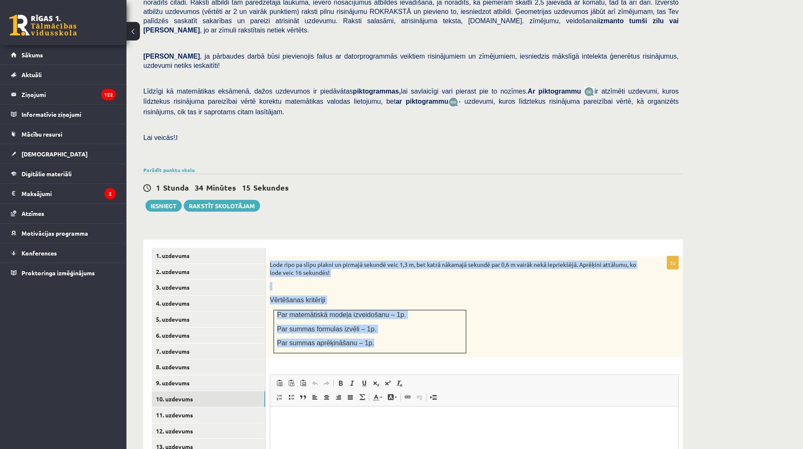
drag, startPoint x: 266, startPoint y: 245, endPoint x: 371, endPoint y: 329, distance: 135.3
click at [371, 329] on div "Lode ripo pa slīpu plakni un pirmajā sekundē veic 1,3 m, bet katrā nākamajā sek…" at bounding box center [474, 306] width 417 height 101
copy div "Lode ripo pa slīpu plakni un pirmajā sekundē veic 1,3 m, bet katrā nākamajā sek…"
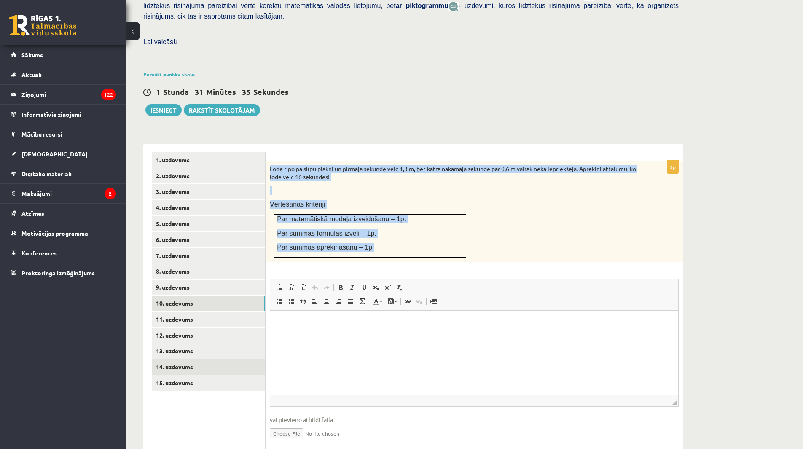
scroll to position [234, 0]
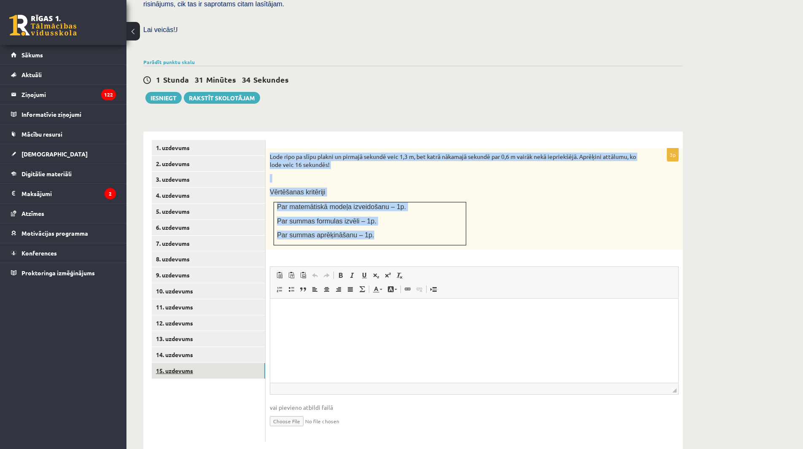
click at [242, 363] on link "15. uzdevums" at bounding box center [208, 371] width 113 height 16
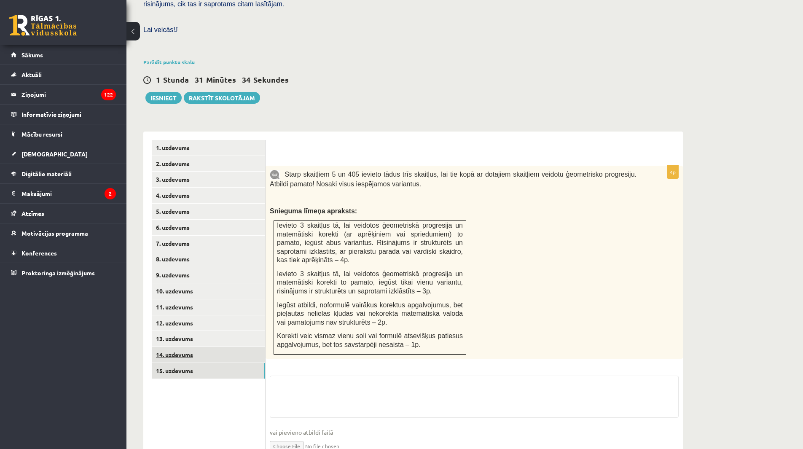
click at [233, 347] on link "14. uzdevums" at bounding box center [208, 355] width 113 height 16
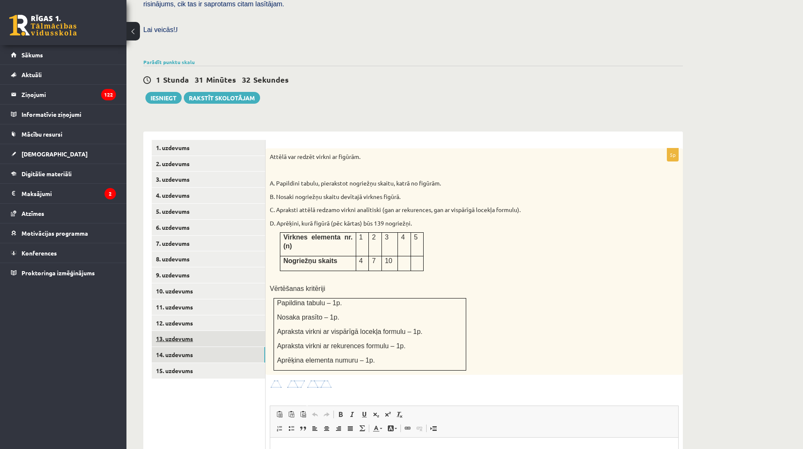
scroll to position [0, 0]
click at [224, 331] on link "13. uzdevums" at bounding box center [208, 339] width 113 height 16
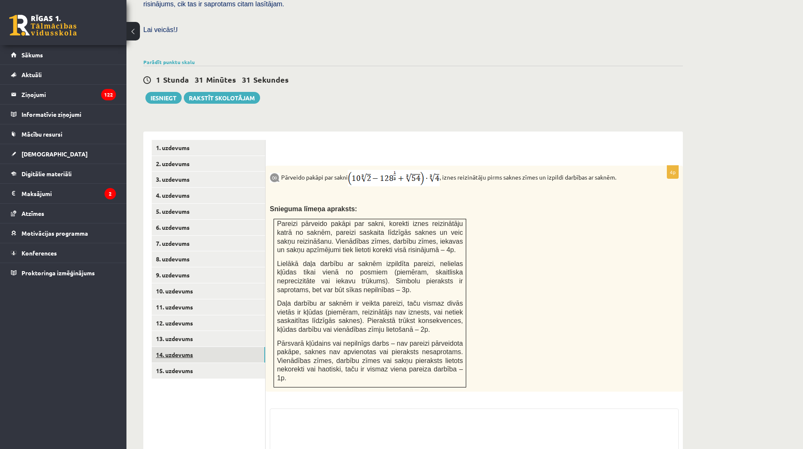
click at [205, 347] on link "14. uzdevums" at bounding box center [208, 355] width 113 height 16
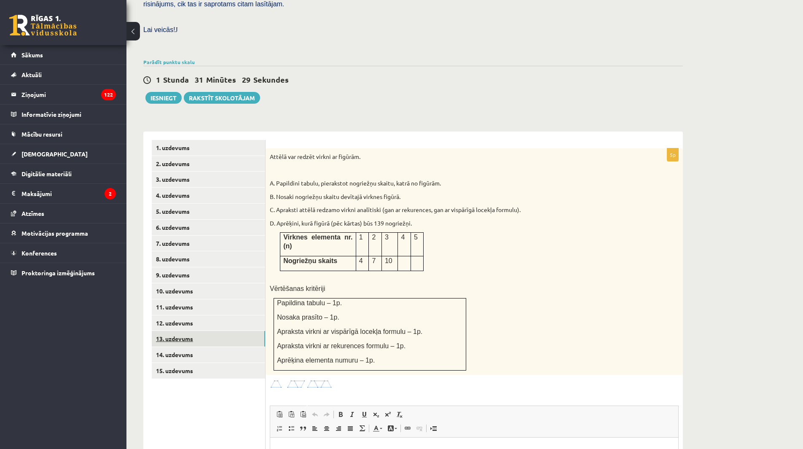
click at [200, 331] on link "13. uzdevums" at bounding box center [208, 339] width 113 height 16
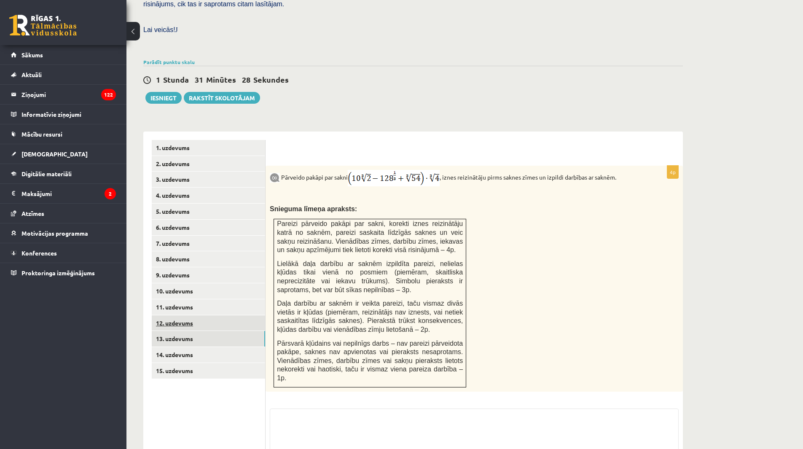
click at [200, 315] on link "12. uzdevums" at bounding box center [208, 323] width 113 height 16
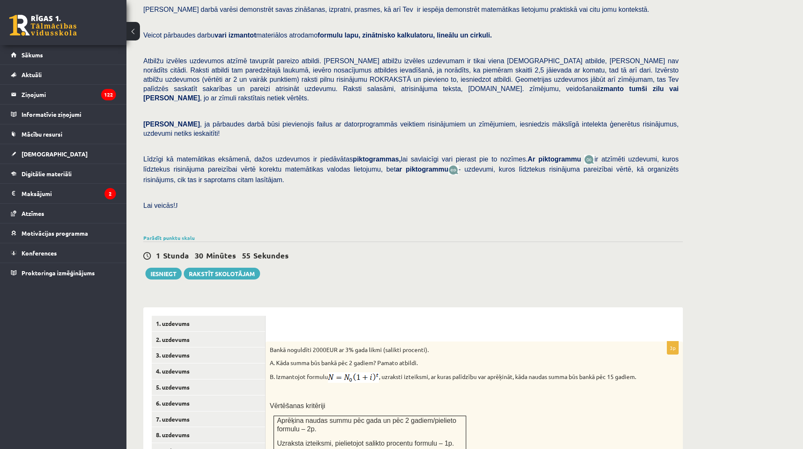
scroll to position [169, 0]
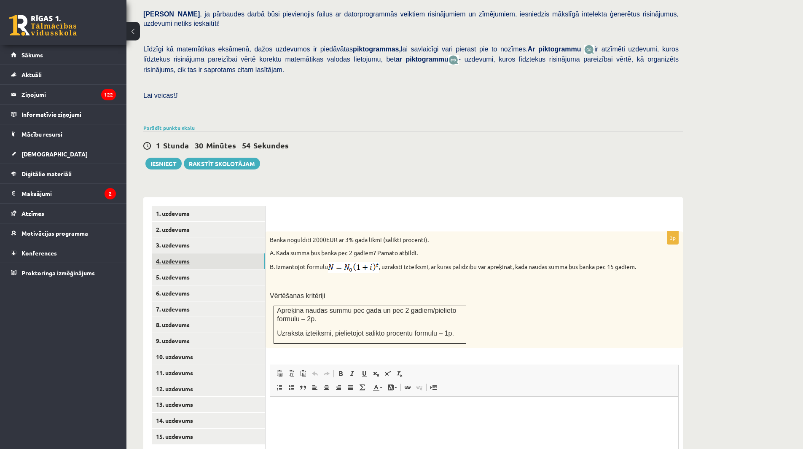
click at [193, 253] on link "4. uzdevums" at bounding box center [208, 261] width 113 height 16
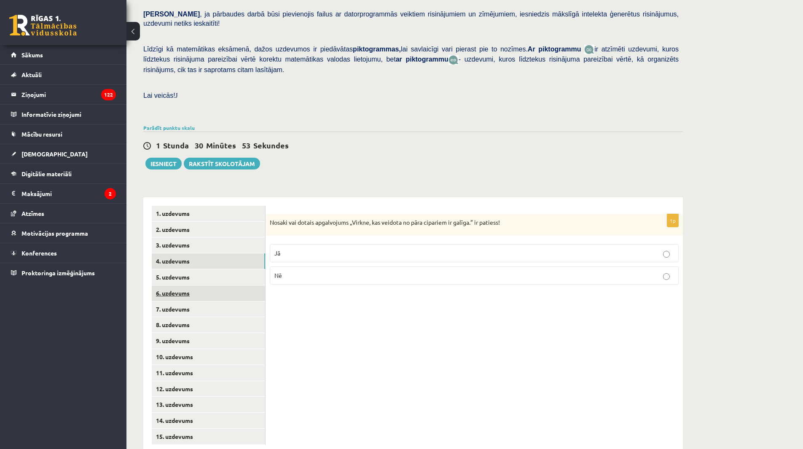
click at [194, 285] on link "6. uzdevums" at bounding box center [208, 293] width 113 height 16
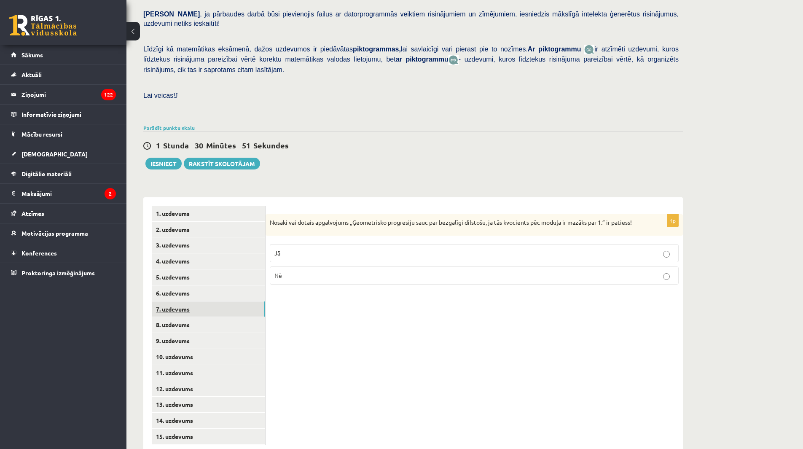
click at [208, 301] on link "7. uzdevums" at bounding box center [208, 309] width 113 height 16
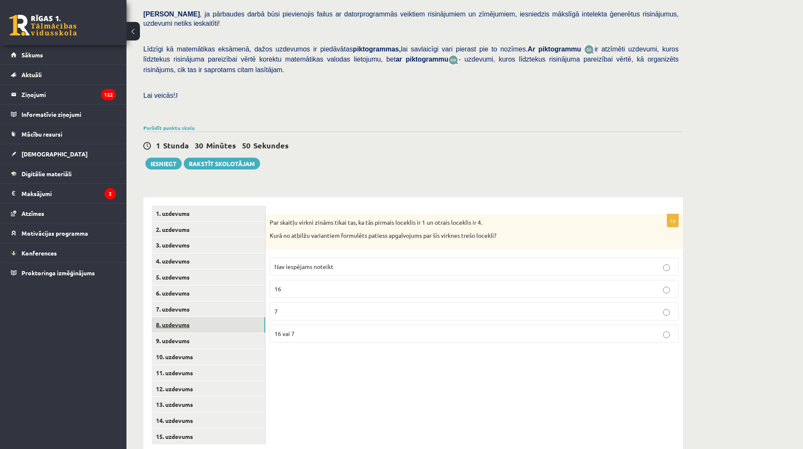
click at [214, 317] on link "8. uzdevums" at bounding box center [208, 325] width 113 height 16
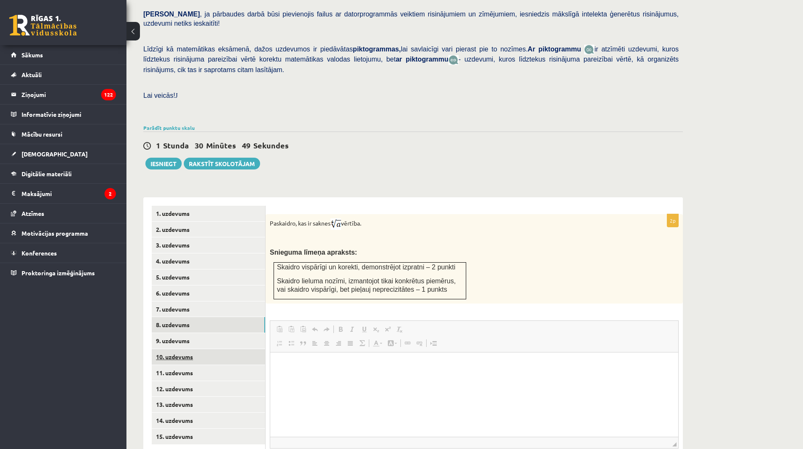
scroll to position [0, 0]
click at [212, 349] on link "10. uzdevums" at bounding box center [208, 357] width 113 height 16
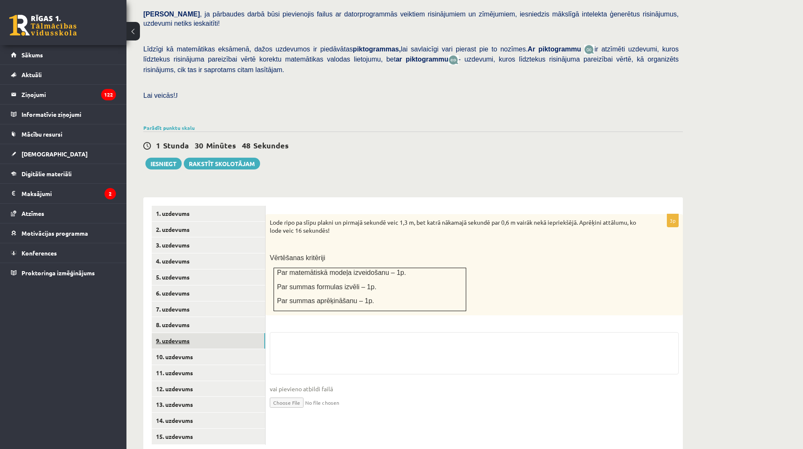
click at [221, 333] on link "9. uzdevums" at bounding box center [208, 341] width 113 height 16
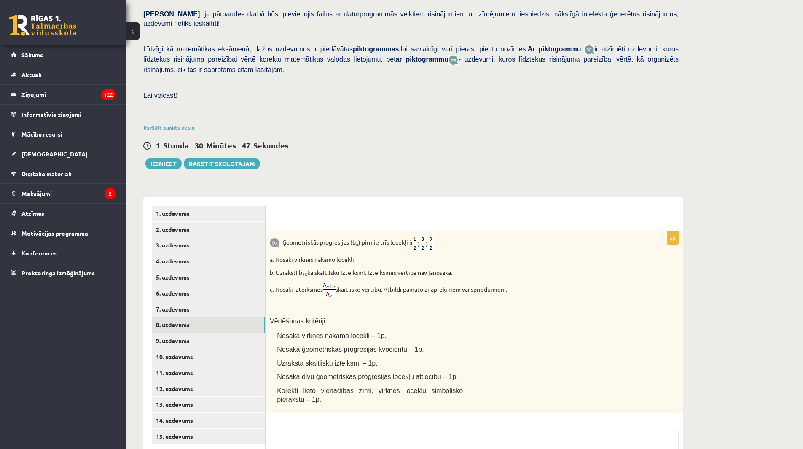
click at [221, 317] on link "8. uzdevums" at bounding box center [208, 325] width 113 height 16
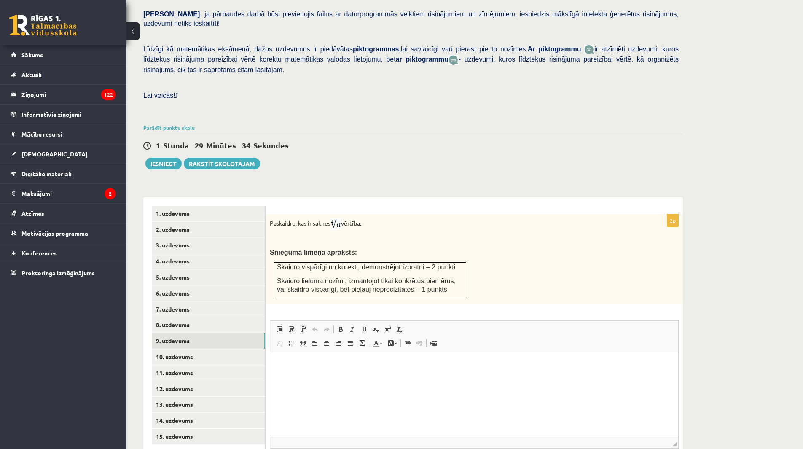
click at [239, 333] on link "9. uzdevums" at bounding box center [208, 341] width 113 height 16
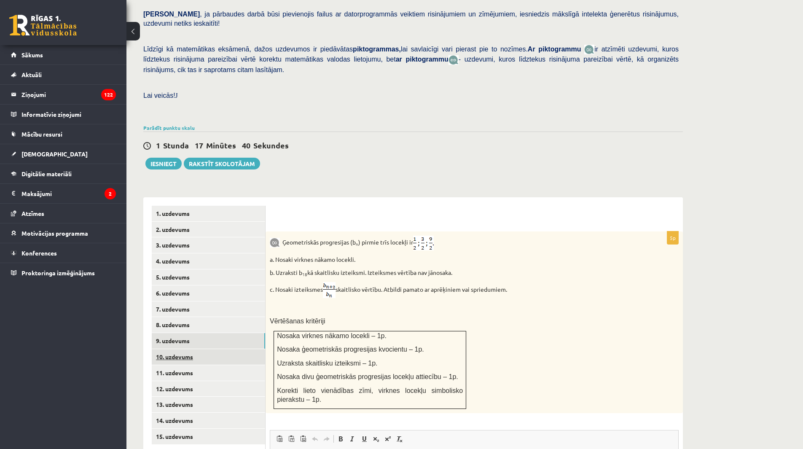
click at [226, 349] on link "10. uzdevums" at bounding box center [208, 357] width 113 height 16
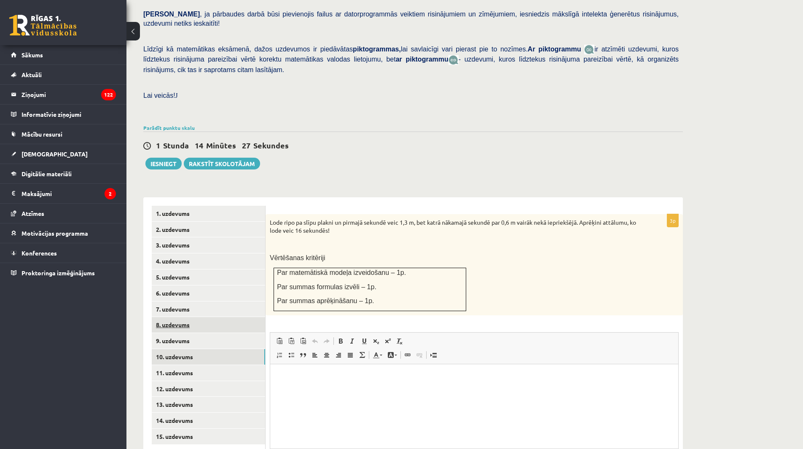
click at [166, 317] on link "8. uzdevums" at bounding box center [208, 325] width 113 height 16
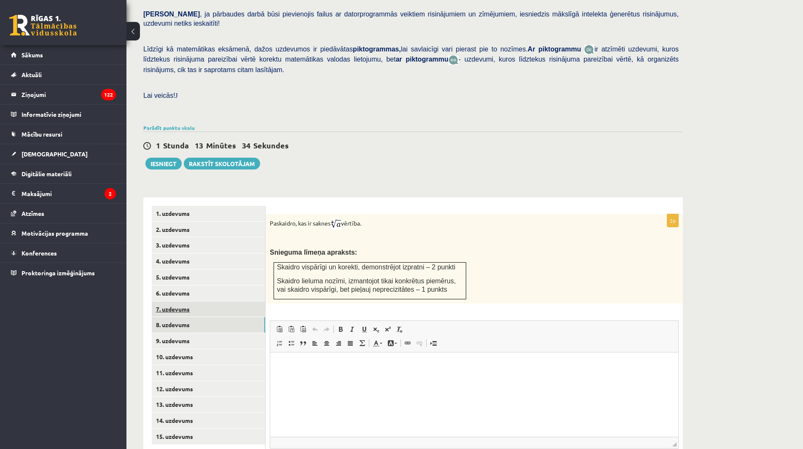
click at [198, 301] on link "7. uzdevums" at bounding box center [208, 309] width 113 height 16
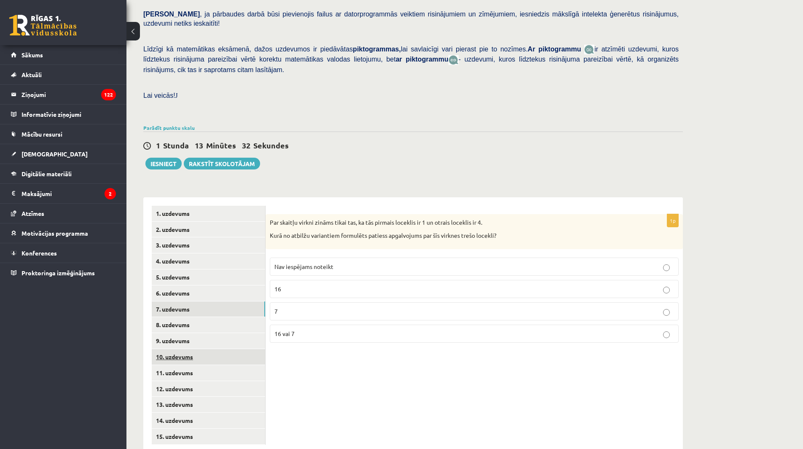
click at [193, 349] on link "10. uzdevums" at bounding box center [208, 357] width 113 height 16
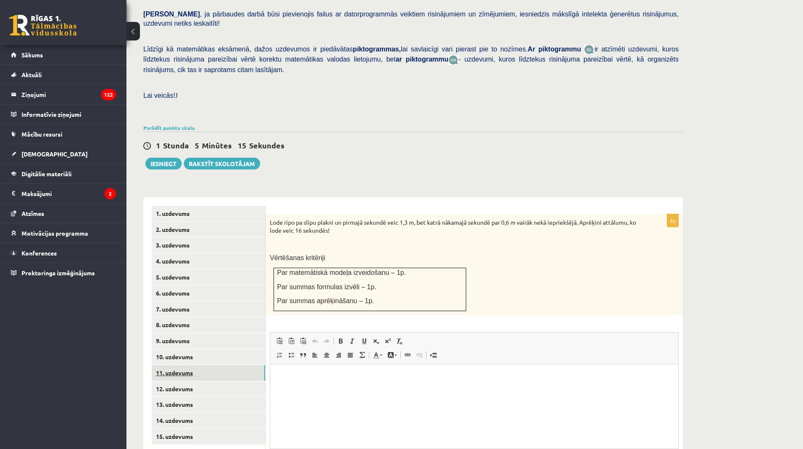
click at [195, 365] on link "11. uzdevums" at bounding box center [208, 373] width 113 height 16
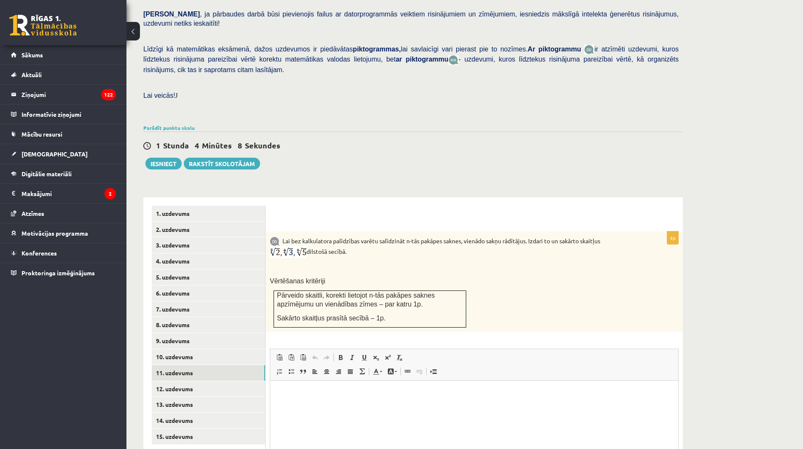
drag, startPoint x: 353, startPoint y: 233, endPoint x: 274, endPoint y: 224, distance: 79.4
click at [274, 236] on p "Lai bez kalkulatora palīdzības varētu salīdzināt n-tās pakāpes saknes, vienādo …" at bounding box center [453, 247] width 367 height 22
copy p "Lai bez kalkulatora palīdzības varētu salīdzināt n-tās pakāpes saknes, vienādo …"
click at [363, 404] on html at bounding box center [474, 394] width 408 height 26
drag, startPoint x: 364, startPoint y: 403, endPoint x: 371, endPoint y: 387, distance: 17.2
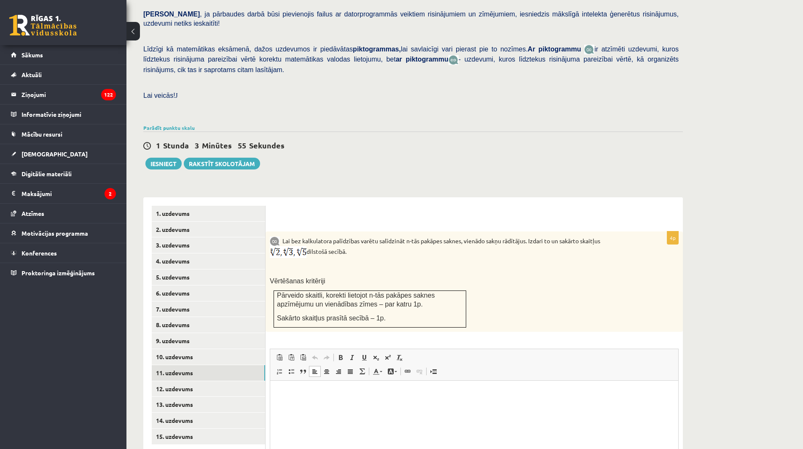
click at [364, 403] on html at bounding box center [474, 394] width 408 height 26
click at [414, 263] on p at bounding box center [453, 267] width 367 height 8
click at [177, 381] on link "12. uzdevums" at bounding box center [208, 389] width 113 height 16
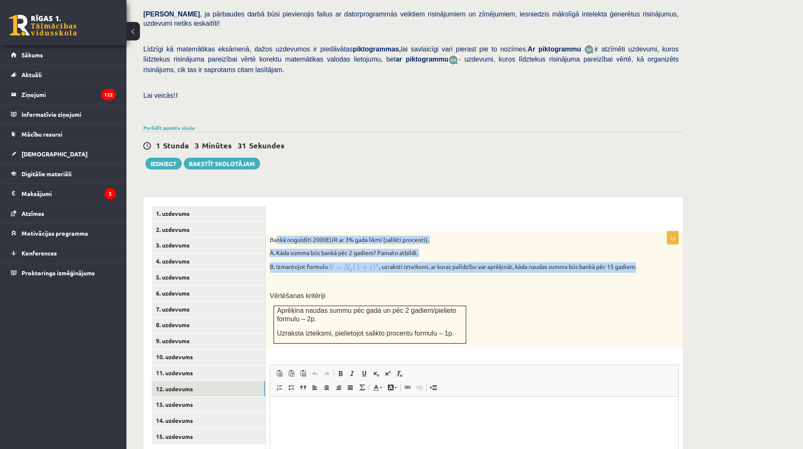
drag, startPoint x: 276, startPoint y: 222, endPoint x: 309, endPoint y: 256, distance: 47.4
click at [309, 256] on div "Bankā noguldīti 2000EUR ar 3% gada likmi (salikti procenti). A. Kāda summa būs …" at bounding box center [474, 289] width 417 height 116
copy div "nkā noguldīti 2000EUR ar 3% gada likmi (salikti procenti). A. Kāda summa būs ba…"
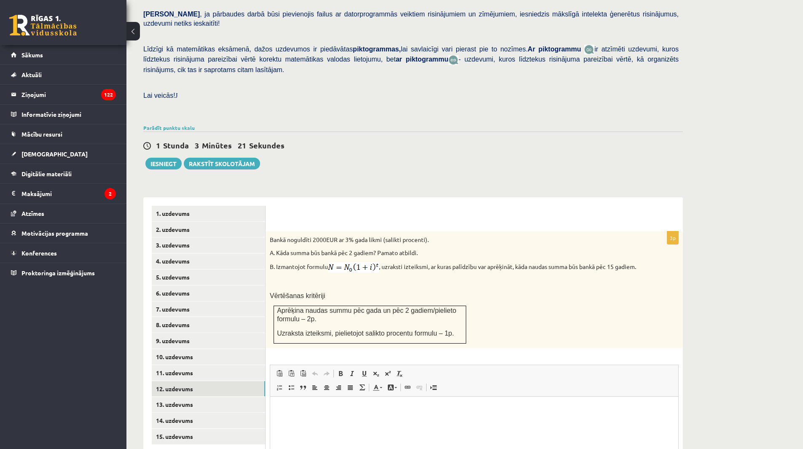
click at [530, 322] on div "Bankā noguldīti 2000EUR ar 3% gada likmi (salikti procenti). A. Kāda summa būs …" at bounding box center [474, 289] width 417 height 116
click at [215, 365] on link "11. uzdevums" at bounding box center [208, 373] width 113 height 16
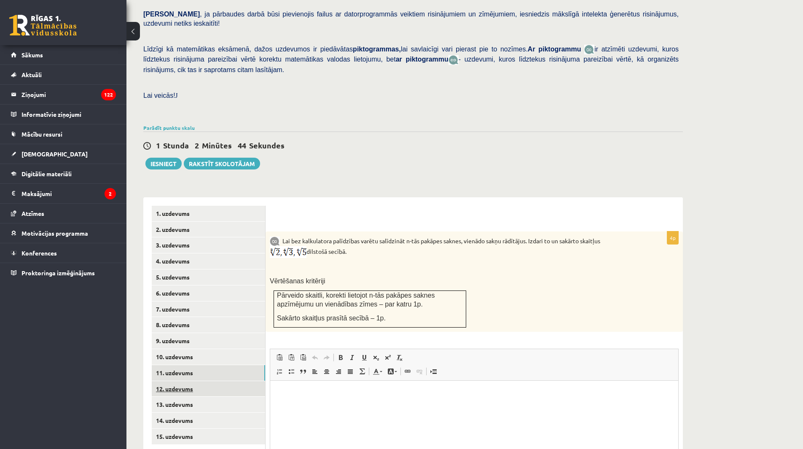
click at [216, 381] on link "12. uzdevums" at bounding box center [208, 389] width 113 height 16
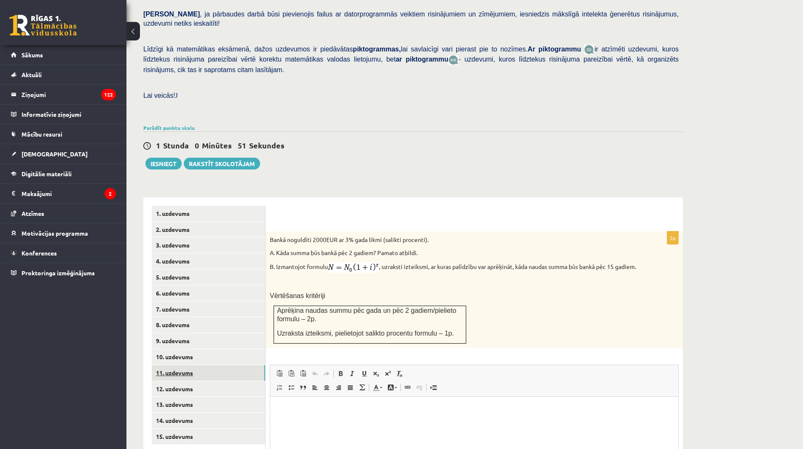
click at [203, 365] on link "11. uzdevums" at bounding box center [208, 373] width 113 height 16
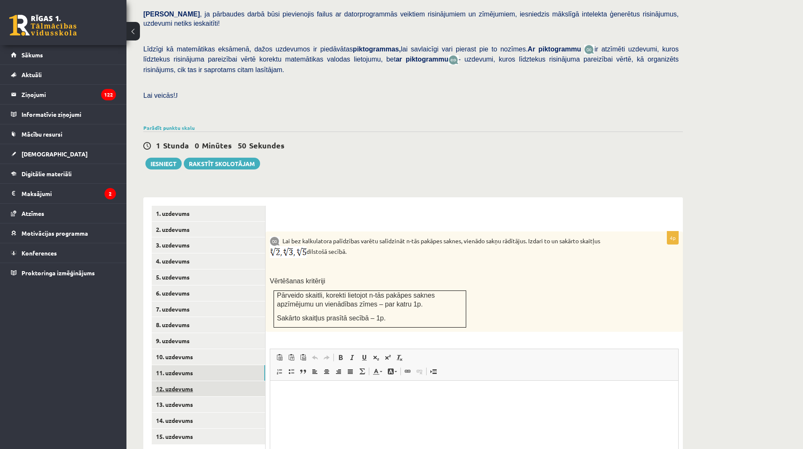
click at [202, 381] on link "12. uzdevums" at bounding box center [208, 389] width 113 height 16
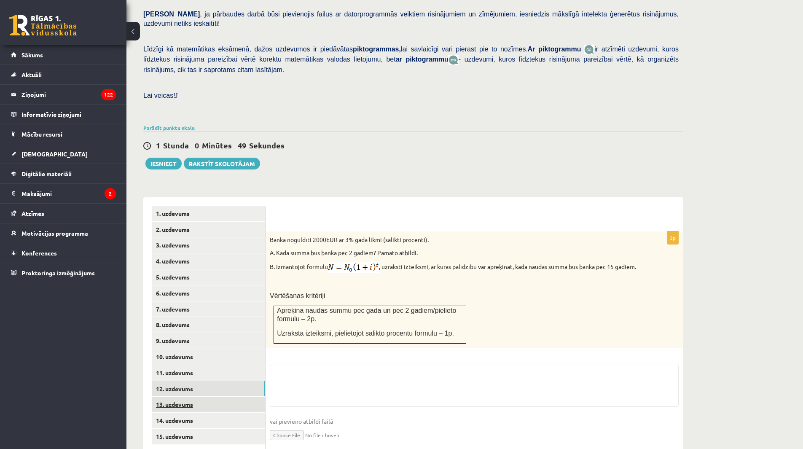
click at [204, 397] on link "13. uzdevums" at bounding box center [208, 405] width 113 height 16
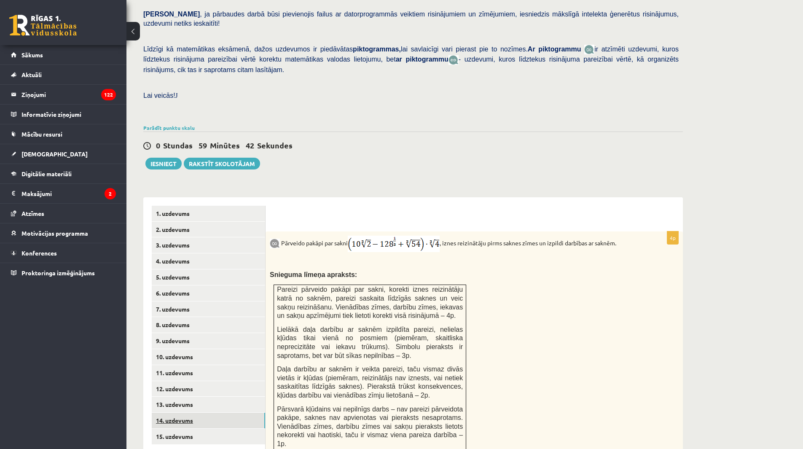
click at [249, 413] on link "14. uzdevums" at bounding box center [208, 421] width 113 height 16
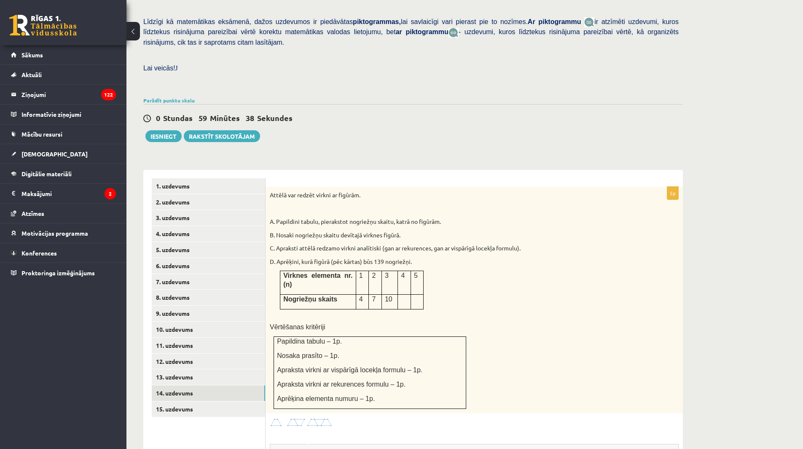
scroll to position [211, 0]
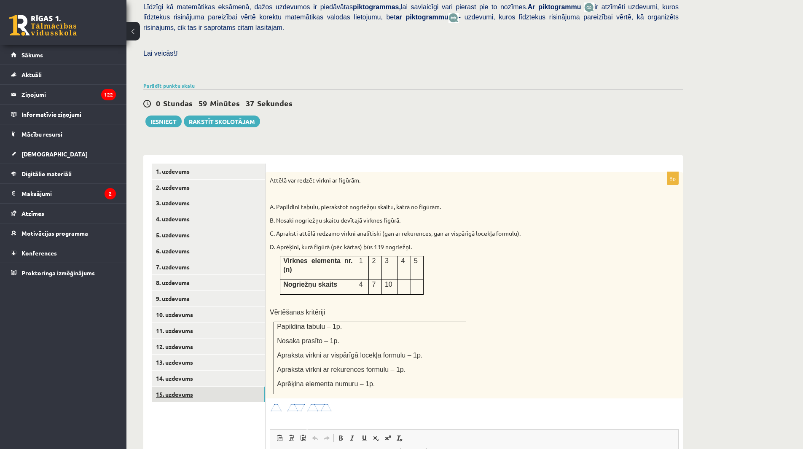
click at [222, 387] on link "15. uzdevums" at bounding box center [208, 395] width 113 height 16
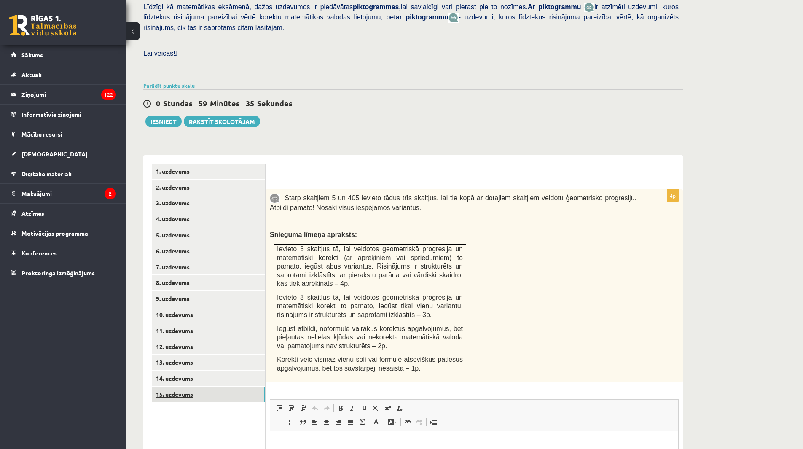
scroll to position [0, 0]
click at [212, 323] on link "11. uzdevums" at bounding box center [208, 331] width 113 height 16
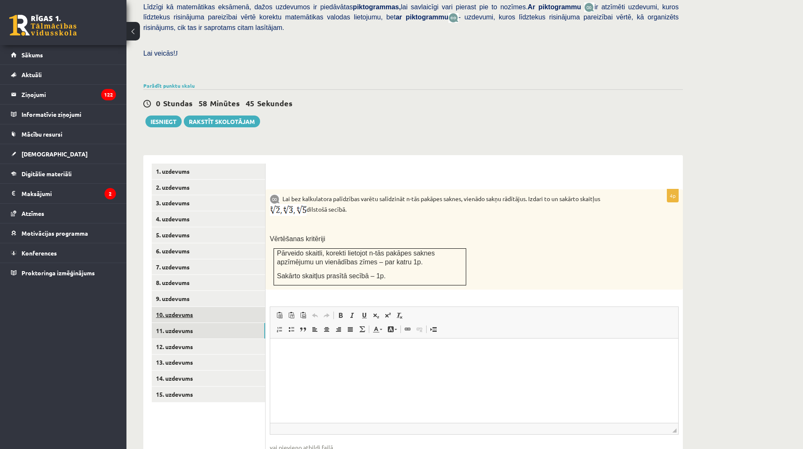
click at [237, 307] on link "10. uzdevums" at bounding box center [208, 315] width 113 height 16
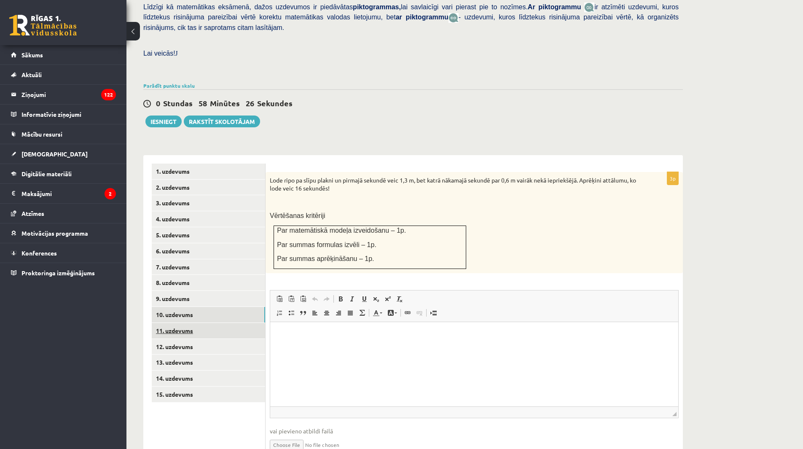
click at [210, 323] on link "11. uzdevums" at bounding box center [208, 331] width 113 height 16
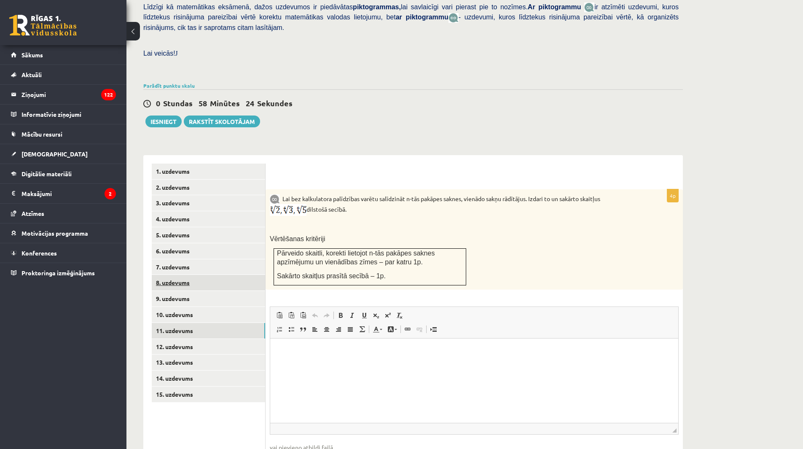
click at [168, 275] on link "8. uzdevums" at bounding box center [208, 283] width 113 height 16
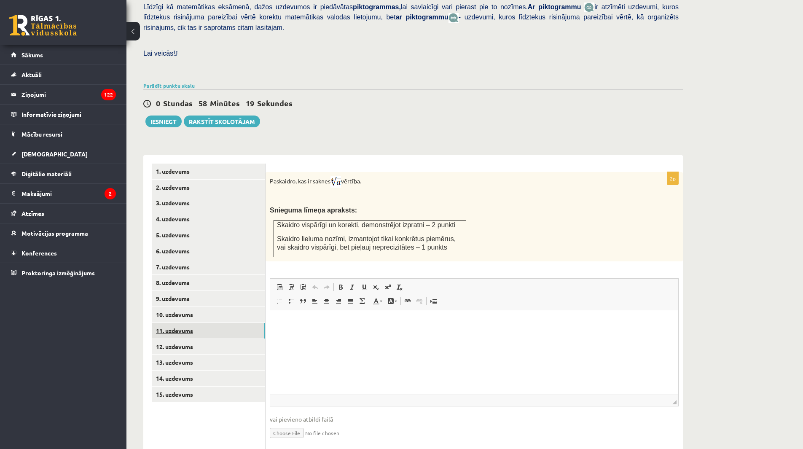
click at [187, 323] on link "11. uzdevums" at bounding box center [208, 331] width 113 height 16
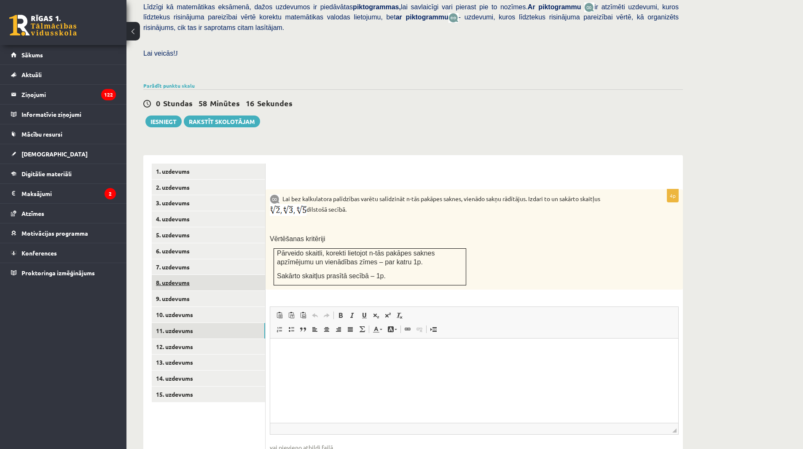
click at [188, 275] on link "8. uzdevums" at bounding box center [208, 283] width 113 height 16
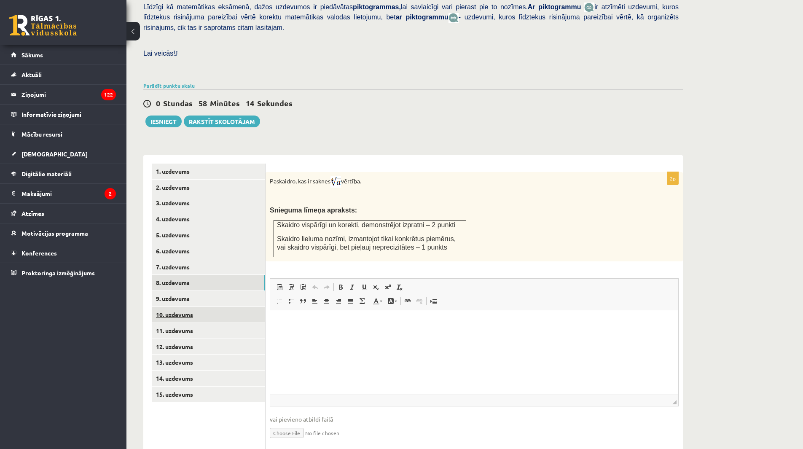
click at [193, 307] on link "10. uzdevums" at bounding box center [208, 315] width 113 height 16
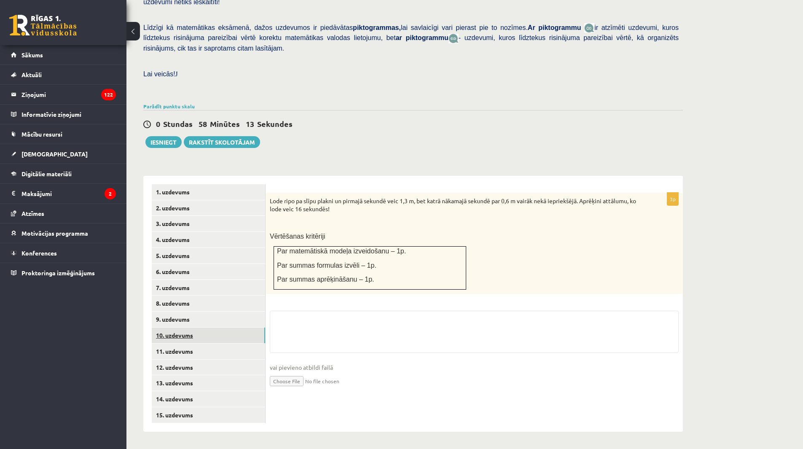
scroll to position [172, 0]
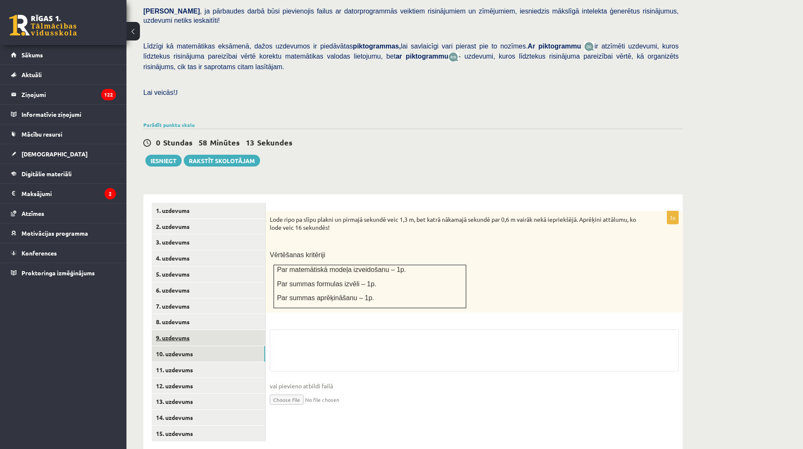
click at [196, 330] on link "9. uzdevums" at bounding box center [208, 338] width 113 height 16
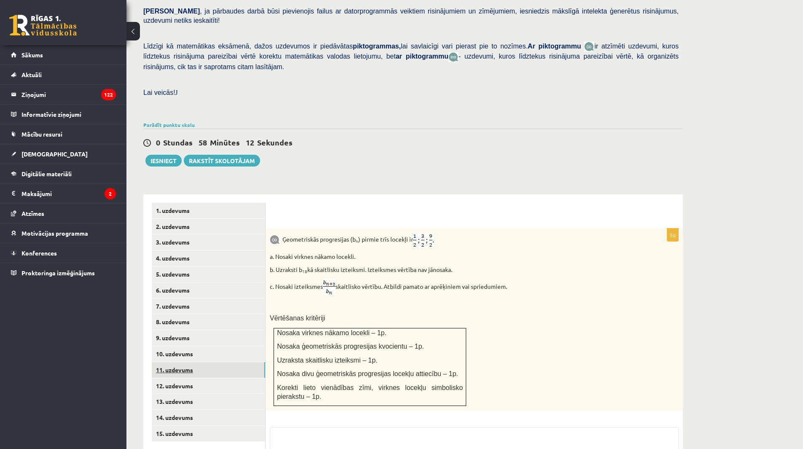
click at [200, 362] on link "11. uzdevums" at bounding box center [208, 370] width 113 height 16
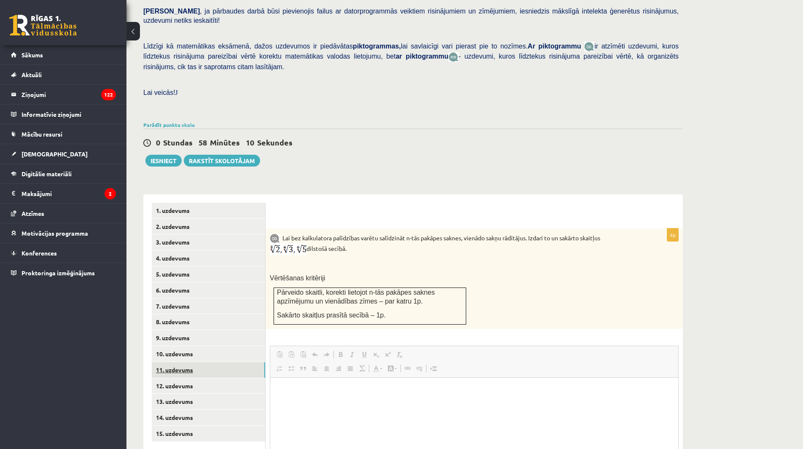
scroll to position [0, 0]
click at [184, 426] on link "15. uzdevums" at bounding box center [208, 434] width 113 height 16
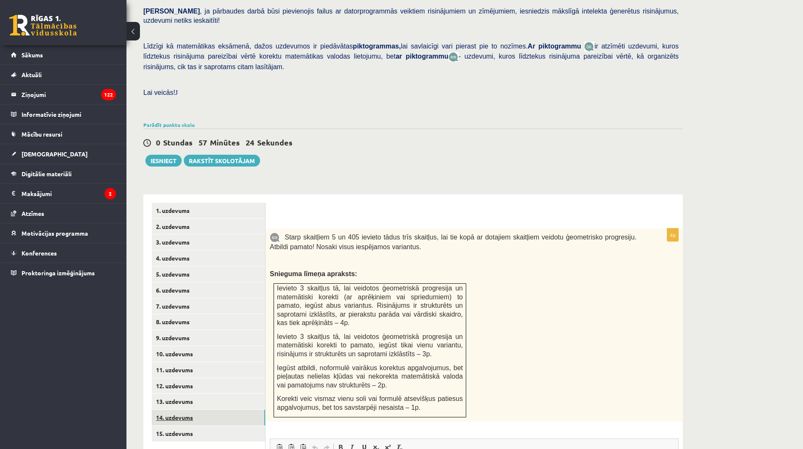
click at [193, 410] on link "14. uzdevums" at bounding box center [208, 418] width 113 height 16
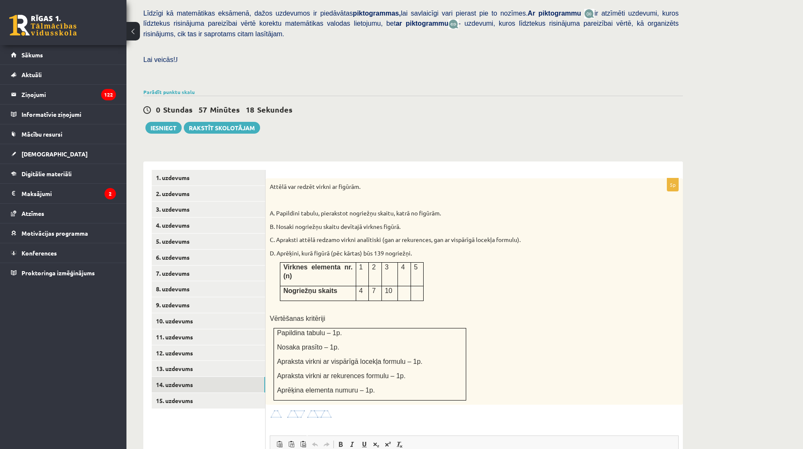
scroll to position [214, 0]
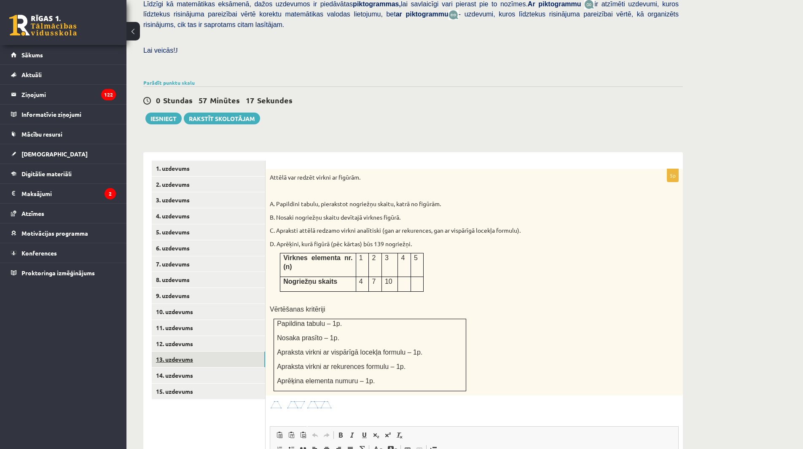
click at [204, 352] on link "13. uzdevums" at bounding box center [208, 360] width 113 height 16
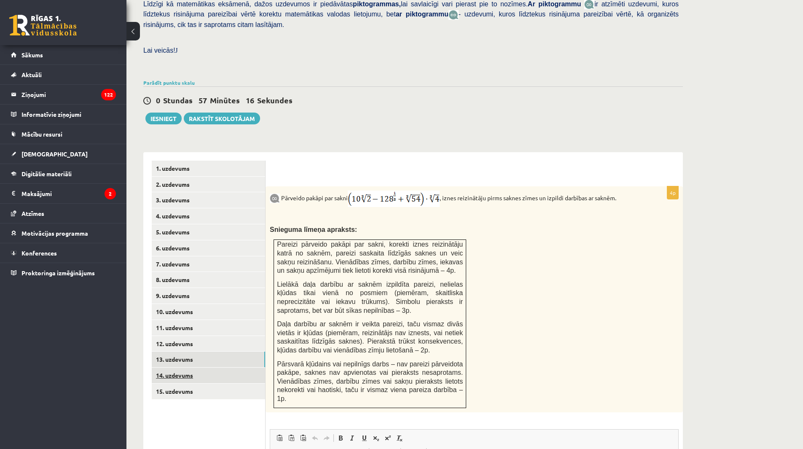
scroll to position [0, 0]
click at [226, 368] on link "14. uzdevums" at bounding box center [208, 376] width 113 height 16
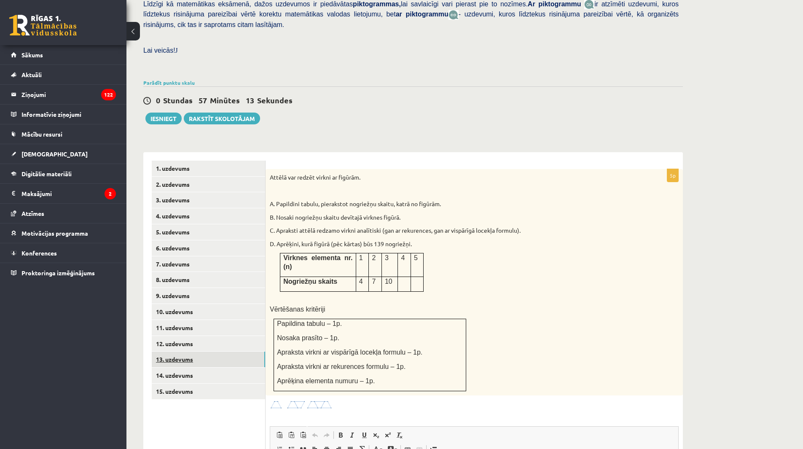
click at [228, 352] on link "13. uzdevums" at bounding box center [208, 360] width 113 height 16
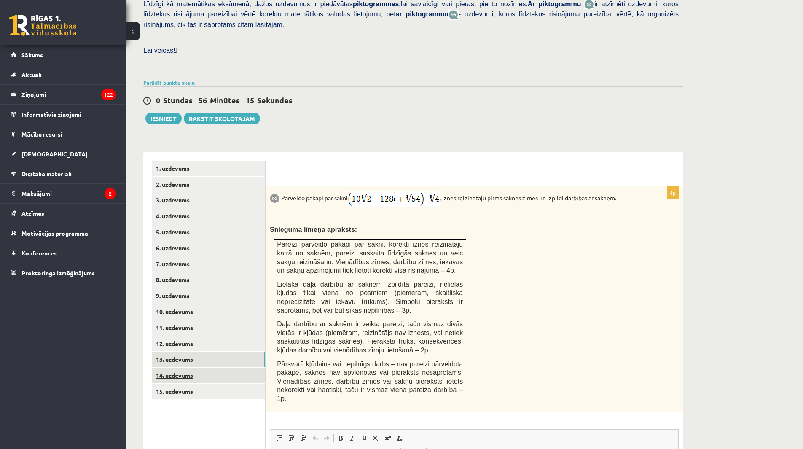
click at [251, 368] on link "14. uzdevums" at bounding box center [208, 376] width 113 height 16
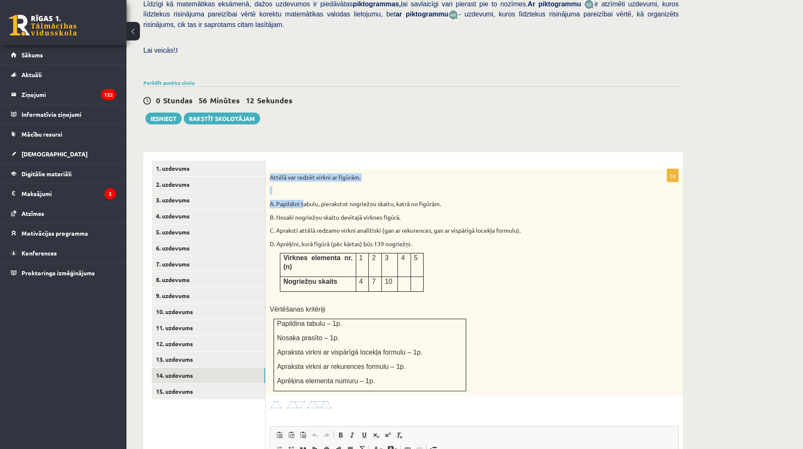
drag, startPoint x: 270, startPoint y: 156, endPoint x: 303, endPoint y: 195, distance: 50.6
click at [303, 183] on div "Attēlā var redzēt virkni ar figūrām. A. Papildini tabulu, pierakstot nogriežņu …" at bounding box center [474, 282] width 417 height 226
click at [307, 226] on p "C. Apraksti attēlā redzamo virkni analītiski (gan ar rekurences, gan ar vispārī…" at bounding box center [453, 230] width 367 height 8
click at [170, 381] on ul "1. uzdevums 2. uzdevums 3. uzdevums 4. uzdevums 5. uzdevums 6. uzdevums 7. uzde…" at bounding box center [209, 381] width 114 height 441
click at [173, 384] on link "15. uzdevums" at bounding box center [208, 392] width 113 height 16
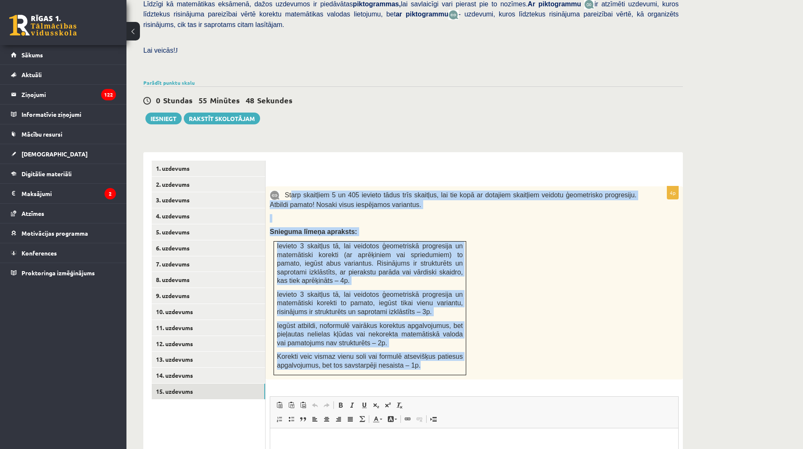
drag, startPoint x: 290, startPoint y: 171, endPoint x: 453, endPoint y: 349, distance: 241.4
click at [453, 349] on div "Starp skaitļiem 5 un 405 ievieto tādus trīs skaitļus, lai tie kopā ar dotajiem …" at bounding box center [474, 282] width 417 height 193
copy div "arp skaitļiem 5 un 405 ievieto tādus trīs skaitļus, lai tie kopā ar dotajiem sk…"
click at [179, 368] on link "14. uzdevums" at bounding box center [208, 376] width 113 height 16
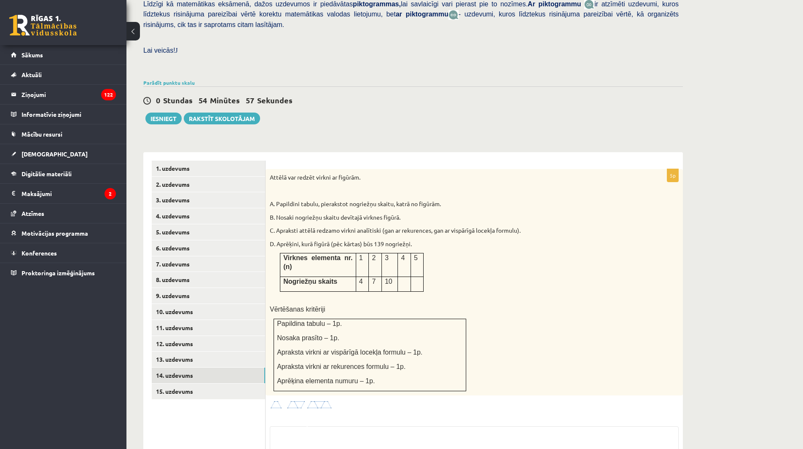
click at [524, 305] on p "Vērtēšanas kritēriji" at bounding box center [453, 309] width 367 height 9
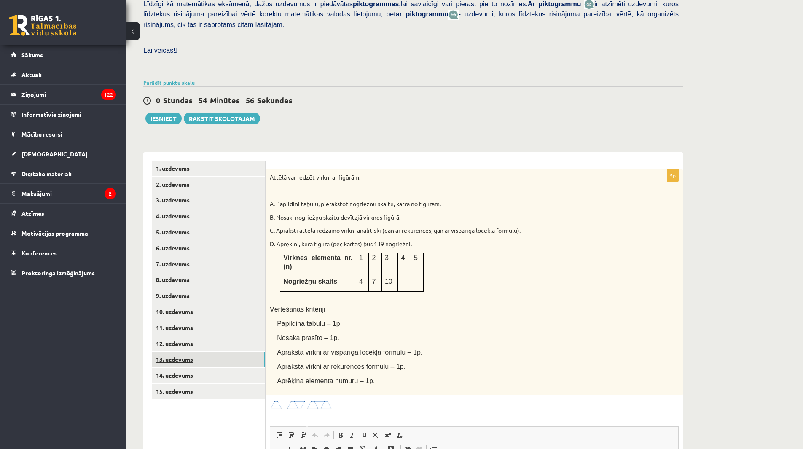
click at [200, 352] on link "13. uzdevums" at bounding box center [208, 360] width 113 height 16
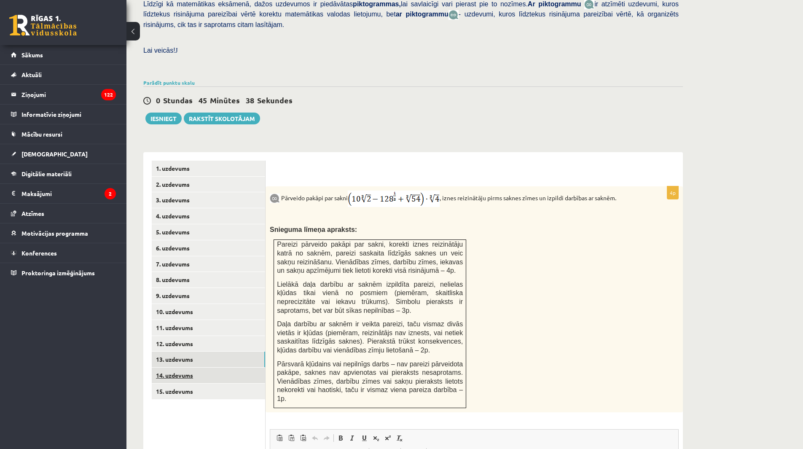
click at [195, 368] on link "14. uzdevums" at bounding box center [208, 376] width 113 height 16
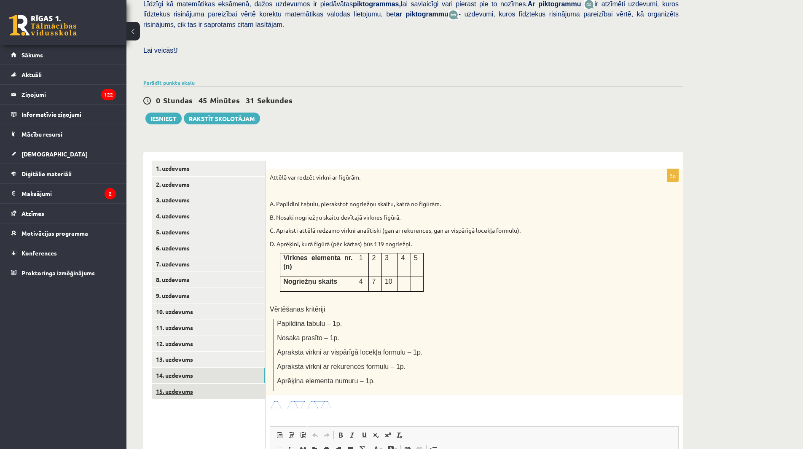
click at [193, 384] on link "15. uzdevums" at bounding box center [208, 392] width 113 height 16
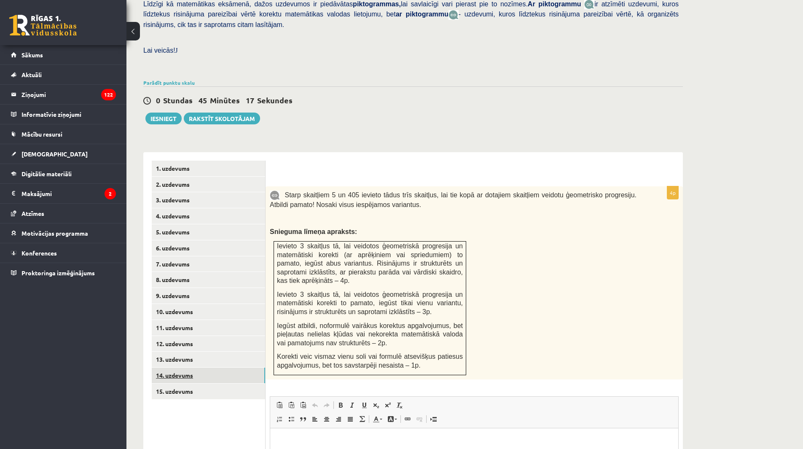
click at [205, 368] on link "14. uzdevums" at bounding box center [208, 376] width 113 height 16
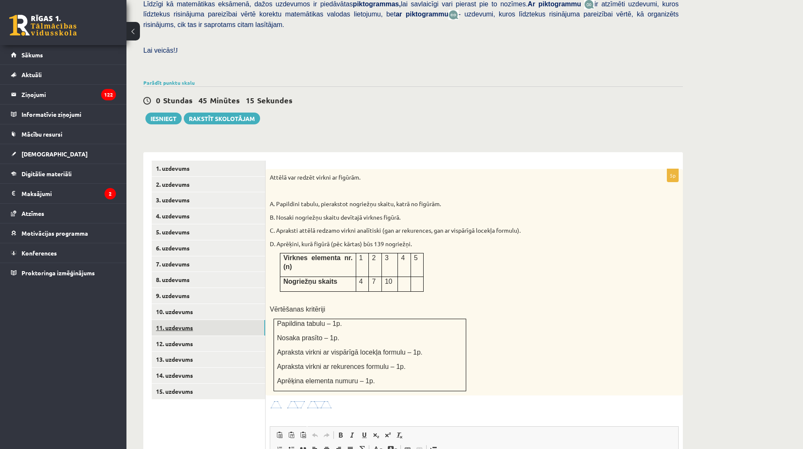
click at [189, 320] on link "11. uzdevums" at bounding box center [208, 328] width 113 height 16
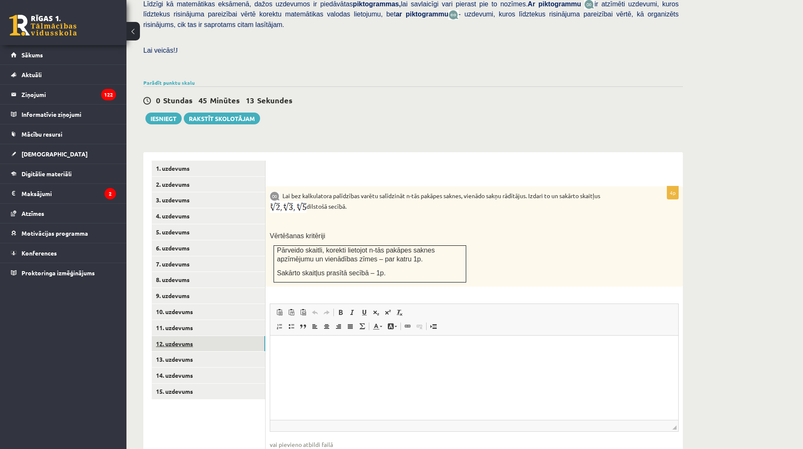
click at [187, 336] on link "12. uzdevums" at bounding box center [208, 344] width 113 height 16
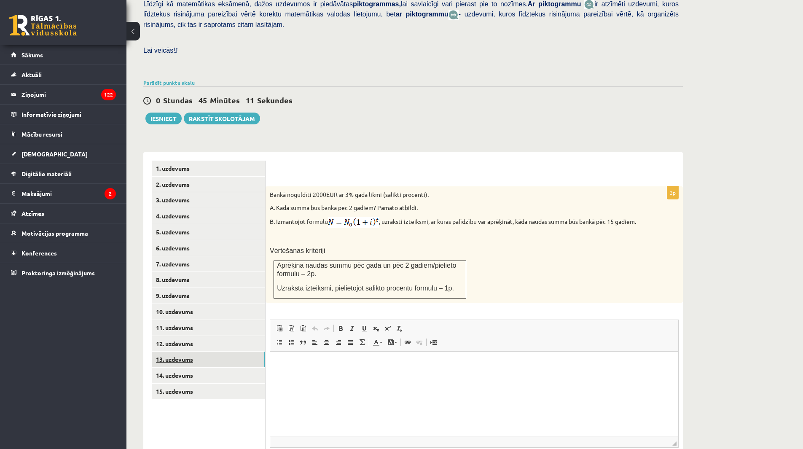
click at [185, 352] on link "13. uzdevums" at bounding box center [208, 360] width 113 height 16
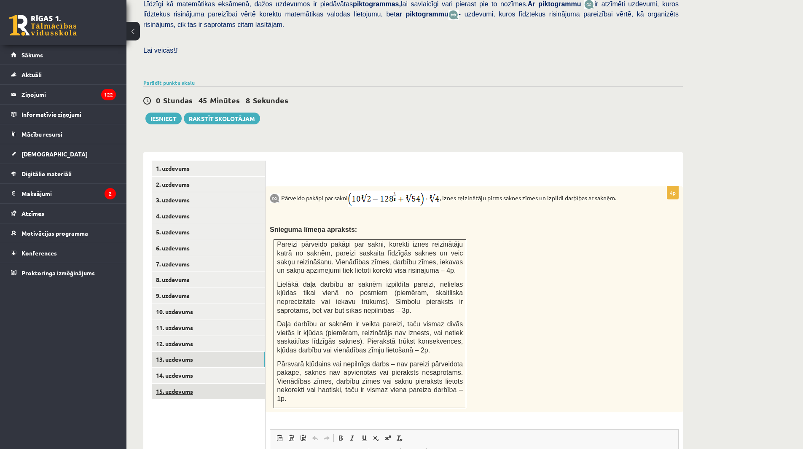
click at [188, 384] on link "15. uzdevums" at bounding box center [208, 392] width 113 height 16
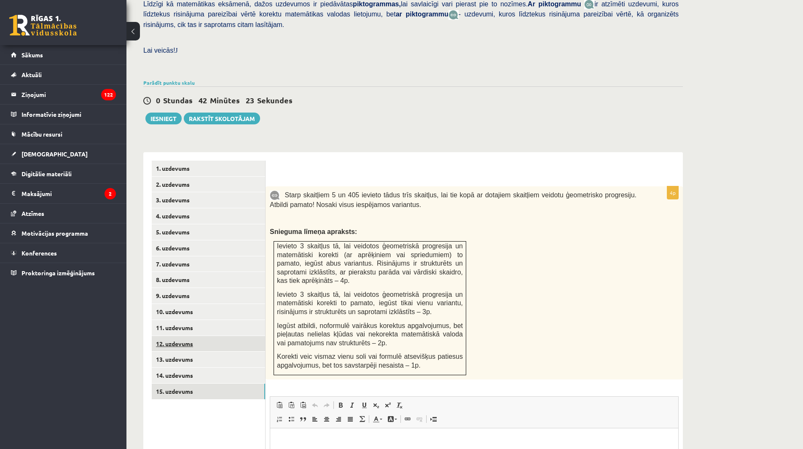
click at [168, 336] on link "12. uzdevums" at bounding box center [208, 344] width 113 height 16
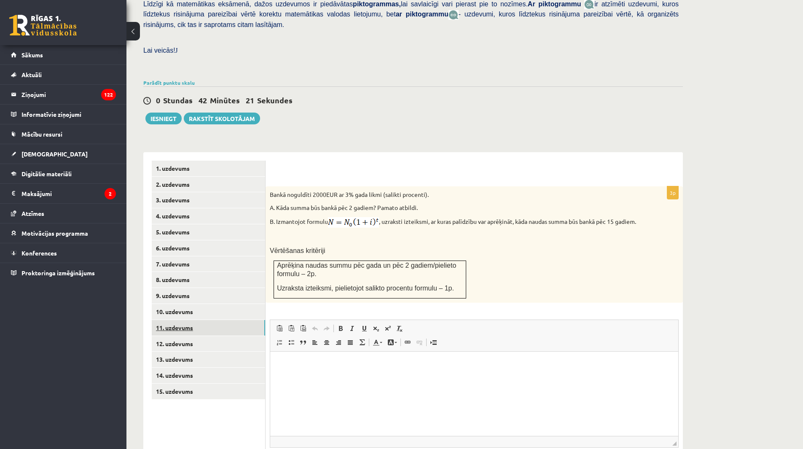
click at [174, 320] on link "11. uzdevums" at bounding box center [208, 328] width 113 height 16
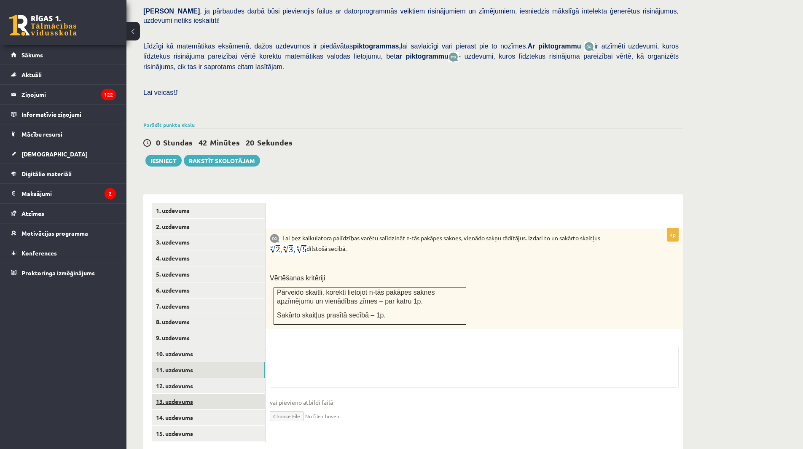
scroll to position [214, 0]
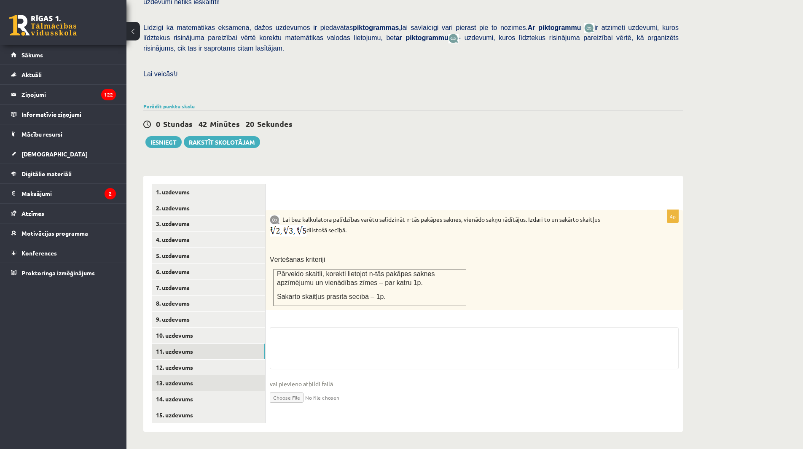
click at [175, 407] on link "15. uzdevums" at bounding box center [208, 415] width 113 height 16
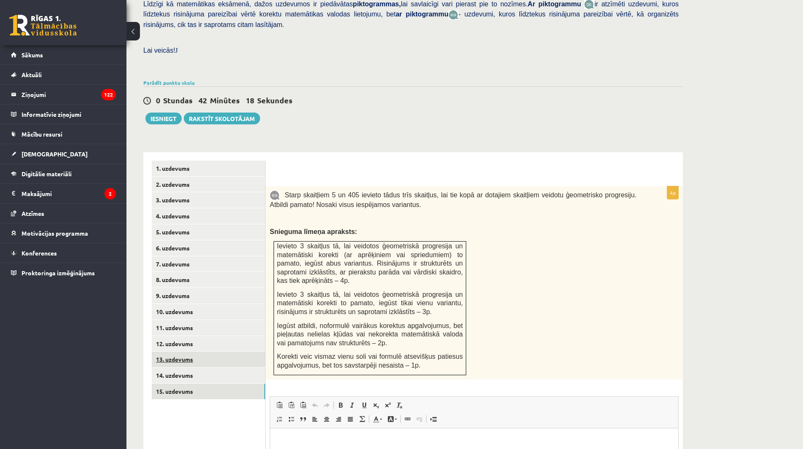
scroll to position [0, 0]
click at [176, 352] on link "13. uzdevums" at bounding box center [208, 360] width 113 height 16
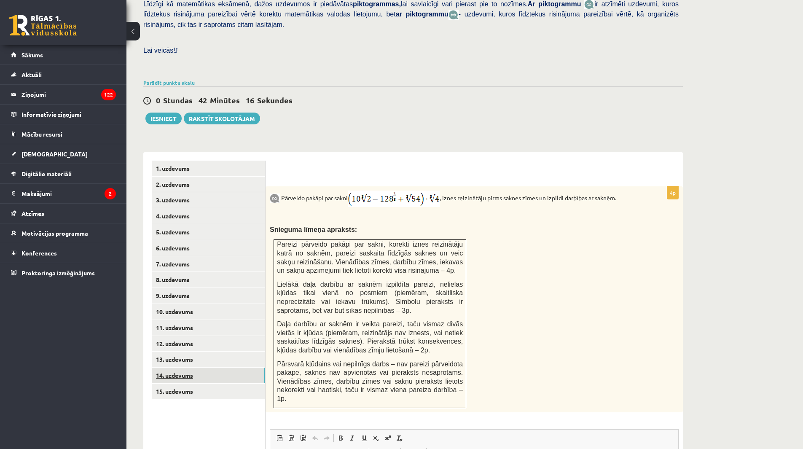
click at [200, 368] on link "14. uzdevums" at bounding box center [208, 376] width 113 height 16
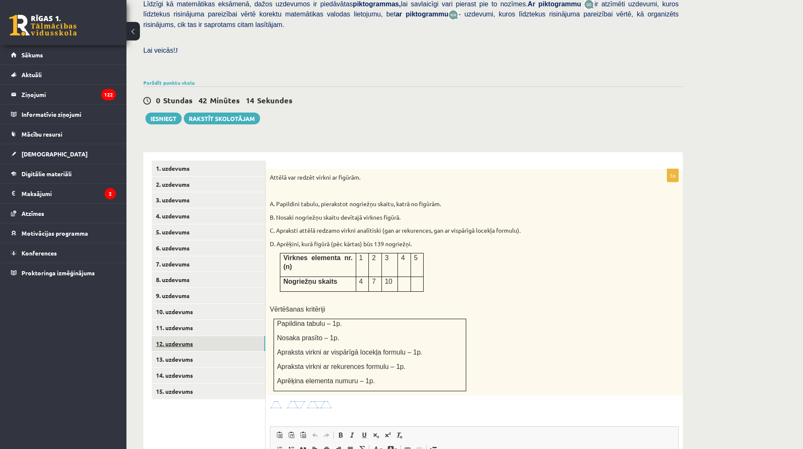
click at [187, 336] on link "12. uzdevums" at bounding box center [208, 344] width 113 height 16
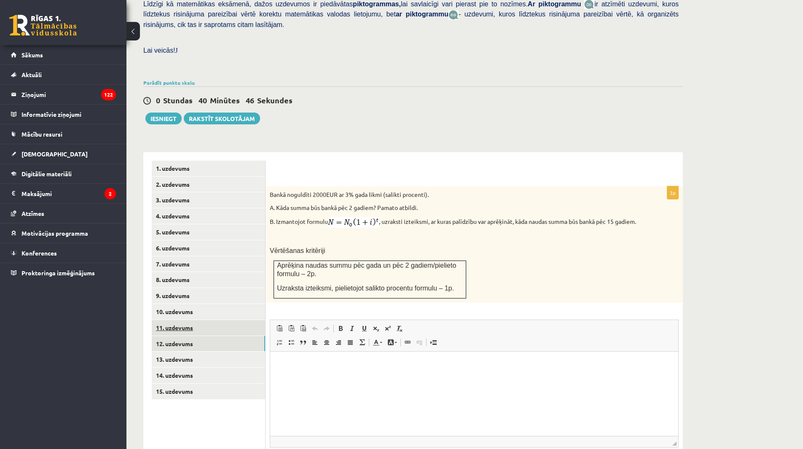
click at [215, 320] on link "11. uzdevums" at bounding box center [208, 328] width 113 height 16
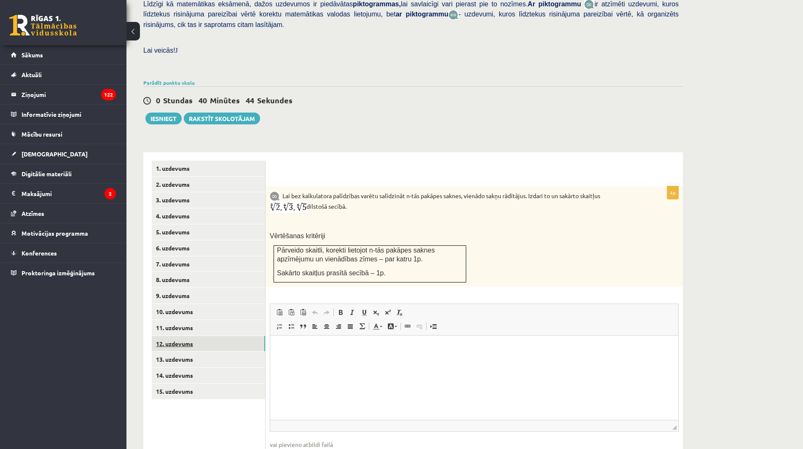
click at [194, 336] on link "12. uzdevums" at bounding box center [208, 344] width 113 height 16
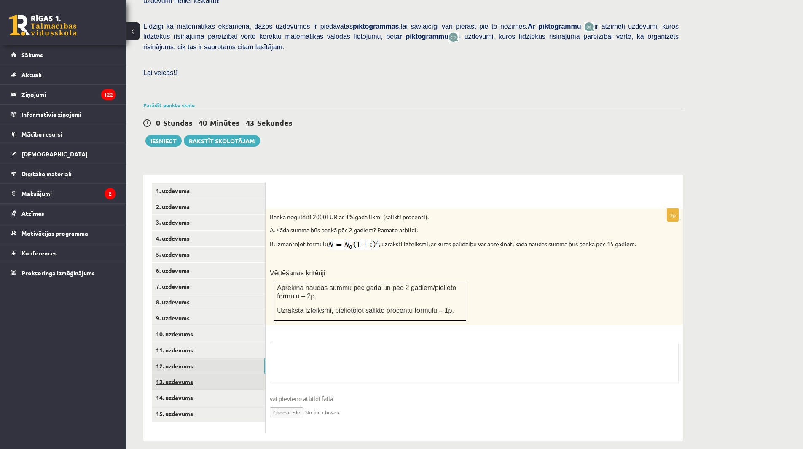
click at [195, 374] on link "13. uzdevums" at bounding box center [208, 382] width 113 height 16
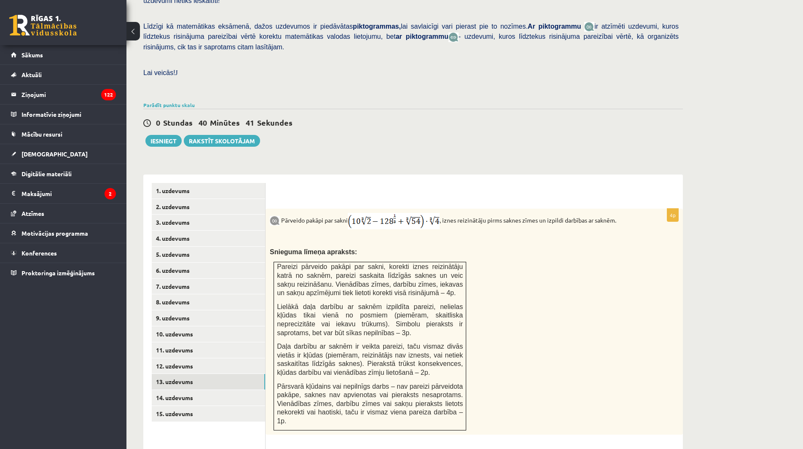
scroll to position [0, 0]
click at [183, 279] on link "7. uzdevums" at bounding box center [208, 287] width 113 height 16
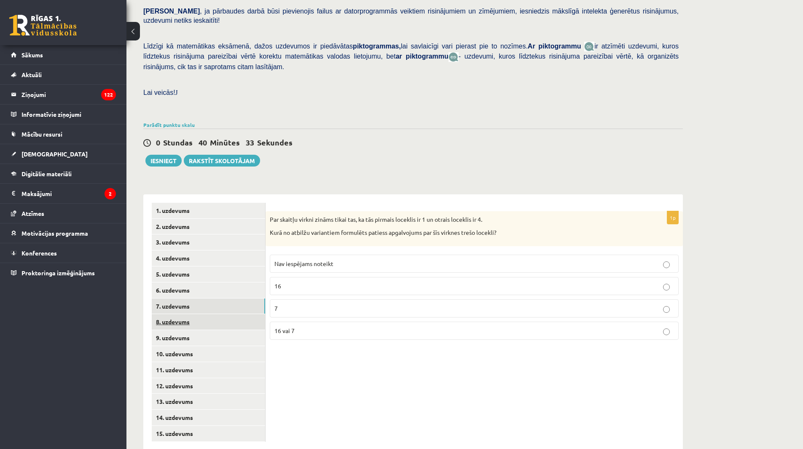
click at [192, 314] on link "8. uzdevums" at bounding box center [208, 322] width 113 height 16
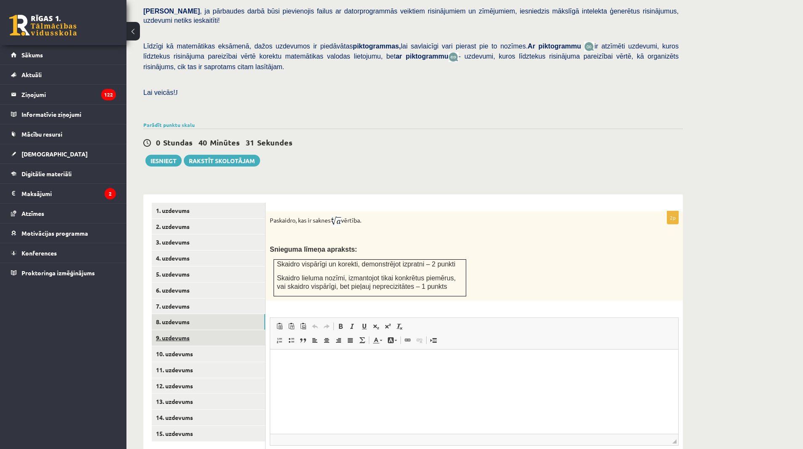
scroll to position [0, 0]
click at [195, 330] on link "9. uzdevums" at bounding box center [208, 338] width 113 height 16
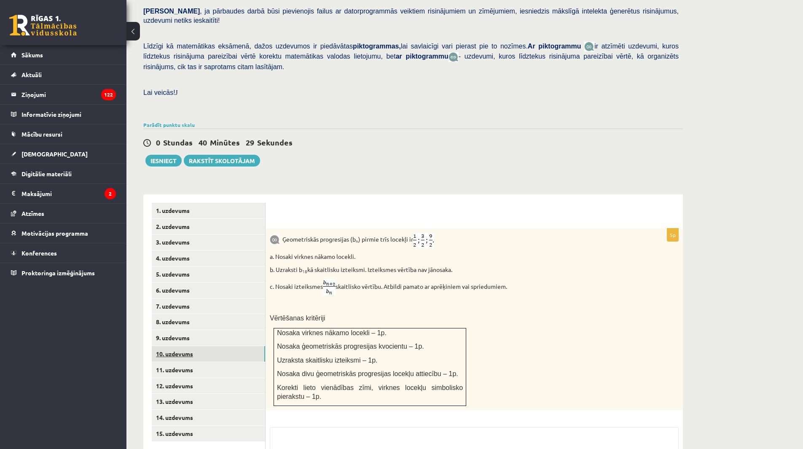
click at [196, 346] on link "10. uzdevums" at bounding box center [208, 354] width 113 height 16
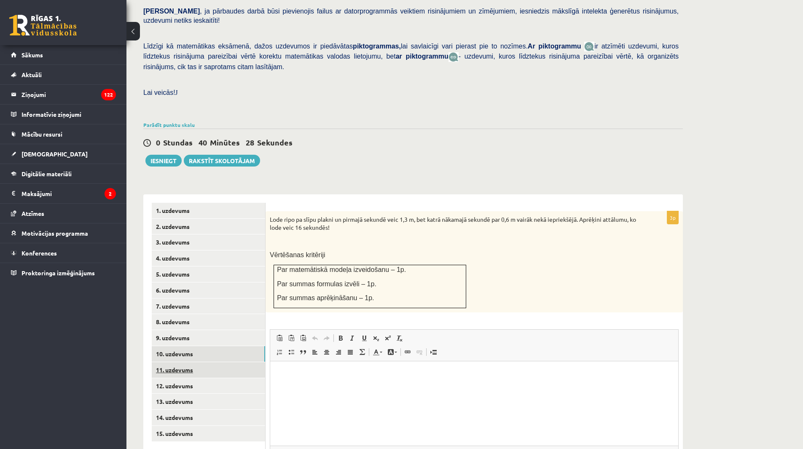
click at [198, 362] on link "11. uzdevums" at bounding box center [208, 370] width 113 height 16
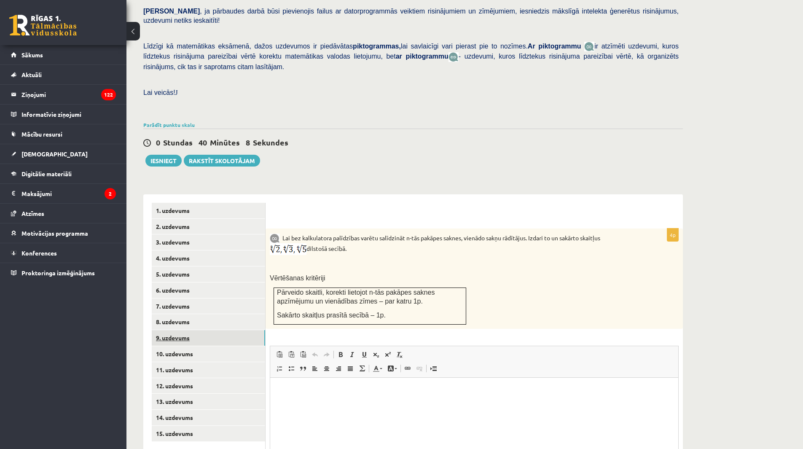
click at [198, 330] on link "9. uzdevums" at bounding box center [208, 338] width 113 height 16
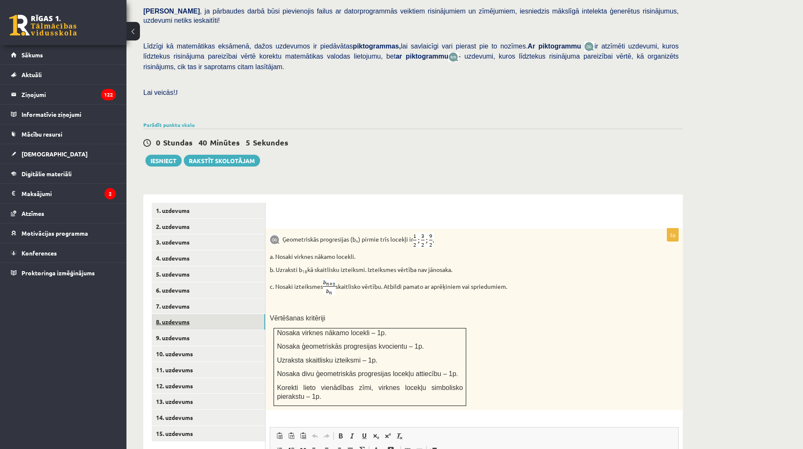
click at [179, 314] on link "8. uzdevums" at bounding box center [208, 322] width 113 height 16
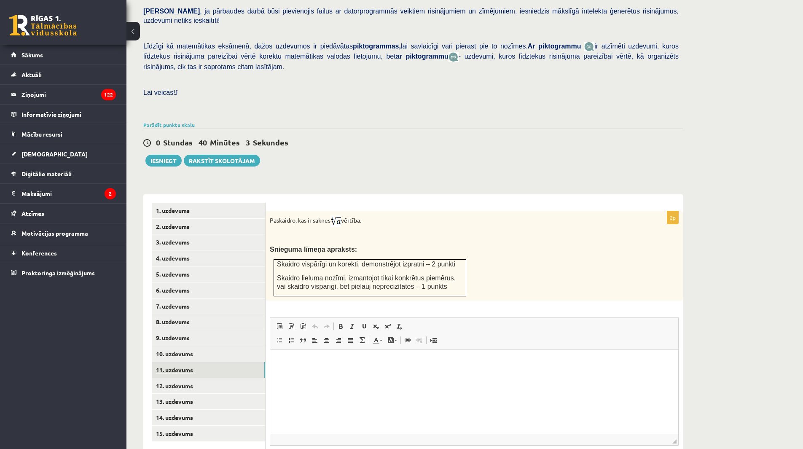
click at [197, 362] on link "11. uzdevums" at bounding box center [208, 370] width 113 height 16
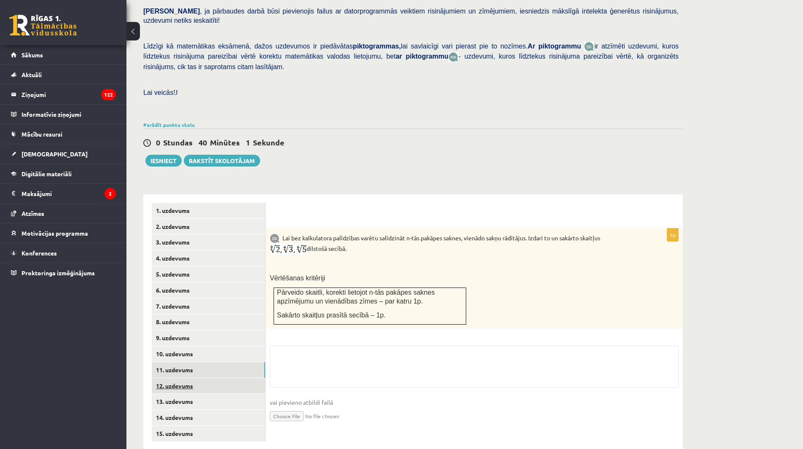
click at [198, 378] on link "12. uzdevums" at bounding box center [208, 386] width 113 height 16
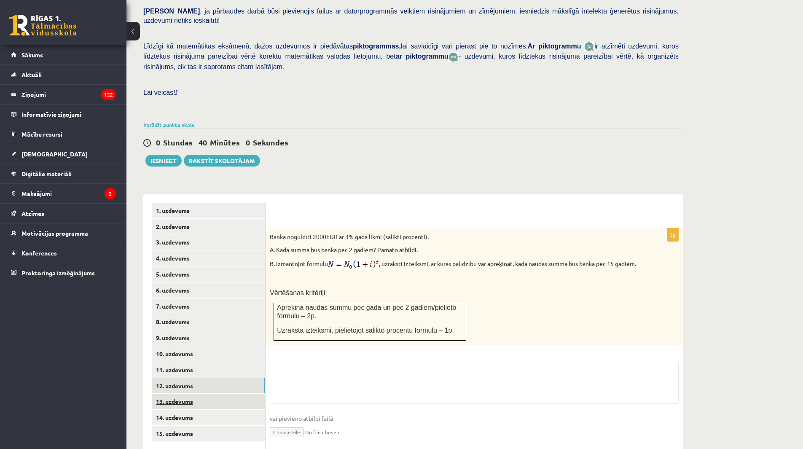
click at [198, 394] on link "13. uzdevums" at bounding box center [208, 402] width 113 height 16
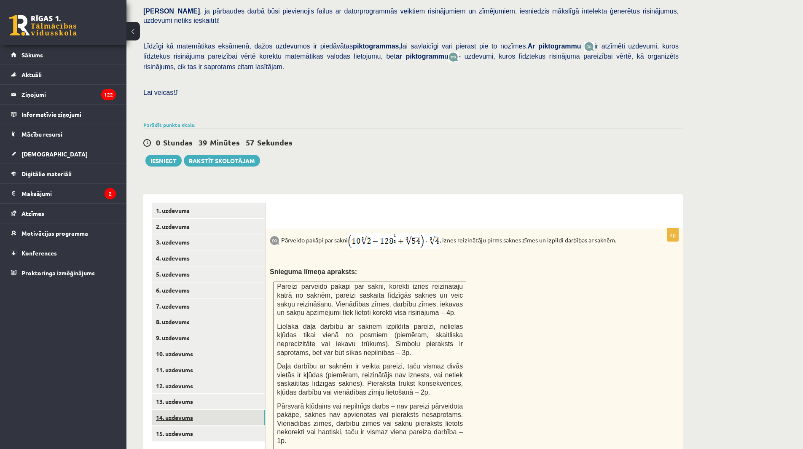
click at [202, 410] on link "14. uzdevums" at bounding box center [208, 418] width 113 height 16
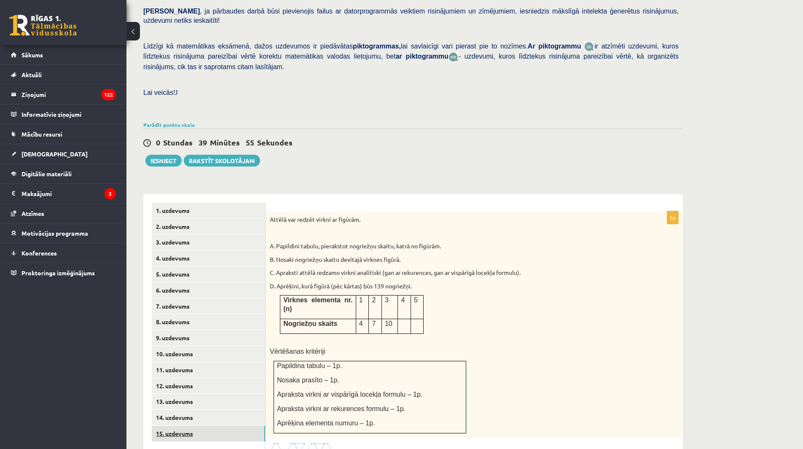
click at [203, 426] on link "15. uzdevums" at bounding box center [208, 434] width 113 height 16
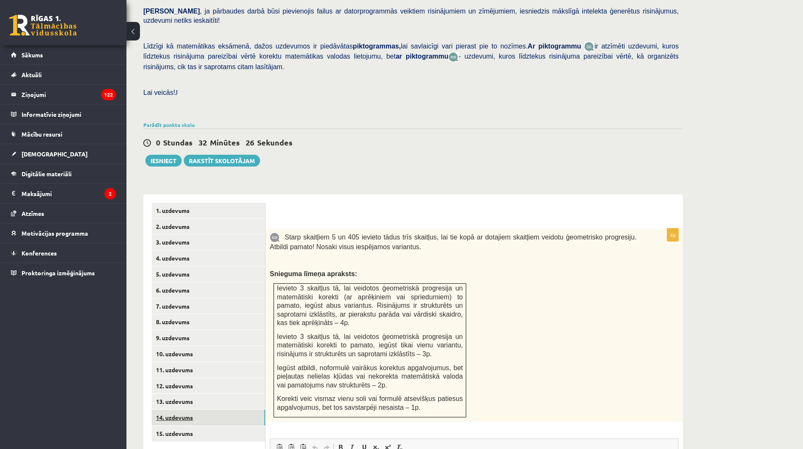
click at [252, 410] on link "14. uzdevums" at bounding box center [208, 418] width 113 height 16
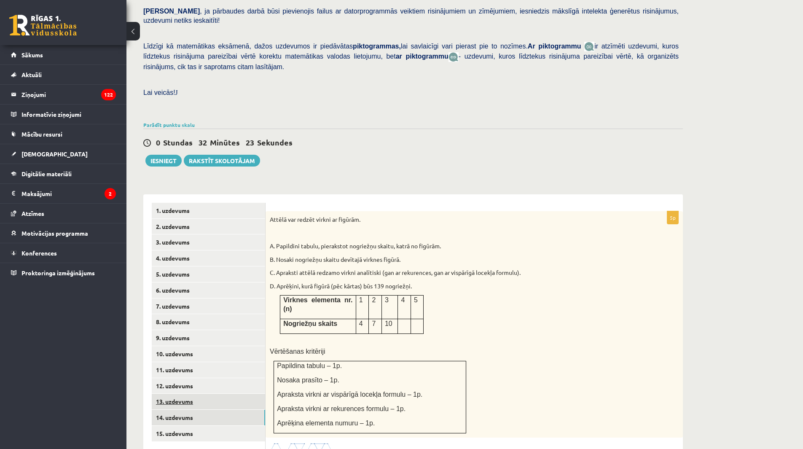
click at [229, 394] on link "13. uzdevums" at bounding box center [208, 402] width 113 height 16
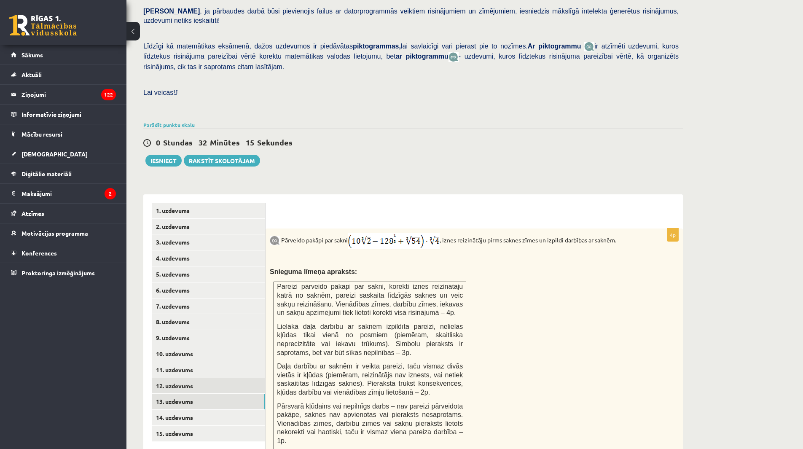
click at [235, 378] on link "12. uzdevums" at bounding box center [208, 386] width 113 height 16
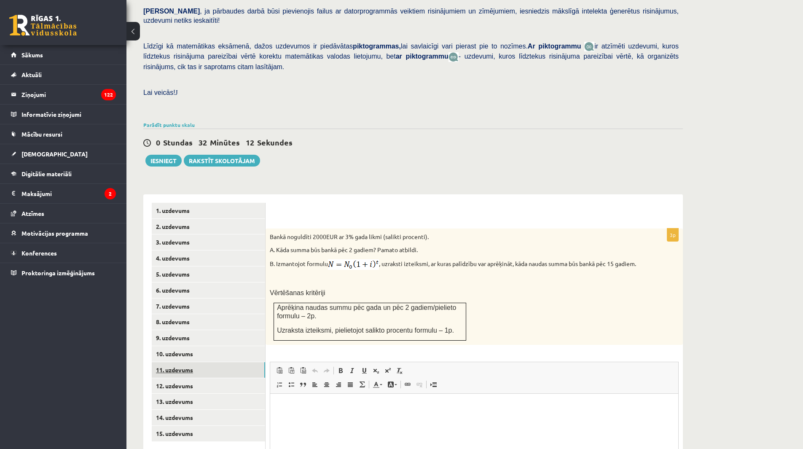
click at [239, 362] on link "11. uzdevums" at bounding box center [208, 370] width 113 height 16
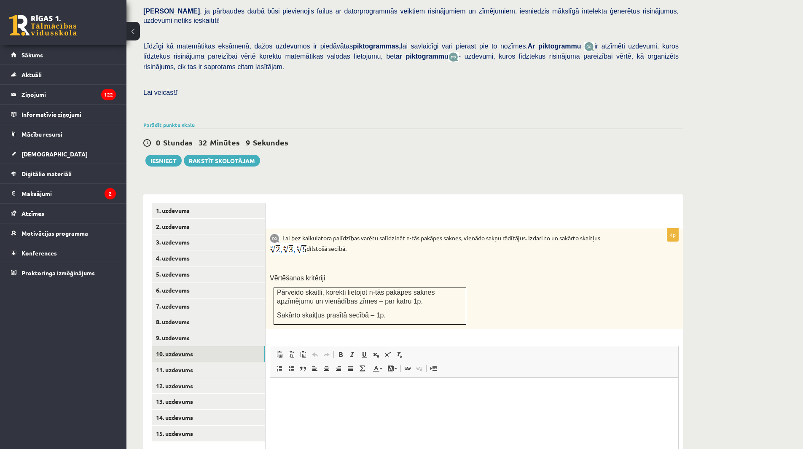
click at [239, 346] on link "10. uzdevums" at bounding box center [208, 354] width 113 height 16
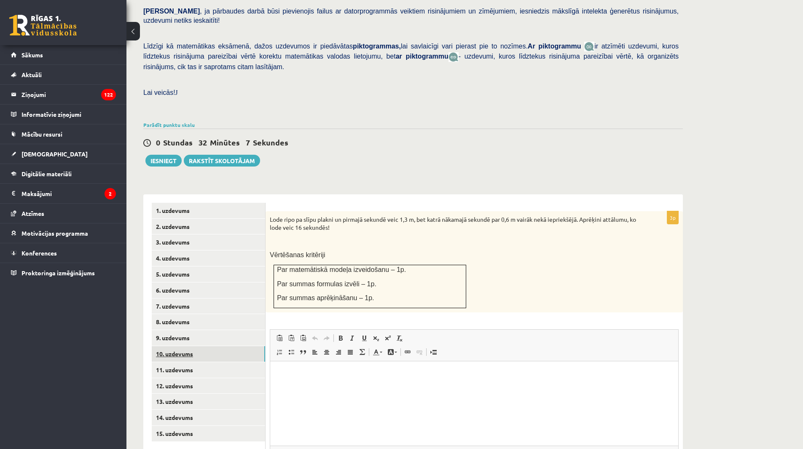
click at [234, 346] on link "10. uzdevums" at bounding box center [208, 354] width 113 height 16
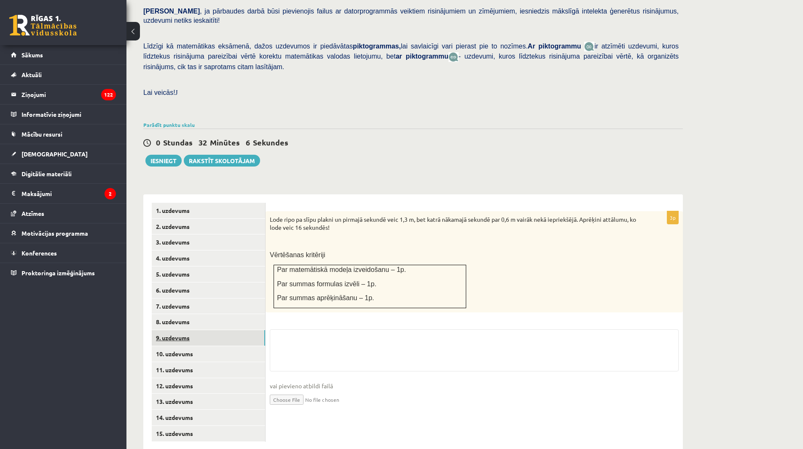
click at [234, 330] on link "9. uzdevums" at bounding box center [208, 338] width 113 height 16
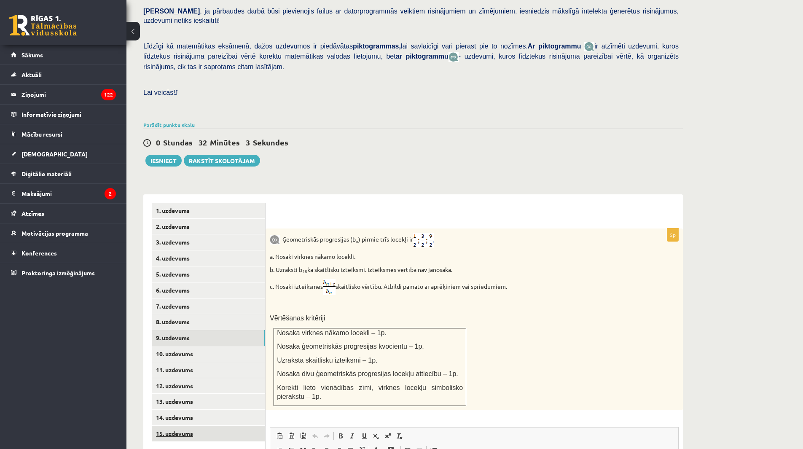
click at [229, 426] on link "15. uzdevums" at bounding box center [208, 434] width 113 height 16
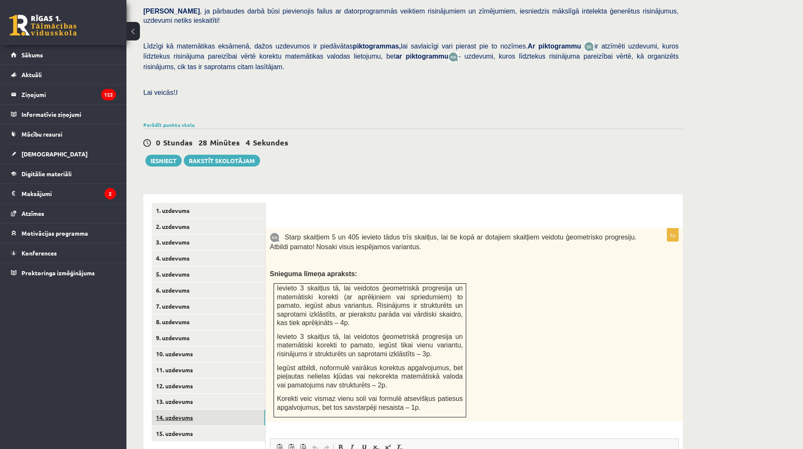
click at [212, 410] on link "14. uzdevums" at bounding box center [208, 418] width 113 height 16
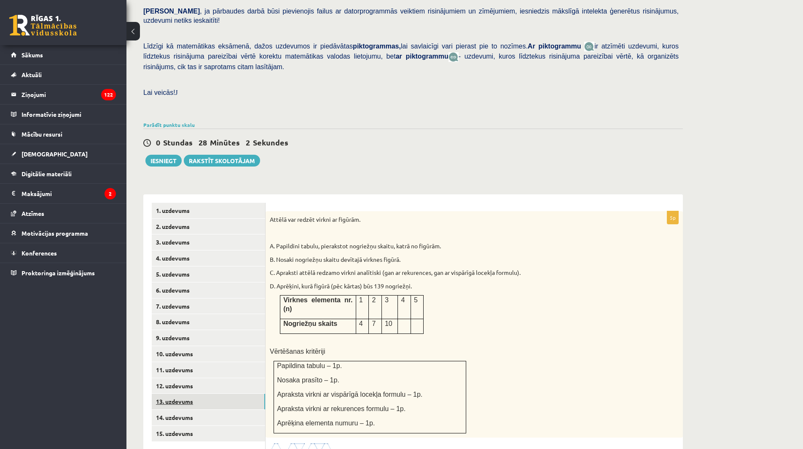
click at [212, 394] on link "13. uzdevums" at bounding box center [208, 402] width 113 height 16
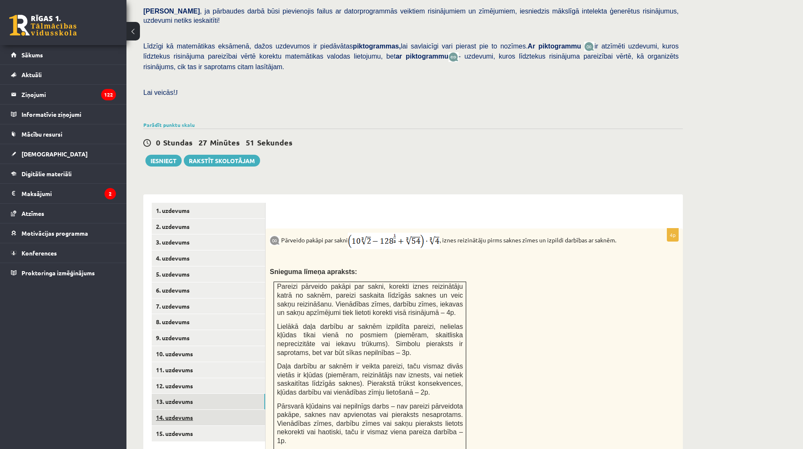
click at [183, 410] on link "14. uzdevums" at bounding box center [208, 418] width 113 height 16
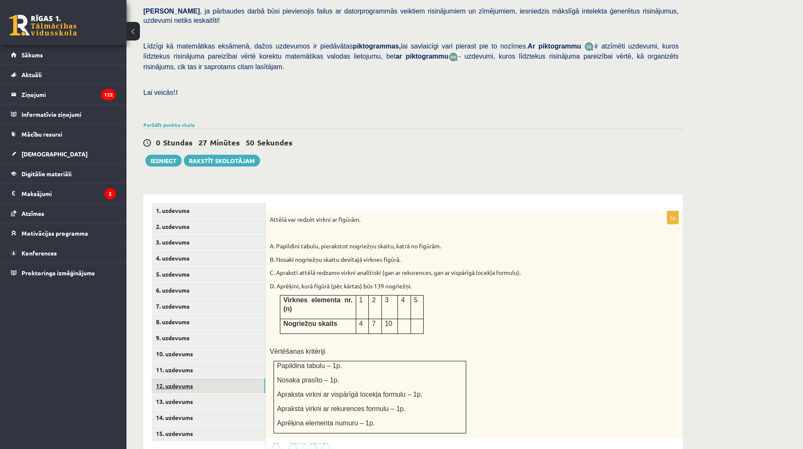
click at [189, 378] on link "12. uzdevums" at bounding box center [208, 386] width 113 height 16
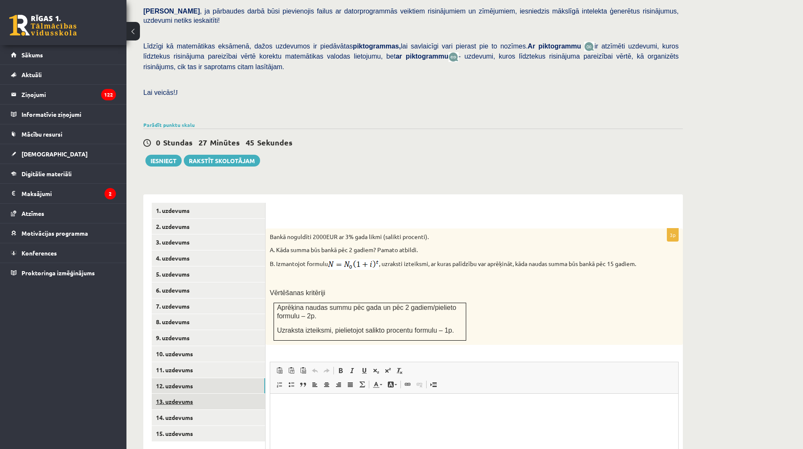
click at [176, 394] on link "13. uzdevums" at bounding box center [208, 402] width 113 height 16
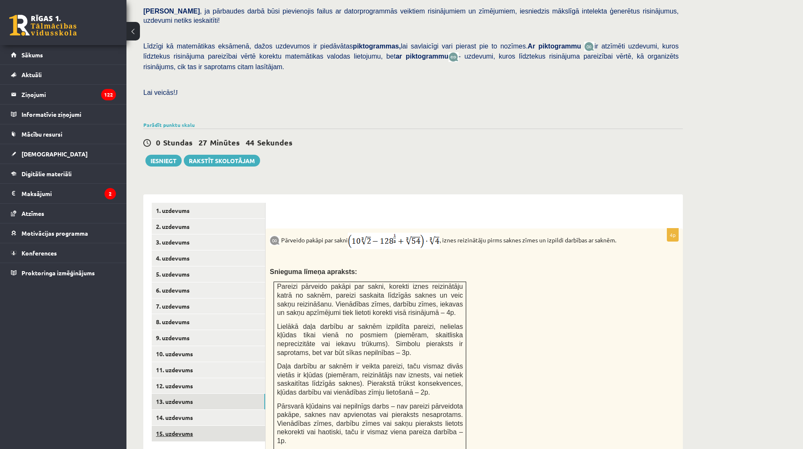
click at [188, 426] on link "15. uzdevums" at bounding box center [208, 434] width 113 height 16
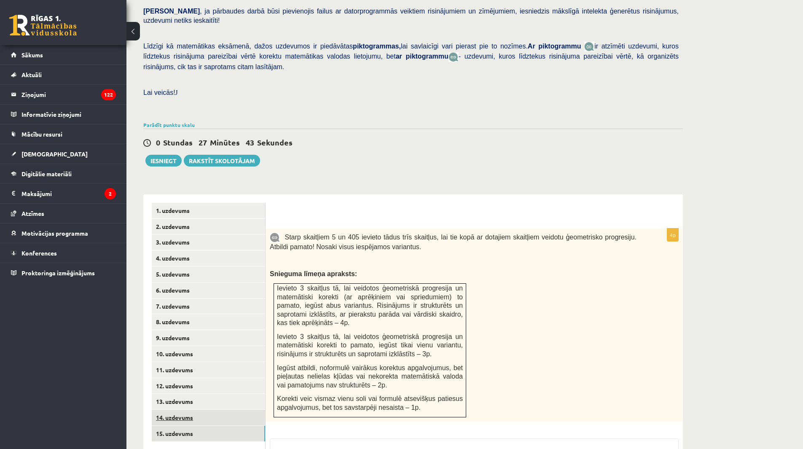
click at [193, 410] on link "14. uzdevums" at bounding box center [208, 418] width 113 height 16
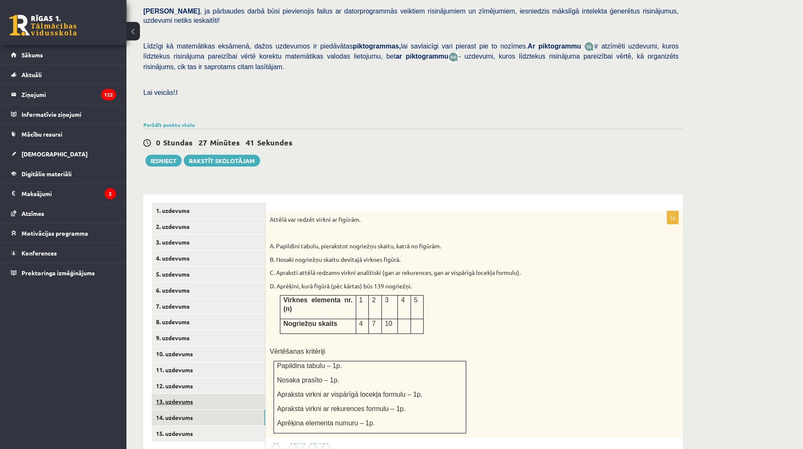
click at [199, 394] on link "13. uzdevums" at bounding box center [208, 402] width 113 height 16
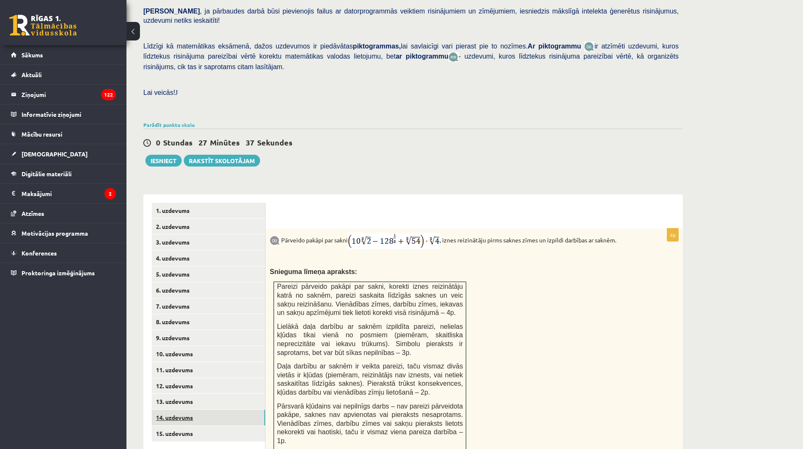
click at [210, 410] on link "14. uzdevums" at bounding box center [208, 418] width 113 height 16
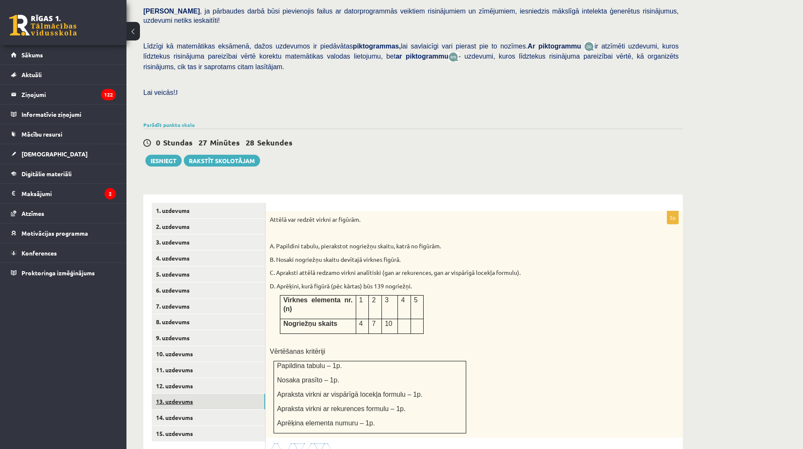
click at [241, 394] on link "13. uzdevums" at bounding box center [208, 402] width 113 height 16
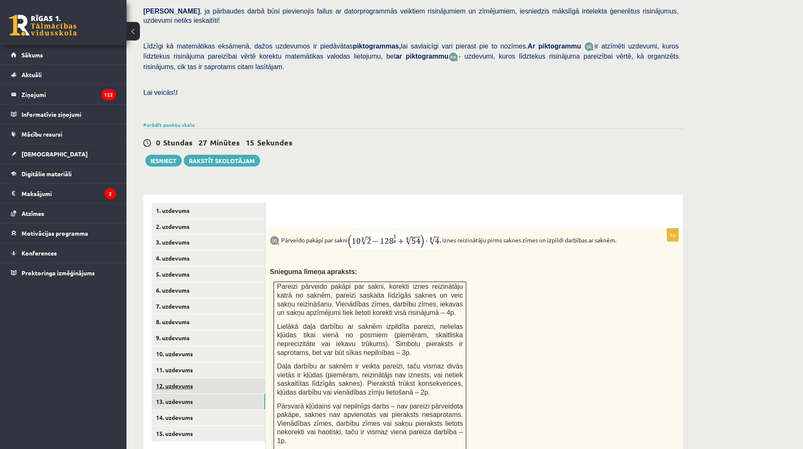
click at [165, 378] on link "12. uzdevums" at bounding box center [208, 386] width 113 height 16
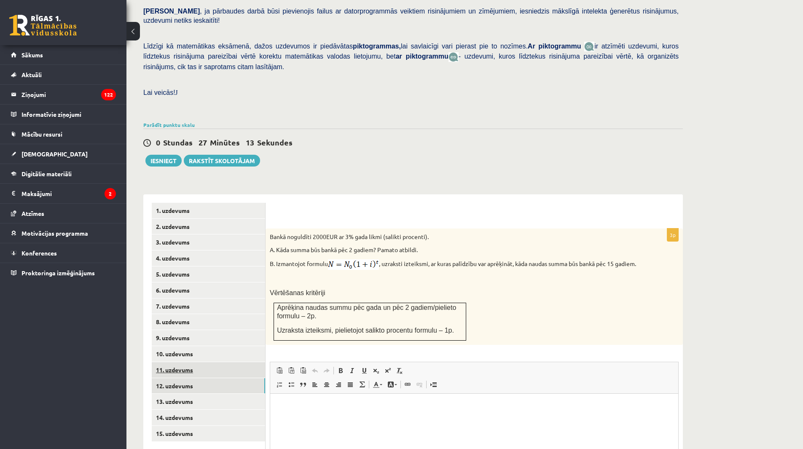
click at [239, 362] on link "11. uzdevums" at bounding box center [208, 370] width 113 height 16
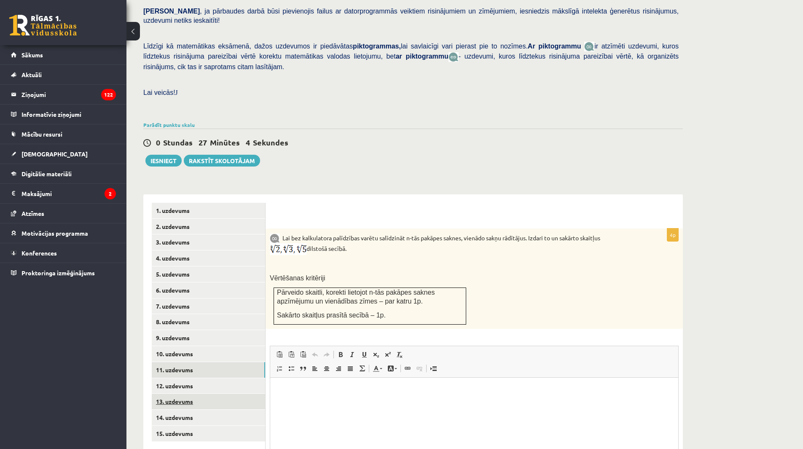
click at [231, 394] on link "13. uzdevums" at bounding box center [208, 402] width 113 height 16
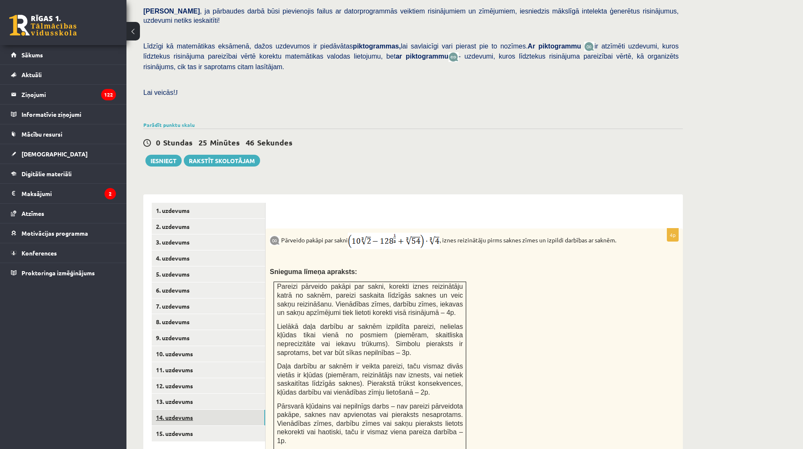
click at [230, 410] on link "14. uzdevums" at bounding box center [208, 418] width 113 height 16
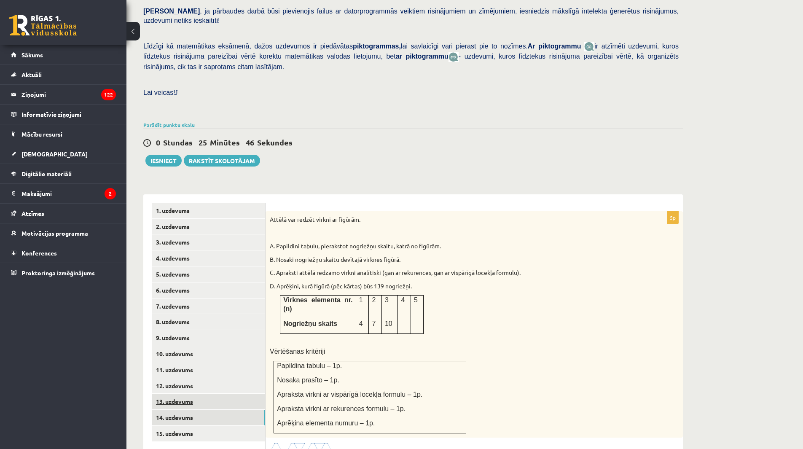
click at [226, 394] on link "13. uzdevums" at bounding box center [208, 402] width 113 height 16
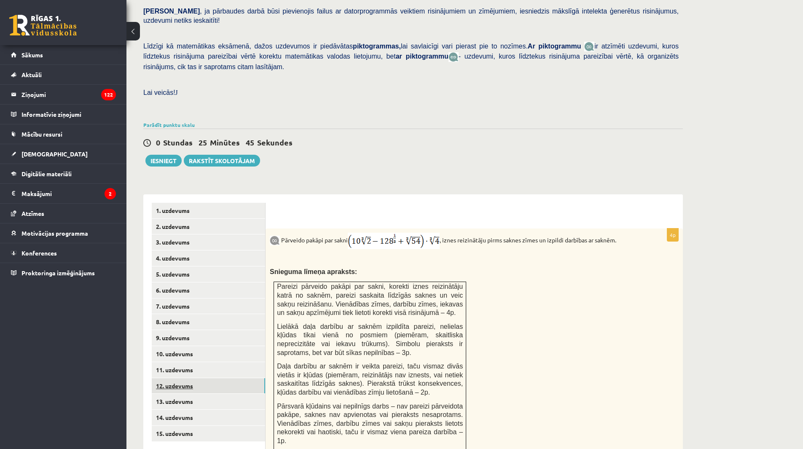
click at [225, 378] on link "12. uzdevums" at bounding box center [208, 386] width 113 height 16
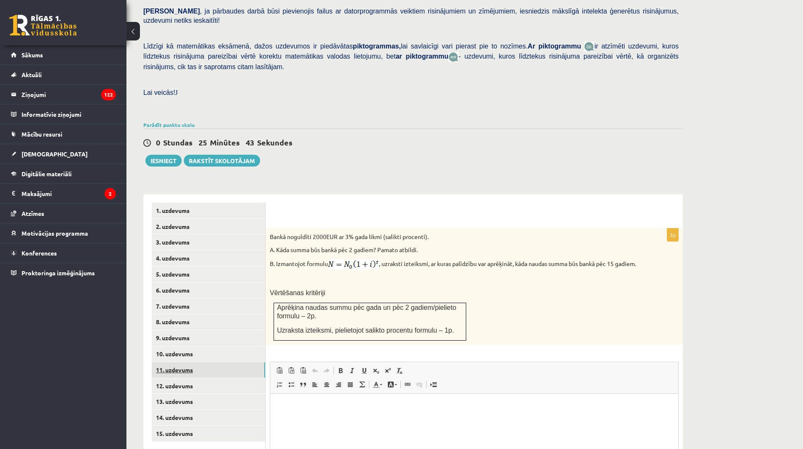
click at [225, 362] on link "11. uzdevums" at bounding box center [208, 370] width 113 height 16
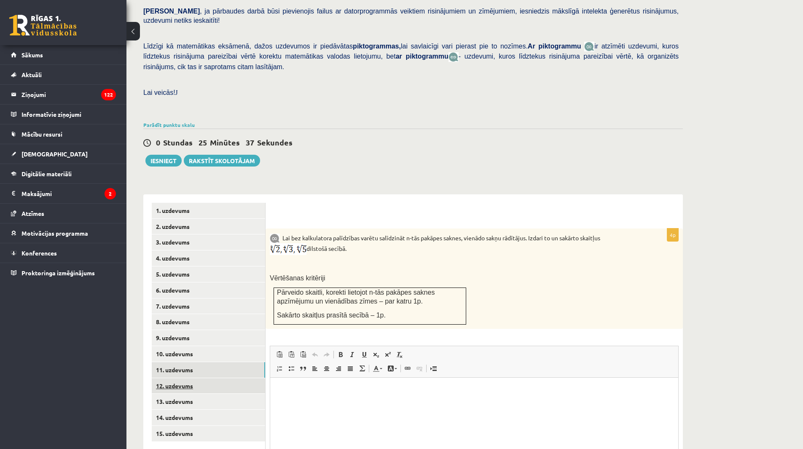
click at [195, 378] on link "12. uzdevums" at bounding box center [208, 386] width 113 height 16
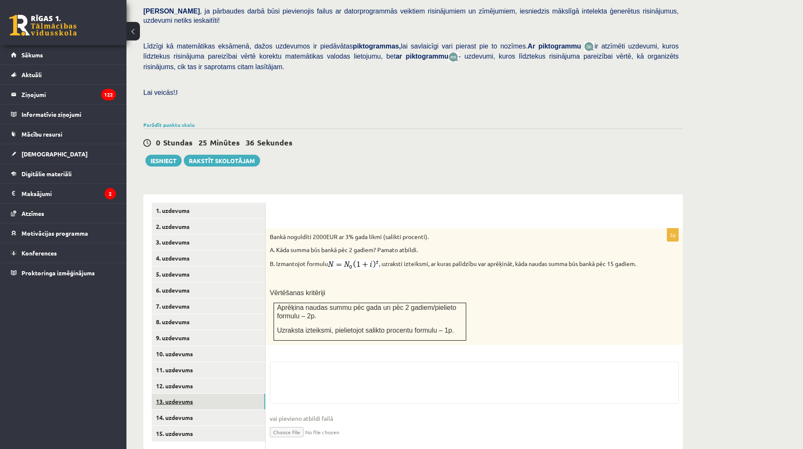
click at [201, 394] on link "13. uzdevums" at bounding box center [208, 402] width 113 height 16
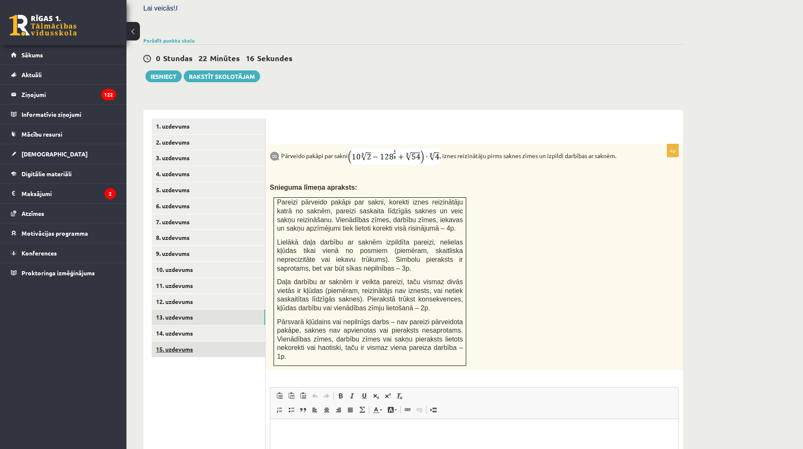
click at [231, 341] on link "15. uzdevums" at bounding box center [208, 349] width 113 height 16
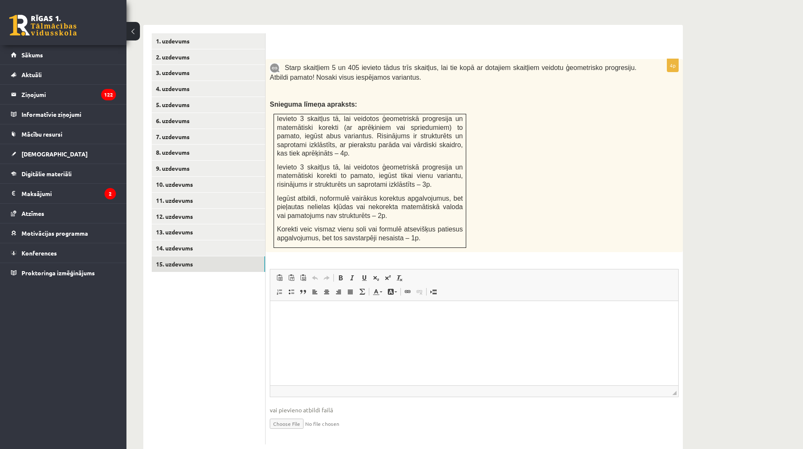
scroll to position [343, 0]
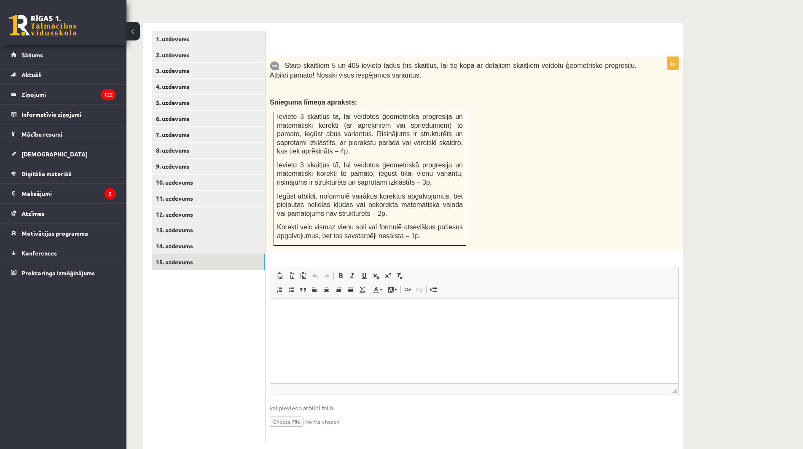
click at [293, 412] on input "file" at bounding box center [474, 420] width 409 height 17
type input "**********"
click at [340, 412] on input "file" at bounding box center [474, 420] width 409 height 17
click at [301, 430] on link "Iesniegtā atbilde" at bounding box center [292, 434] width 45 height 9
click at [207, 158] on link "9. uzdevums" at bounding box center [208, 166] width 113 height 16
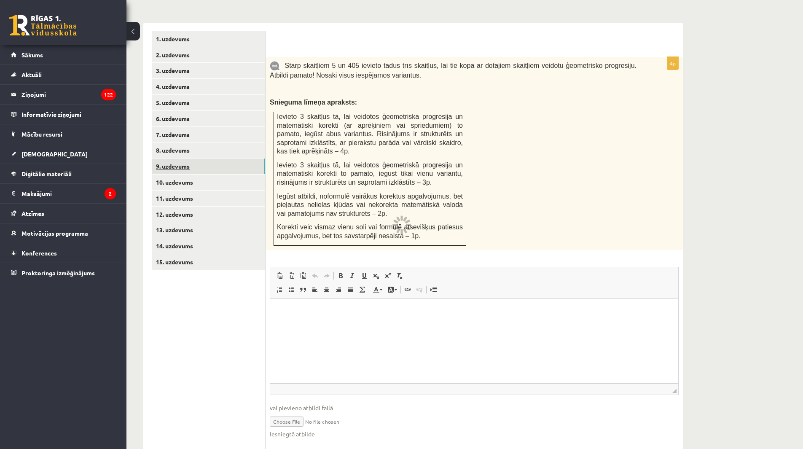
scroll to position [248, 0]
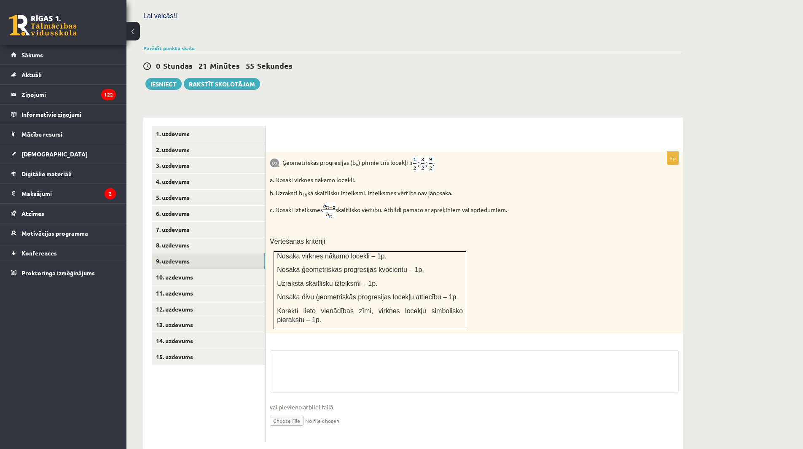
click at [292, 411] on input "file" at bounding box center [474, 419] width 409 height 17
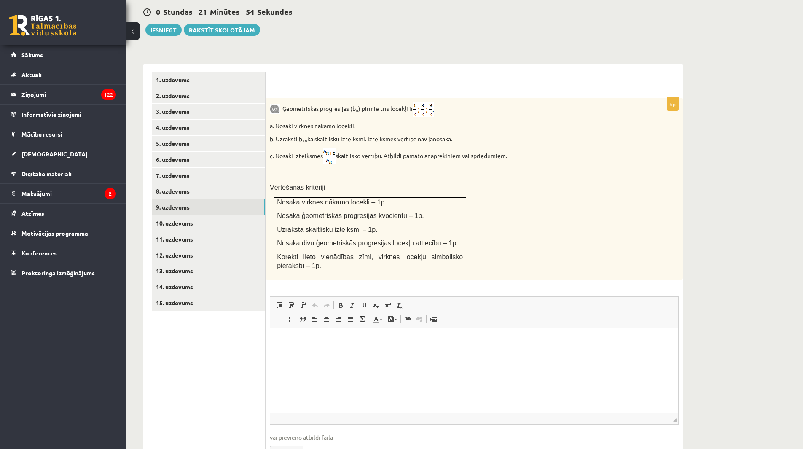
scroll to position [332, 0]
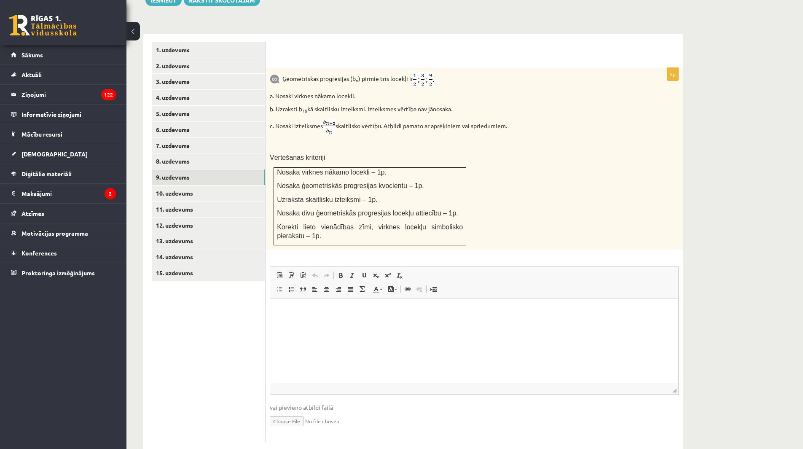
type input "**********"
click at [312, 429] on link "Iesniegtā atbilde" at bounding box center [292, 433] width 45 height 9
click at [180, 185] on link "10. uzdevums" at bounding box center [208, 193] width 113 height 16
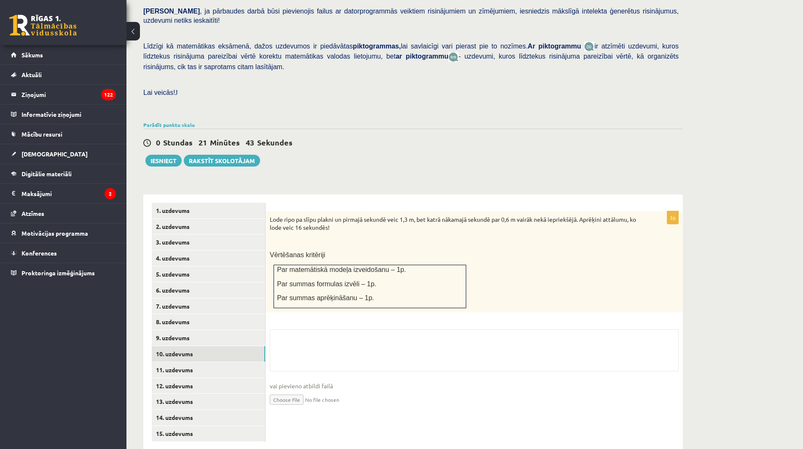
click at [294, 390] on input "file" at bounding box center [474, 398] width 409 height 17
type input "**********"
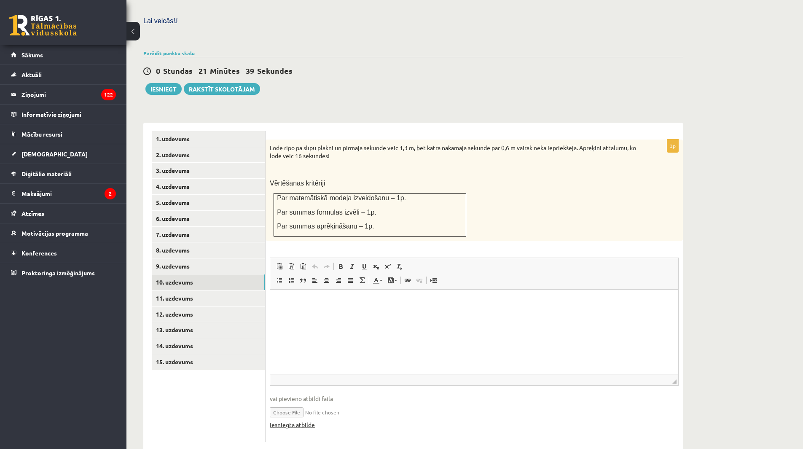
click at [279, 420] on link "Iesniegtā atbilde" at bounding box center [292, 424] width 45 height 9
click at [175, 290] on link "11. uzdevums" at bounding box center [208, 298] width 113 height 16
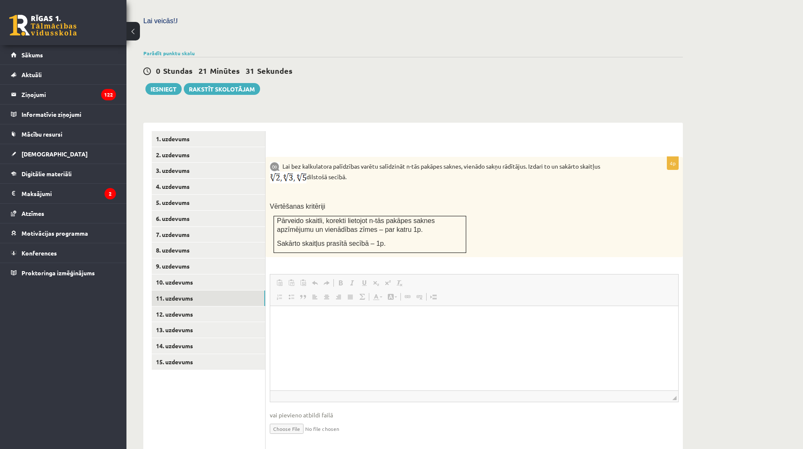
scroll to position [0, 0]
click at [179, 306] on link "12. uzdevums" at bounding box center [208, 314] width 113 height 16
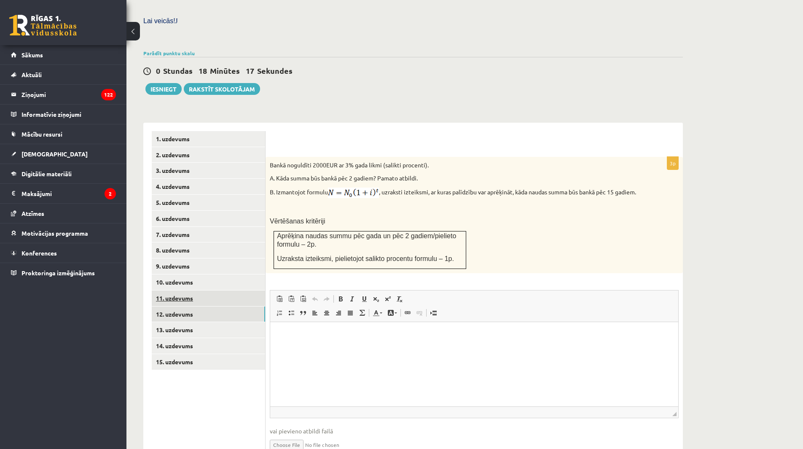
click at [224, 290] on link "11. uzdevums" at bounding box center [208, 298] width 113 height 16
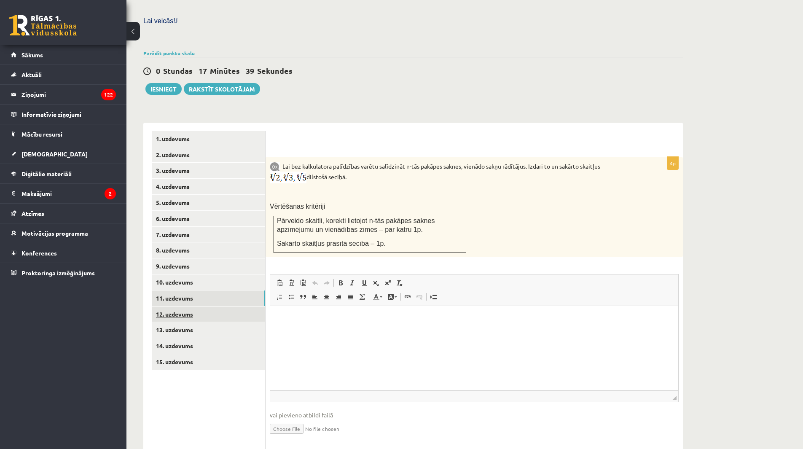
click at [250, 306] on link "12. uzdevums" at bounding box center [208, 314] width 113 height 16
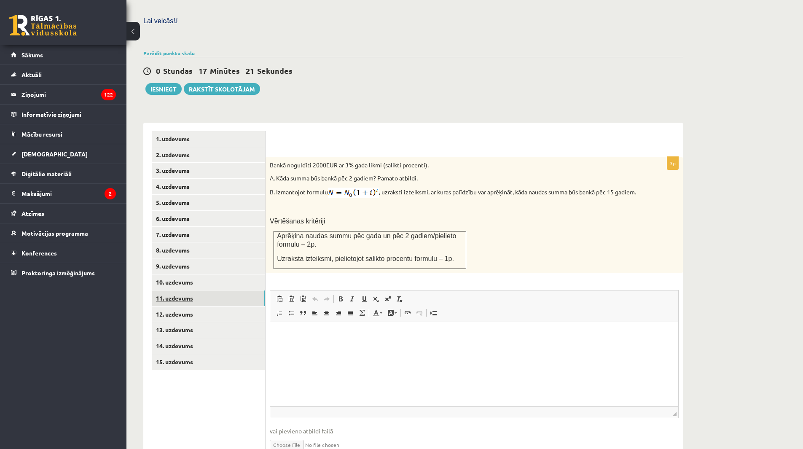
click at [191, 290] on link "11. uzdevums" at bounding box center [208, 298] width 113 height 16
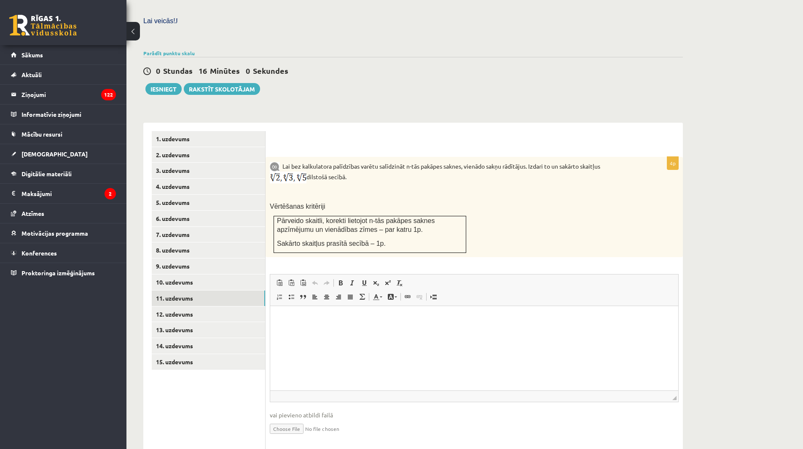
click at [292, 419] on input "file" at bounding box center [474, 427] width 409 height 17
type input "**********"
click at [178, 274] on link "10. uzdevums" at bounding box center [208, 282] width 113 height 16
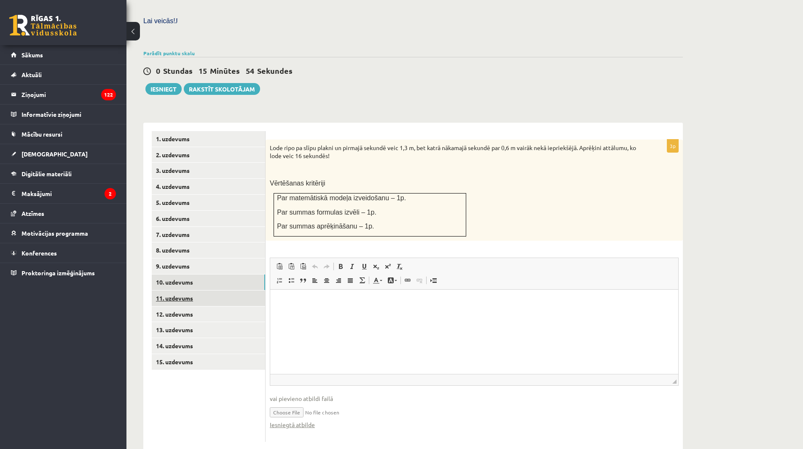
click at [184, 290] on link "11. uzdevums" at bounding box center [208, 298] width 113 height 16
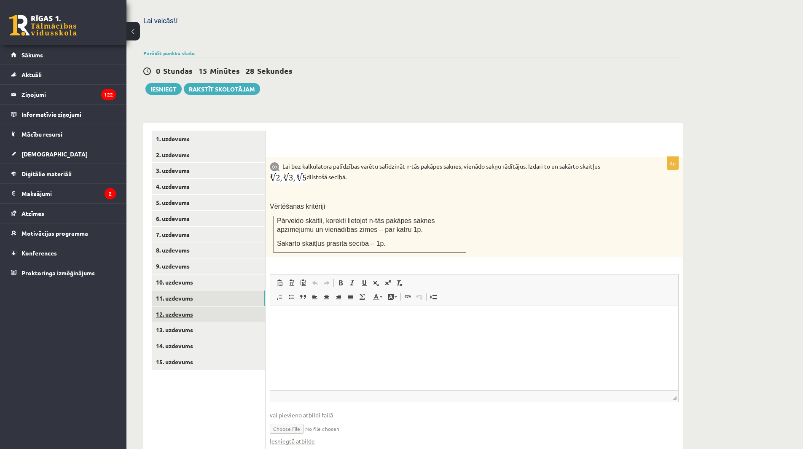
click at [213, 306] on link "12. uzdevums" at bounding box center [208, 314] width 113 height 16
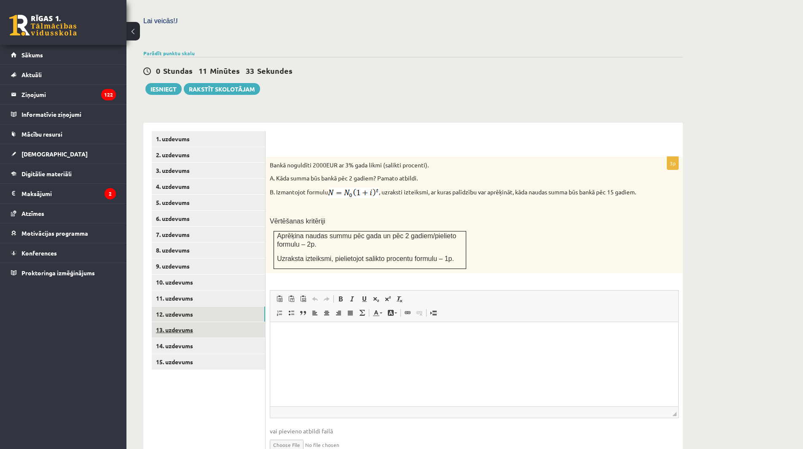
click at [230, 322] on link "13. uzdevums" at bounding box center [208, 330] width 113 height 16
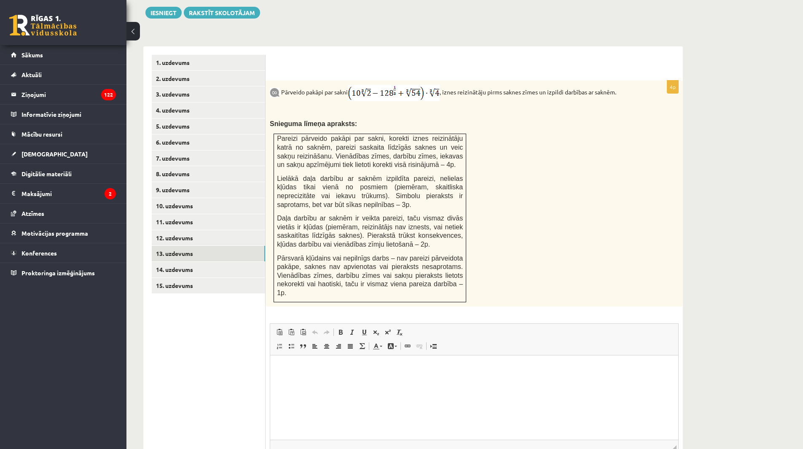
scroll to position [368, 0]
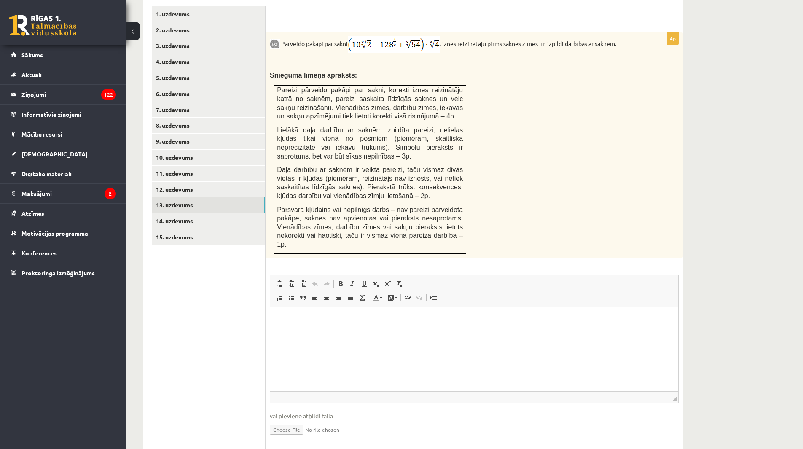
click at [293, 420] on input "file" at bounding box center [474, 428] width 409 height 17
type input "**********"
click at [181, 182] on link "12. uzdevums" at bounding box center [208, 190] width 113 height 16
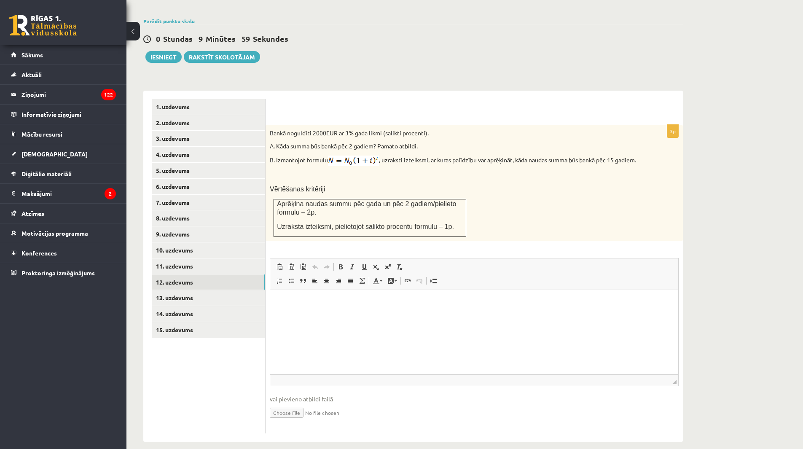
scroll to position [0, 0]
click at [279, 403] on input "file" at bounding box center [474, 411] width 409 height 17
type input "**********"
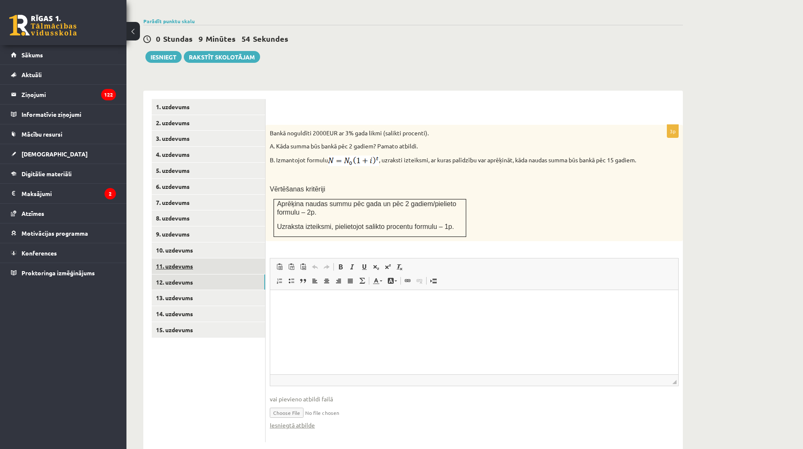
click at [181, 258] on link "11. uzdevums" at bounding box center [208, 266] width 113 height 16
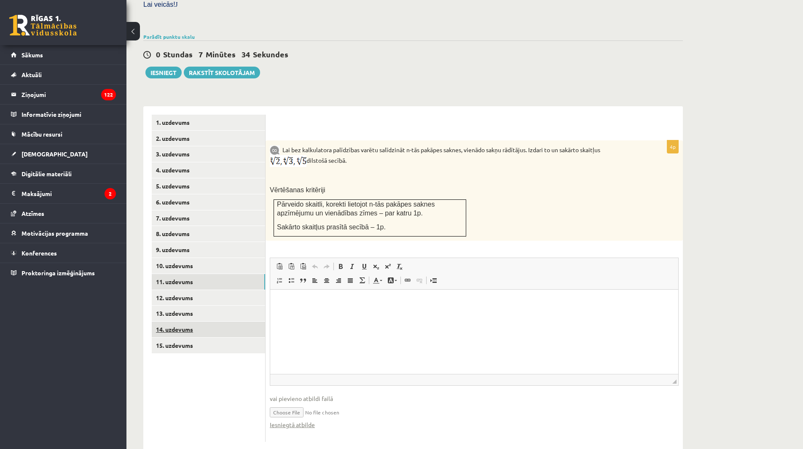
click at [197, 322] on link "14. uzdevums" at bounding box center [208, 330] width 113 height 16
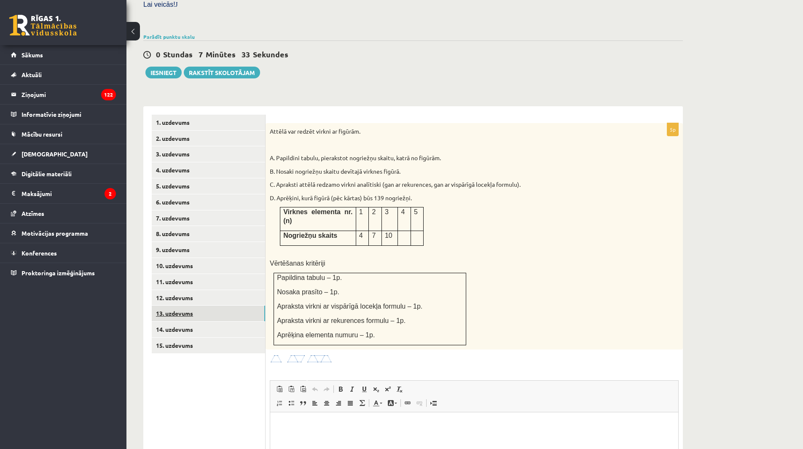
click at [197, 306] on link "13. uzdevums" at bounding box center [208, 314] width 113 height 16
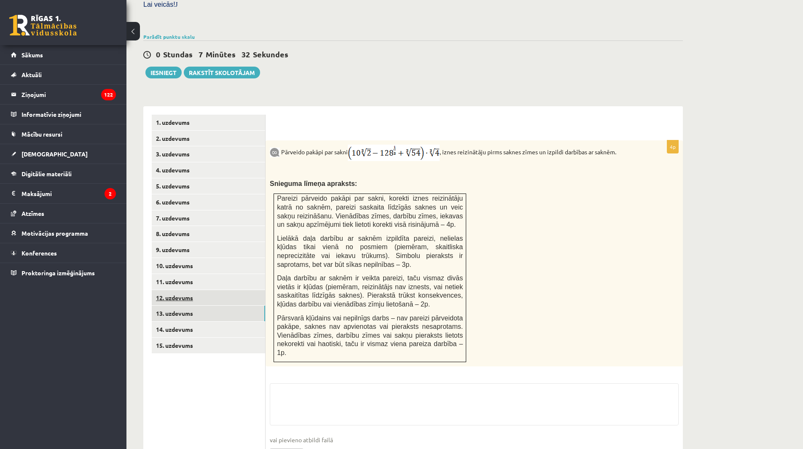
click at [201, 290] on link "12. uzdevums" at bounding box center [208, 298] width 113 height 16
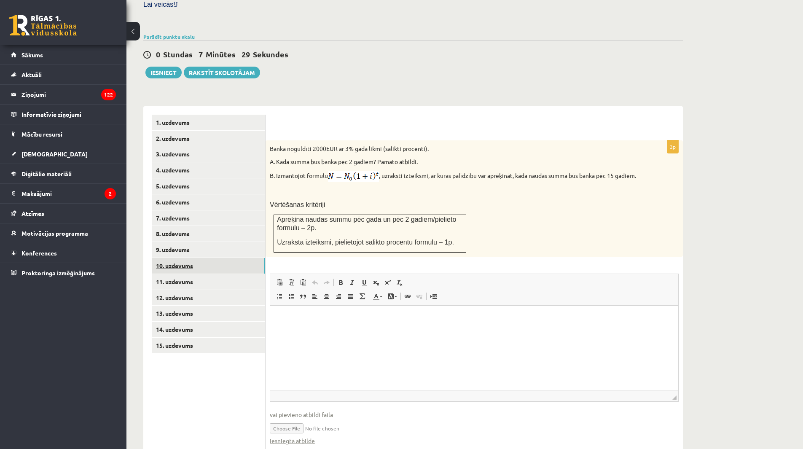
click at [178, 258] on link "10. uzdevums" at bounding box center [208, 266] width 113 height 16
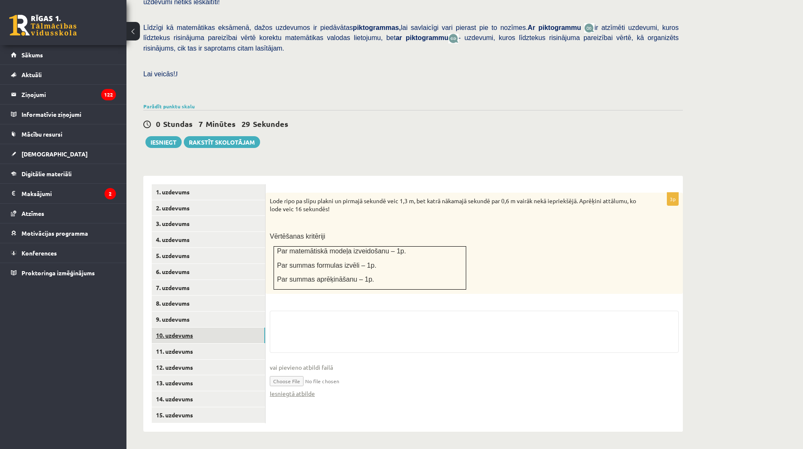
scroll to position [172, 0]
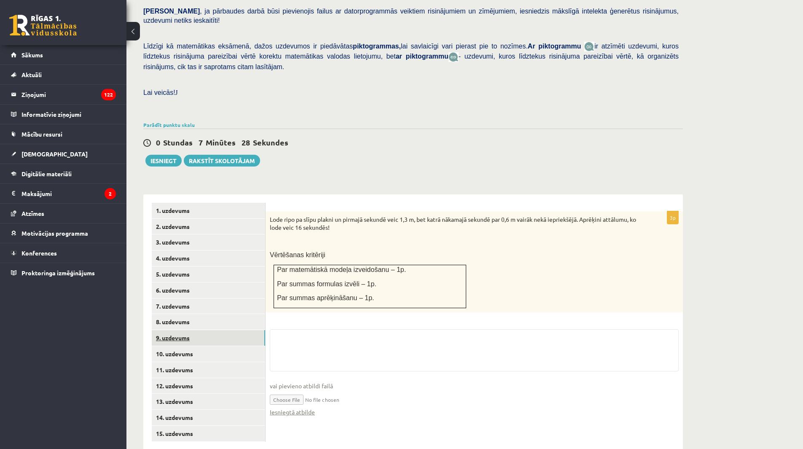
click at [185, 330] on link "9. uzdevums" at bounding box center [208, 338] width 113 height 16
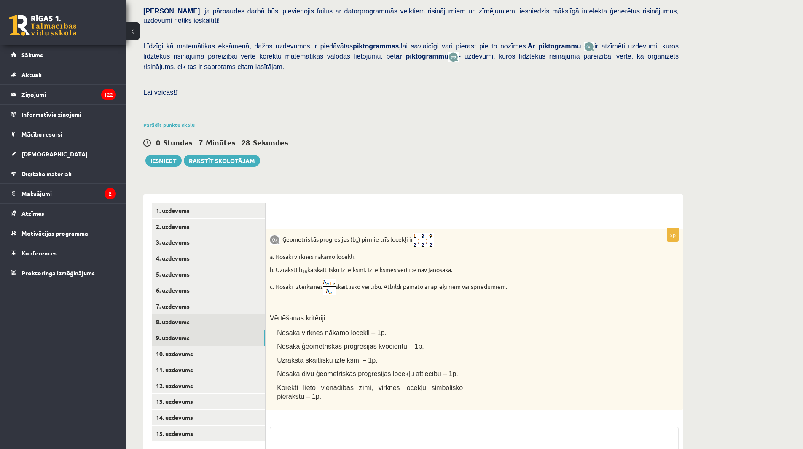
click at [189, 314] on link "8. uzdevums" at bounding box center [208, 322] width 113 height 16
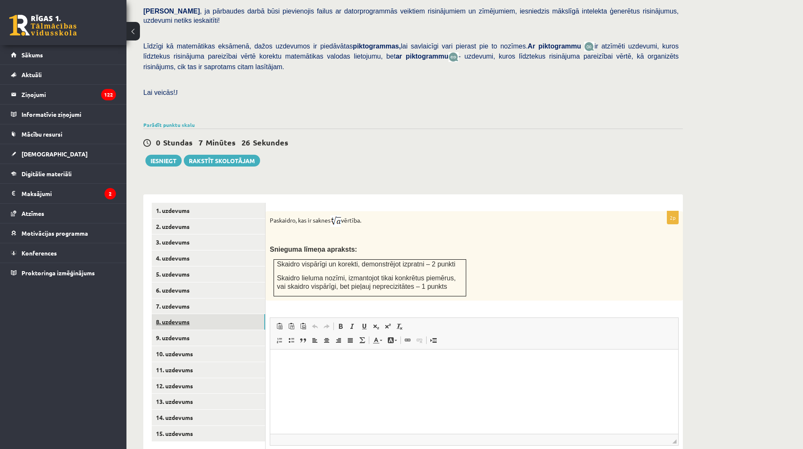
scroll to position [0, 0]
click at [208, 362] on link "11. uzdevums" at bounding box center [208, 370] width 113 height 16
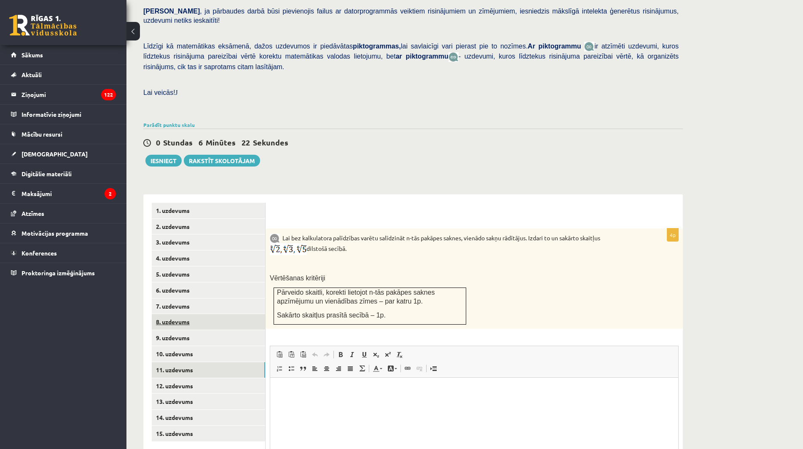
click at [186, 314] on link "8. uzdevums" at bounding box center [208, 322] width 113 height 16
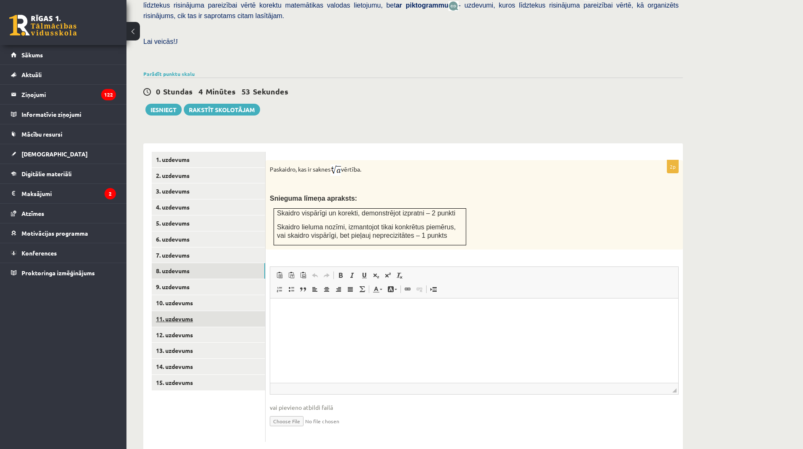
click at [194, 311] on link "11. uzdevums" at bounding box center [208, 319] width 113 height 16
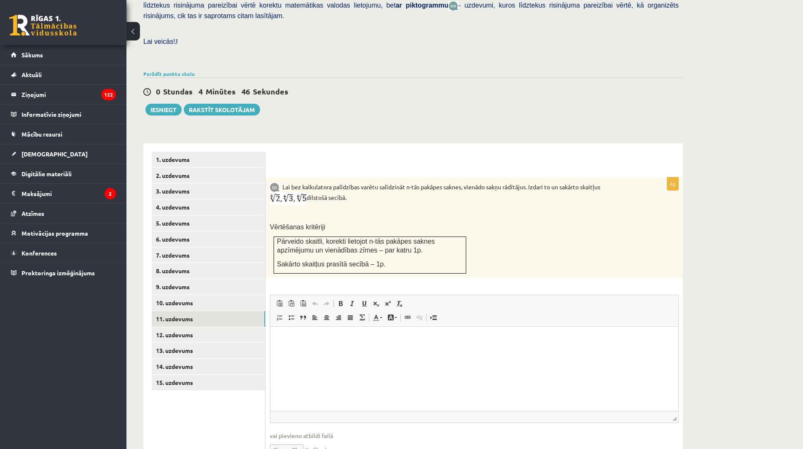
click at [201, 327] on link "12. uzdevums" at bounding box center [208, 335] width 113 height 16
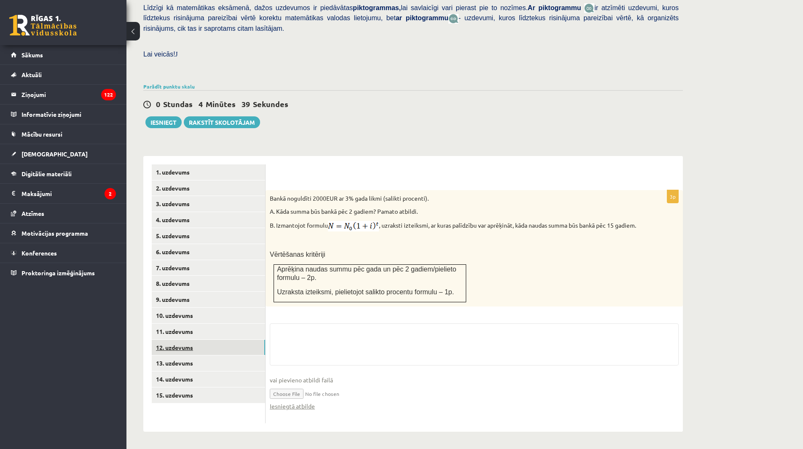
scroll to position [200, 0]
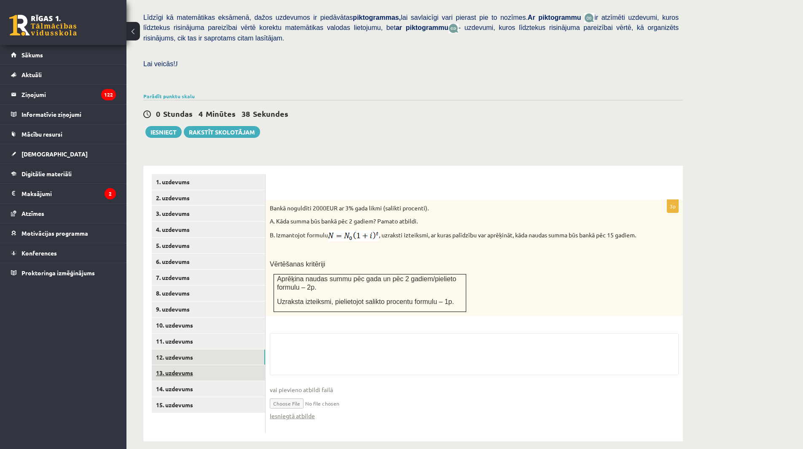
click at [198, 365] on link "13. uzdevums" at bounding box center [208, 373] width 113 height 16
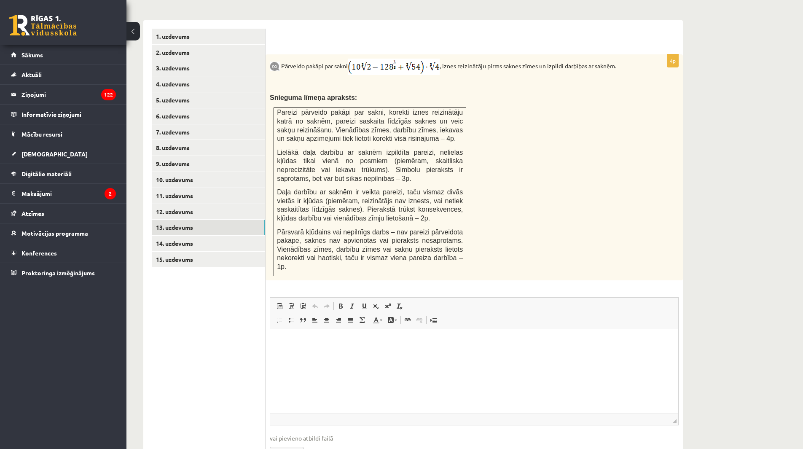
scroll to position [377, 0]
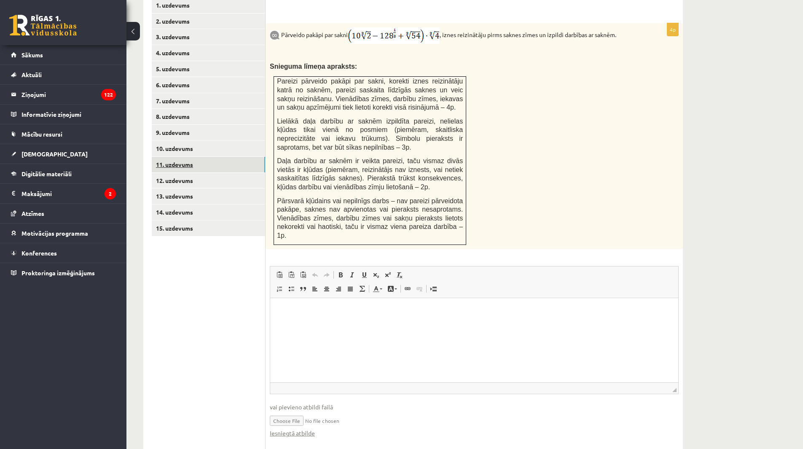
click at [194, 157] on link "11. uzdevums" at bounding box center [208, 165] width 113 height 16
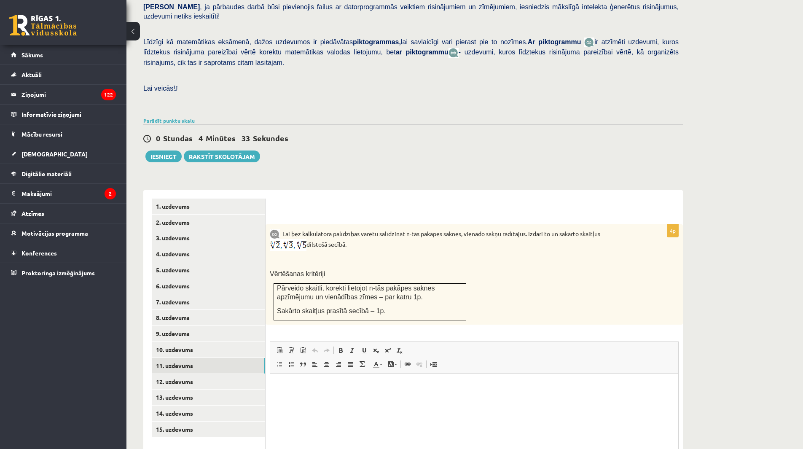
scroll to position [260, 0]
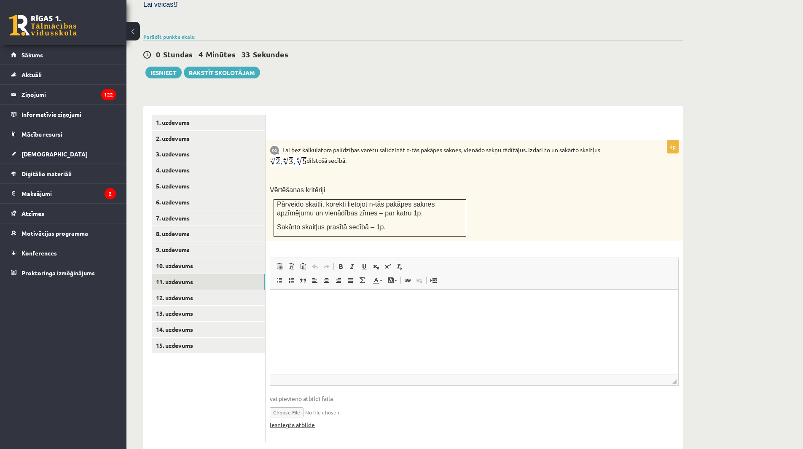
click at [295, 420] on link "Iesniegtā atbilde" at bounding box center [292, 424] width 45 height 9
click at [293, 403] on input "file" at bounding box center [474, 411] width 409 height 17
type input "**********"
click at [191, 306] on link "13. uzdevums" at bounding box center [208, 314] width 113 height 16
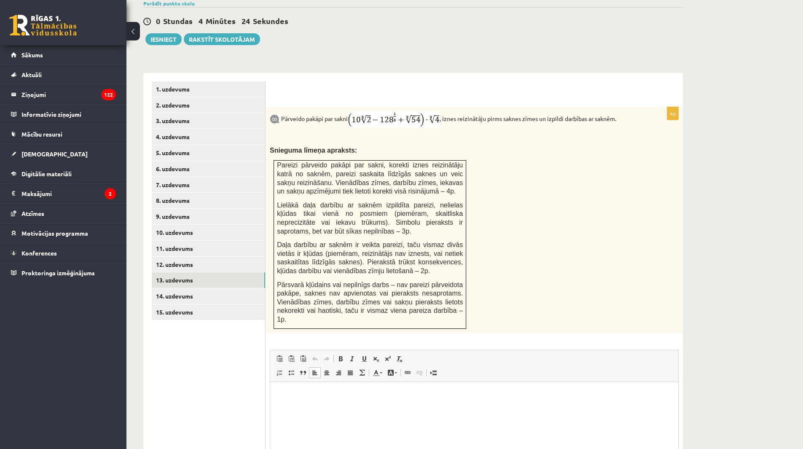
scroll to position [377, 0]
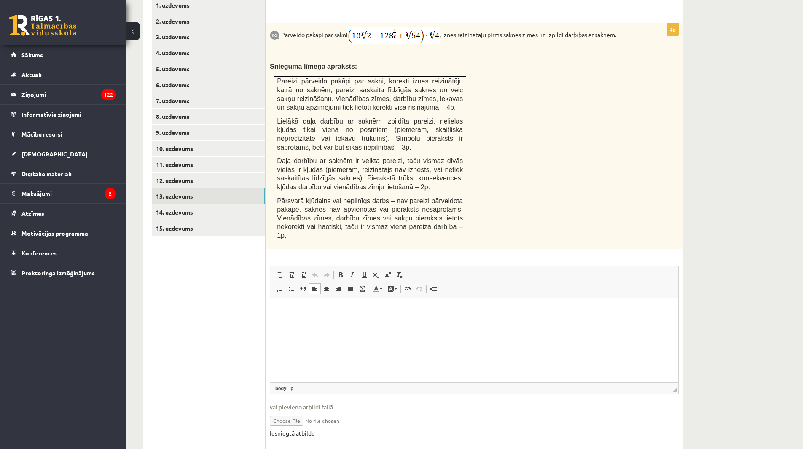
click at [312, 429] on link "Iesniegtā atbilde" at bounding box center [292, 433] width 45 height 9
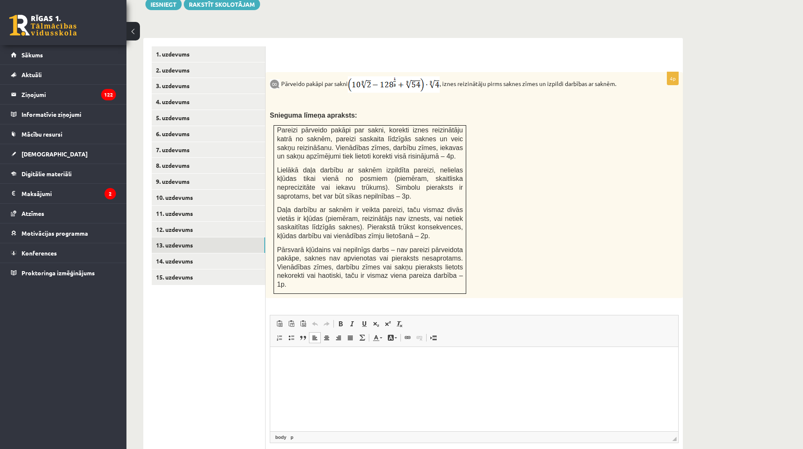
scroll to position [250, 0]
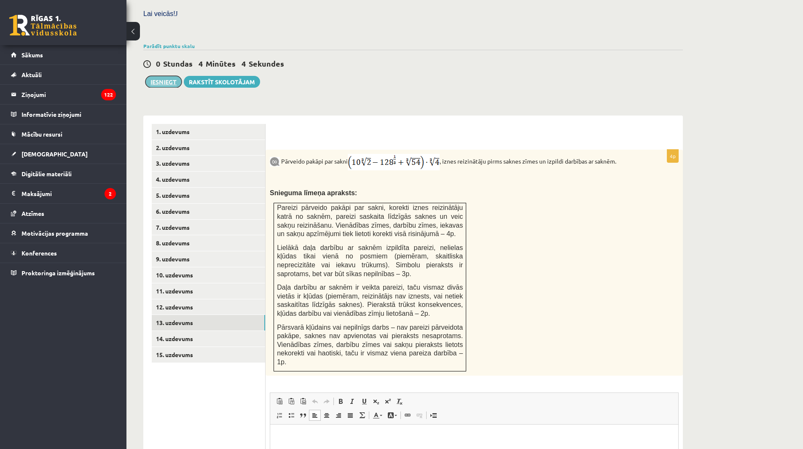
click at [163, 76] on button "Iesniegt" at bounding box center [163, 82] width 36 height 12
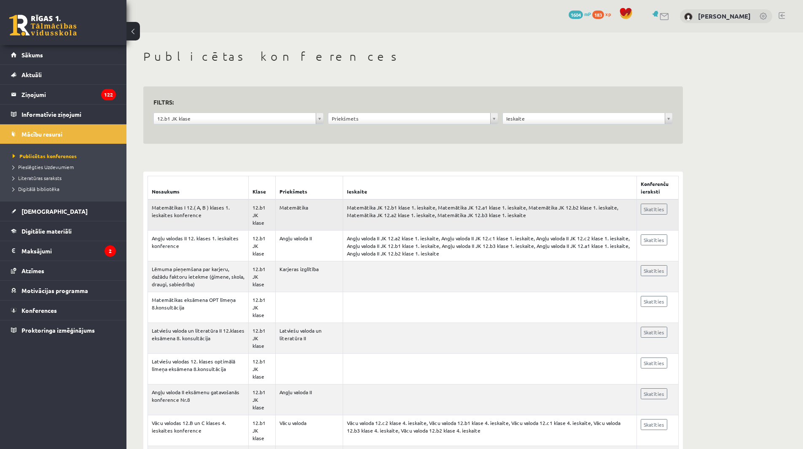
click at [231, 210] on td "Matemātikas I 12.( A, B ) klases 1. ieskaites konference" at bounding box center [198, 214] width 101 height 31
click at [646, 213] on link "Skatīties" at bounding box center [654, 209] width 27 height 11
click at [58, 98] on legend "Ziņojumi 122" at bounding box center [68, 94] width 94 height 19
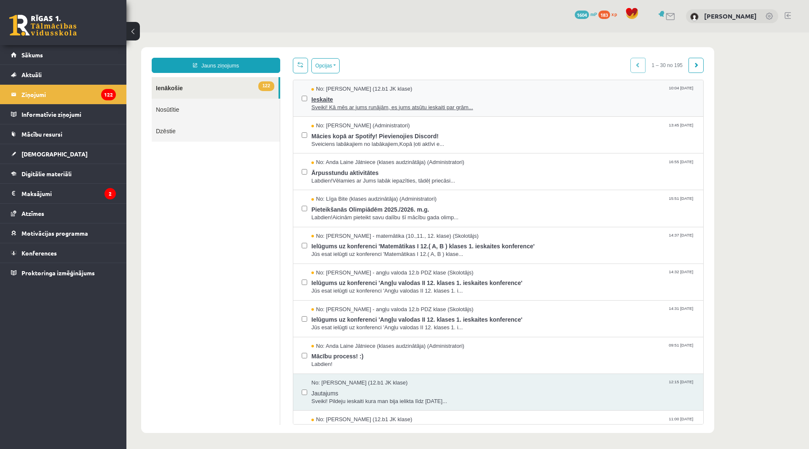
click at [400, 109] on span "Sveiki! Kā mēs ar jums runājām, es jums atsūtu ieskaiti par grām..." at bounding box center [504, 108] width 384 height 8
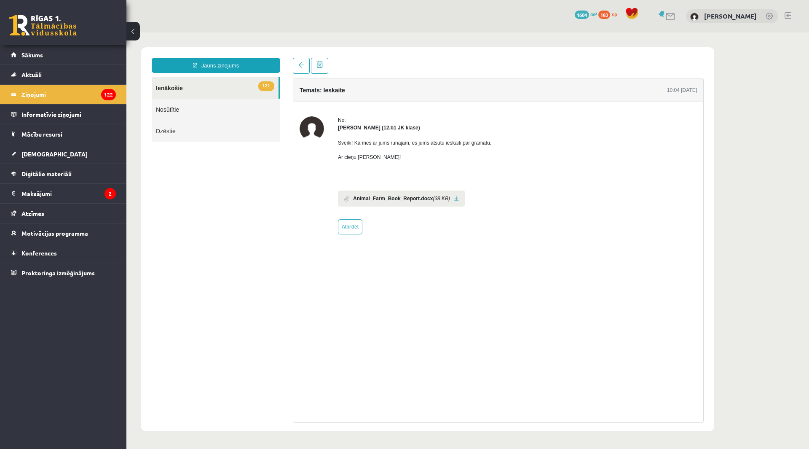
click at [301, 78] on div "Temats: Ieskaite 10:04 15/09/2025 No: Jelizaveta Daņevska (12.b1 JK klase) Svei…" at bounding box center [498, 250] width 411 height 345
click at [295, 66] on link at bounding box center [301, 66] width 17 height 16
